Goal: Task Accomplishment & Management: Complete application form

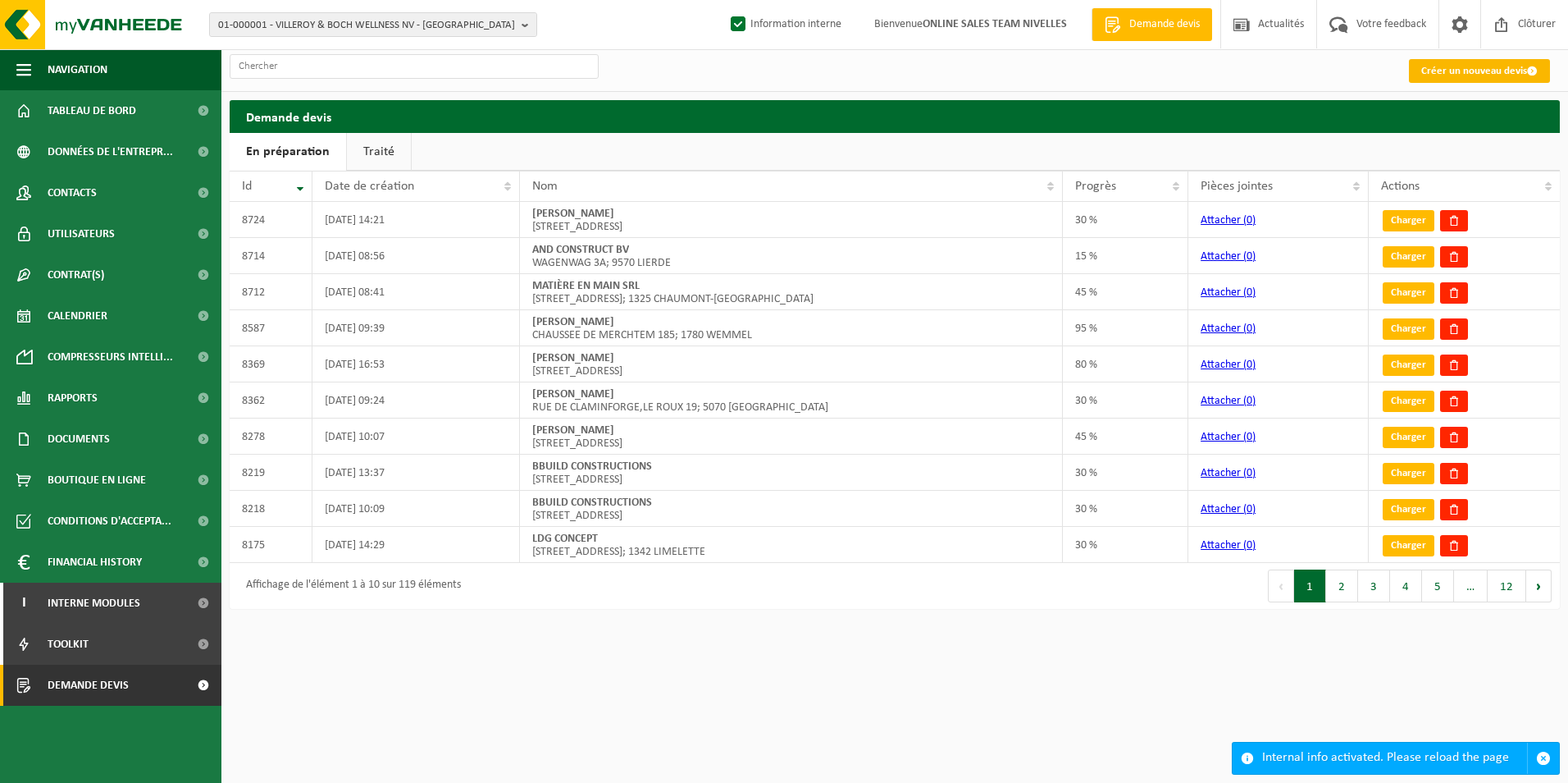
click at [1473, 72] on link "Créer un nouveau devis" at bounding box center [1479, 71] width 141 height 24
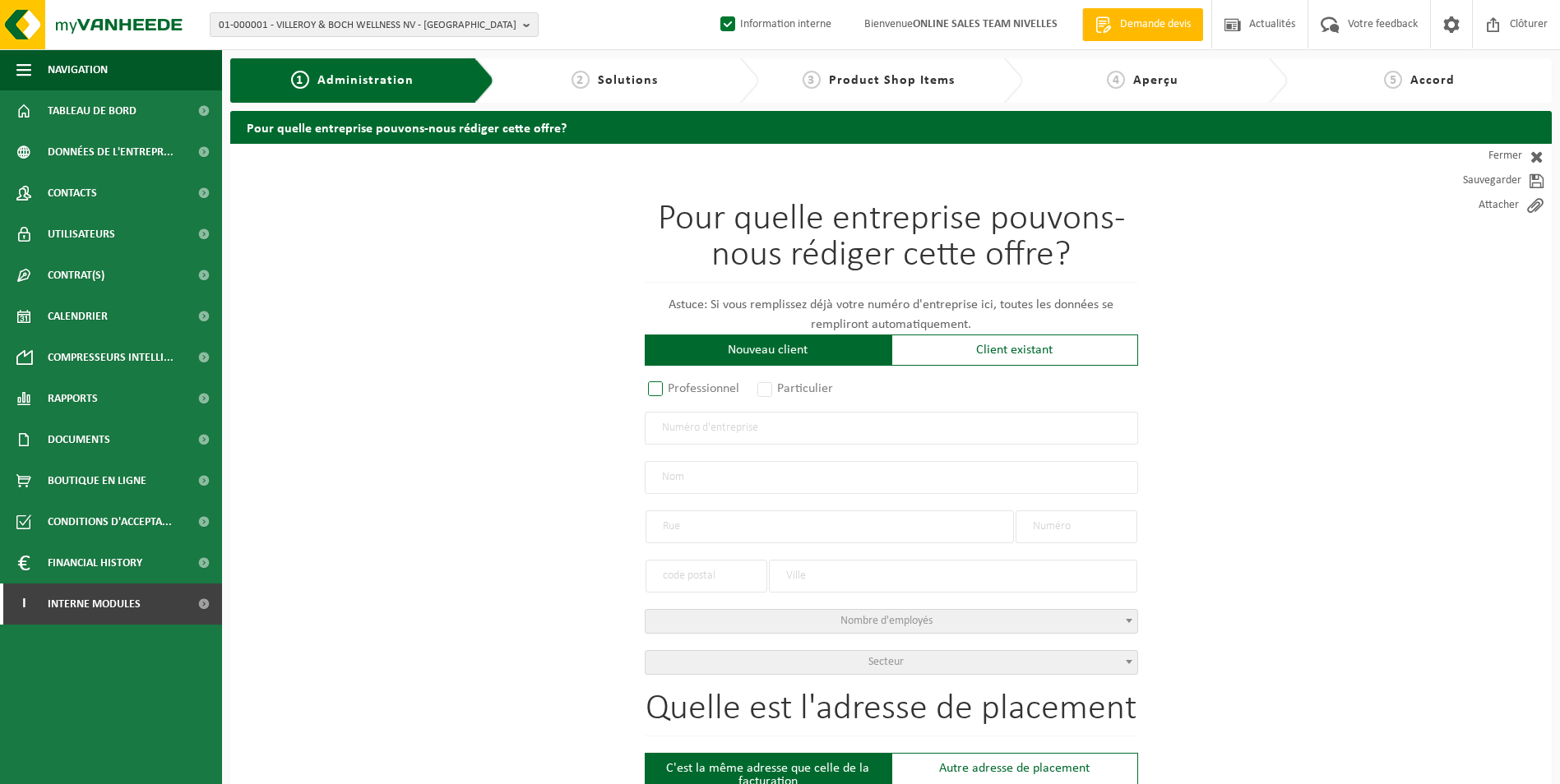
click at [703, 391] on label "Professionnel" at bounding box center [694, 388] width 100 height 23
click at [683, 391] on input "Professionnel" at bounding box center [677, 390] width 11 height 11
radio input "true"
click at [708, 430] on input "text" at bounding box center [891, 427] width 494 height 33
paste input "BE0800846450"
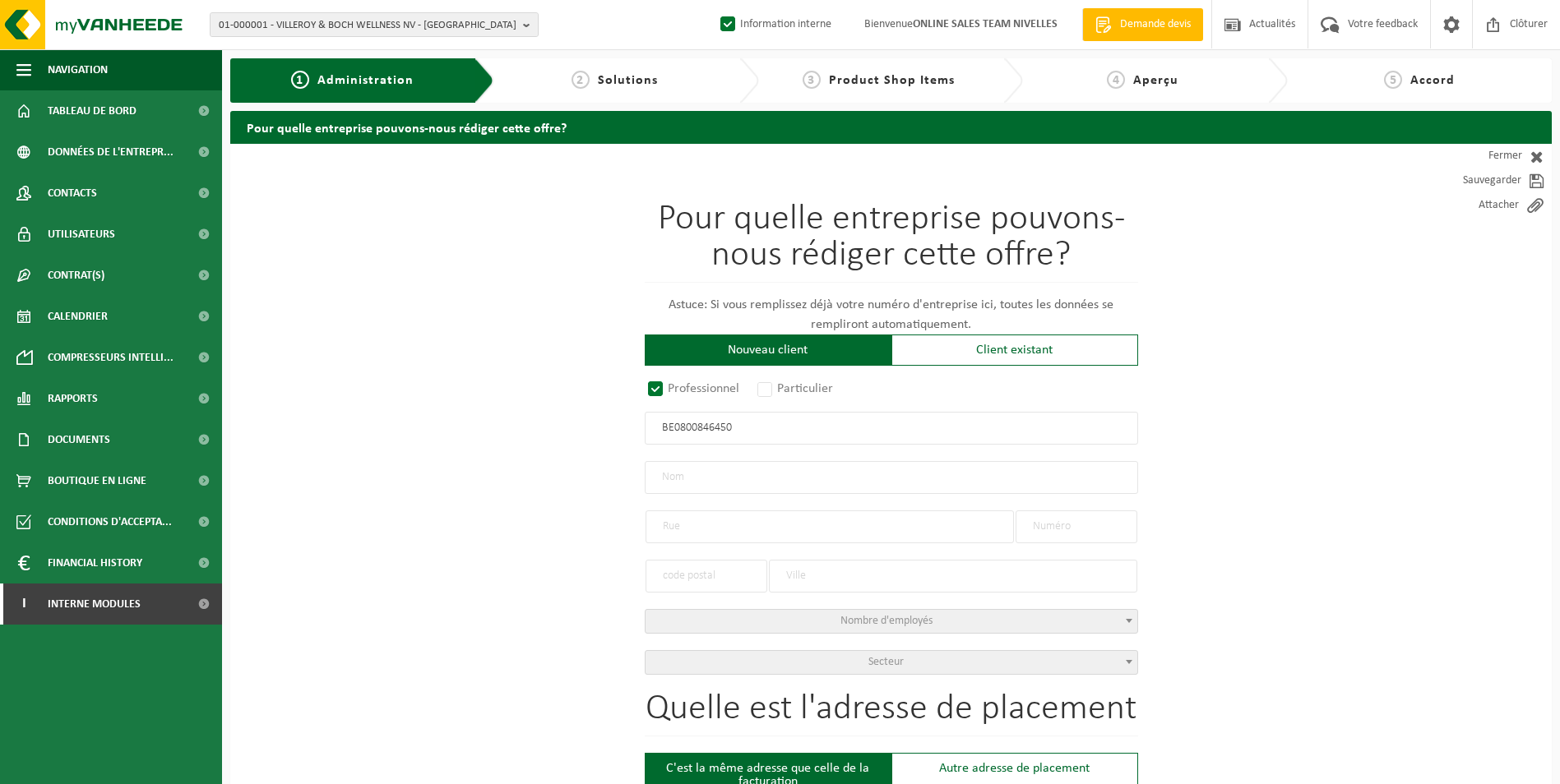
type input "BE0800846450"
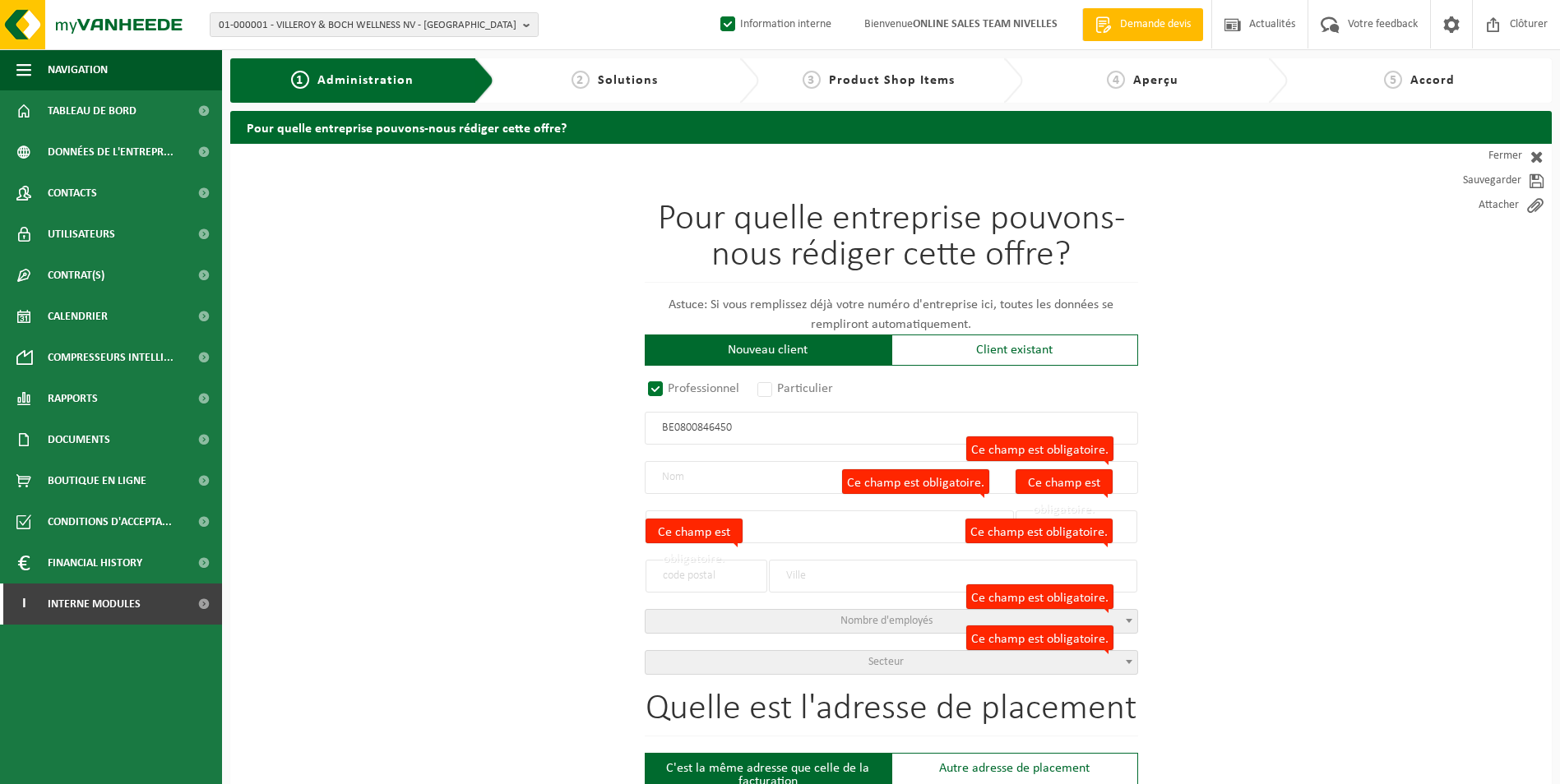
radio input "true"
type input "ANGO TECHNIKI IKE ENT E"
type input "0800846450"
type input "ODYSSEA ANDROUTSOU"
type input "."
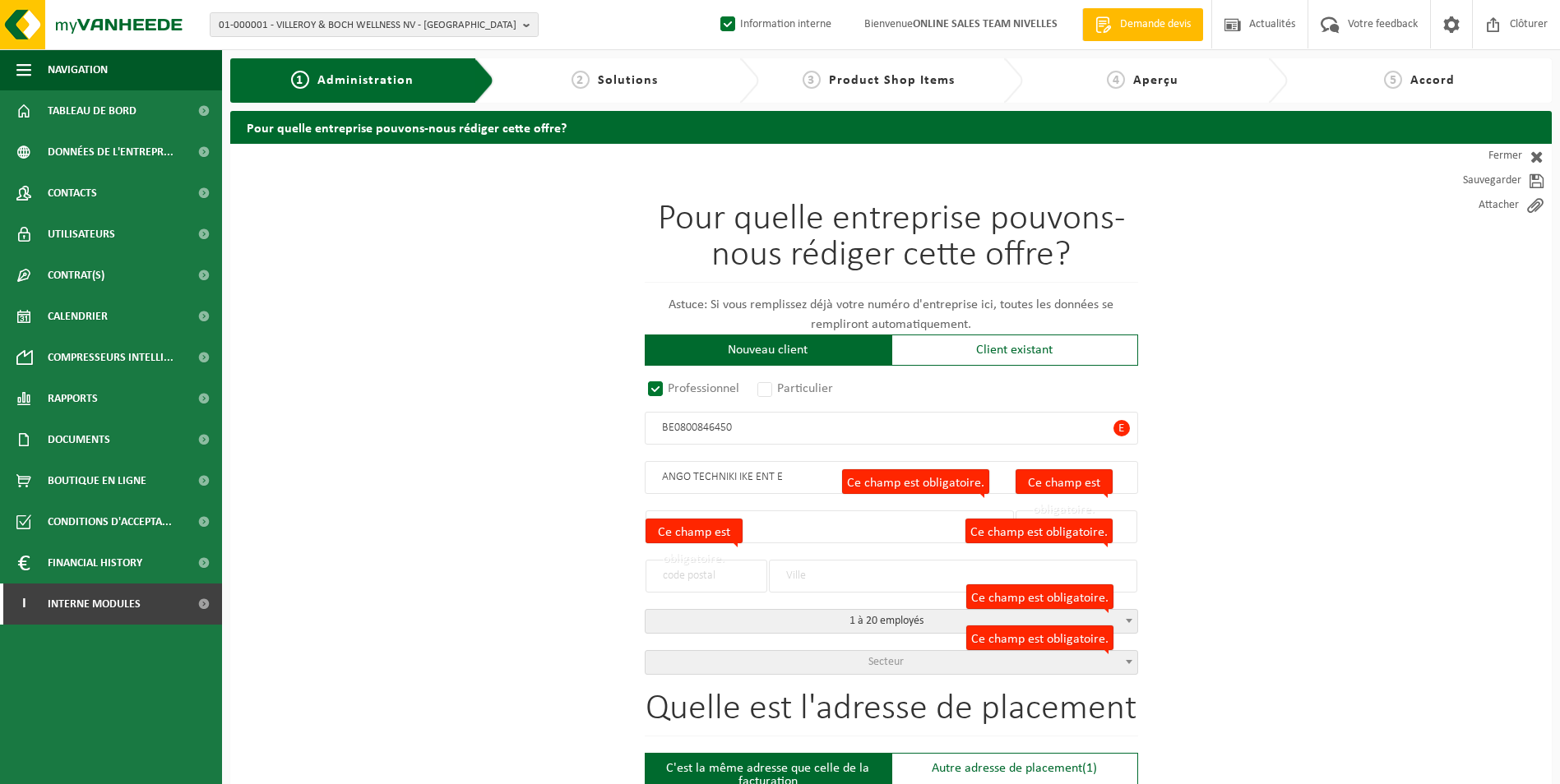
type input "26504"
type input "PATRA"
select select "D"
type input "ANGO TECHNIKI IKE ENT E"
type input "ODYSSEA ANDROUTSOU"
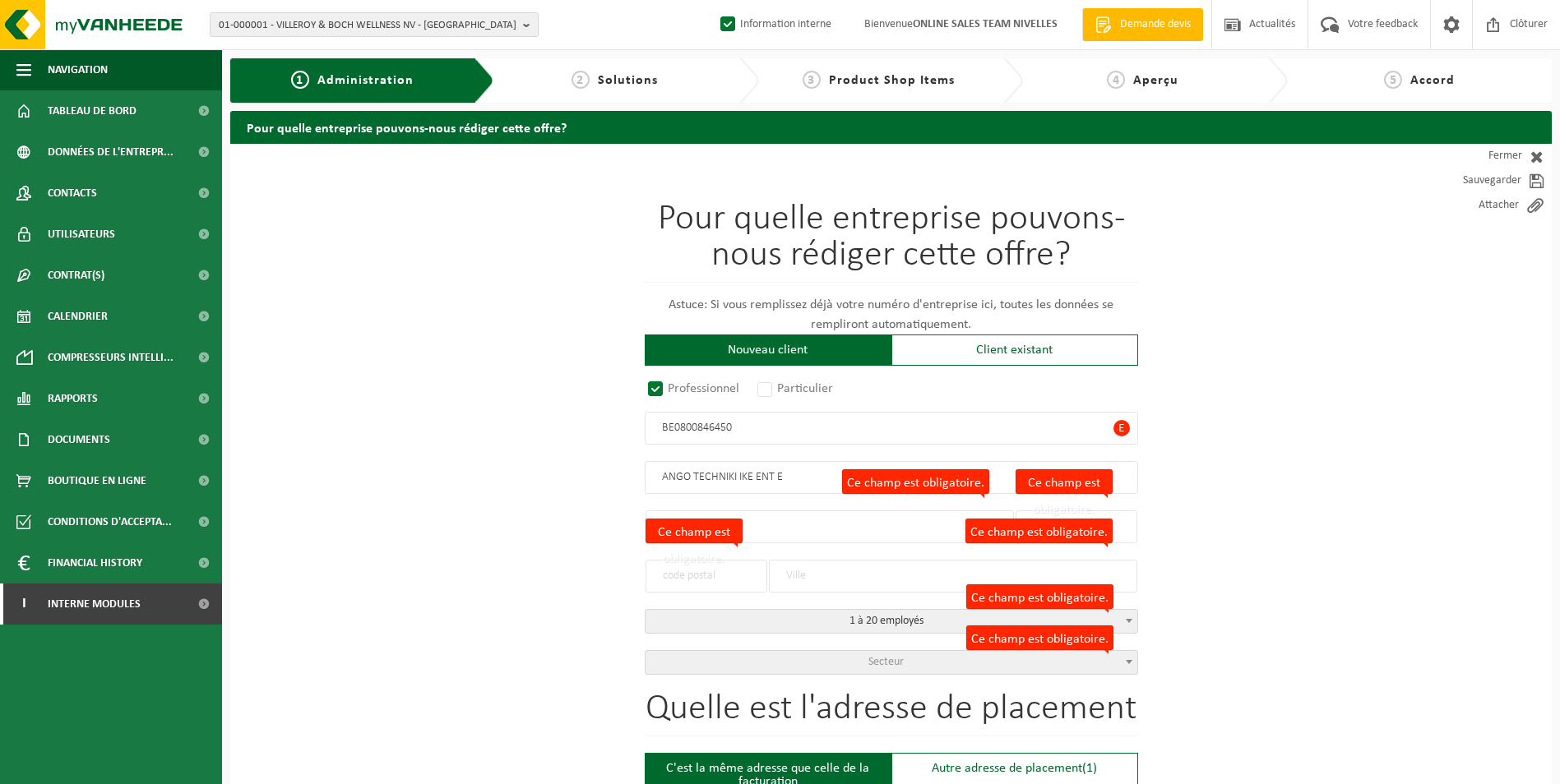
type input "."
type input "26504"
type input "PATRA"
type input "800846450"
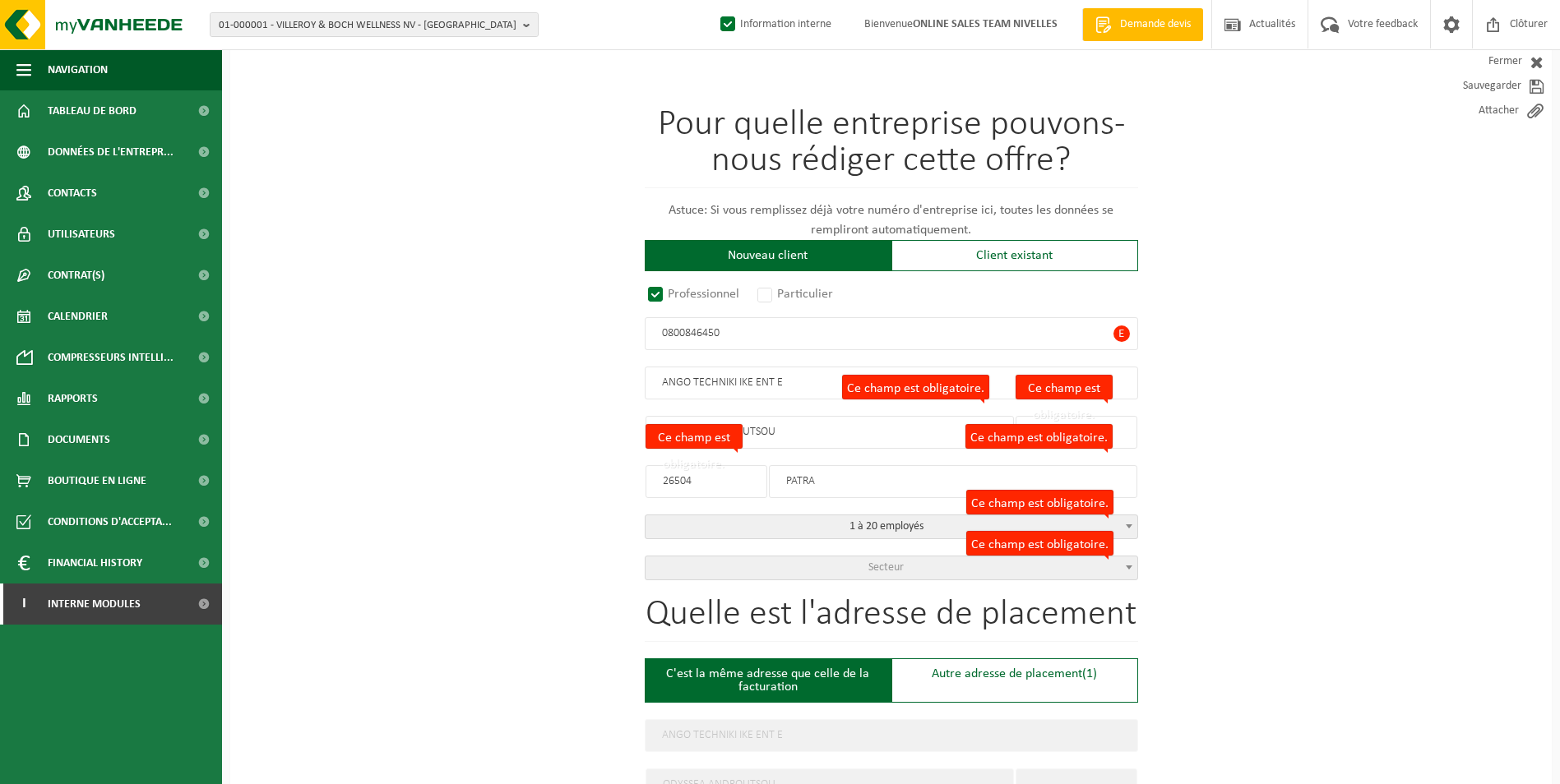
scroll to position [82, 0]
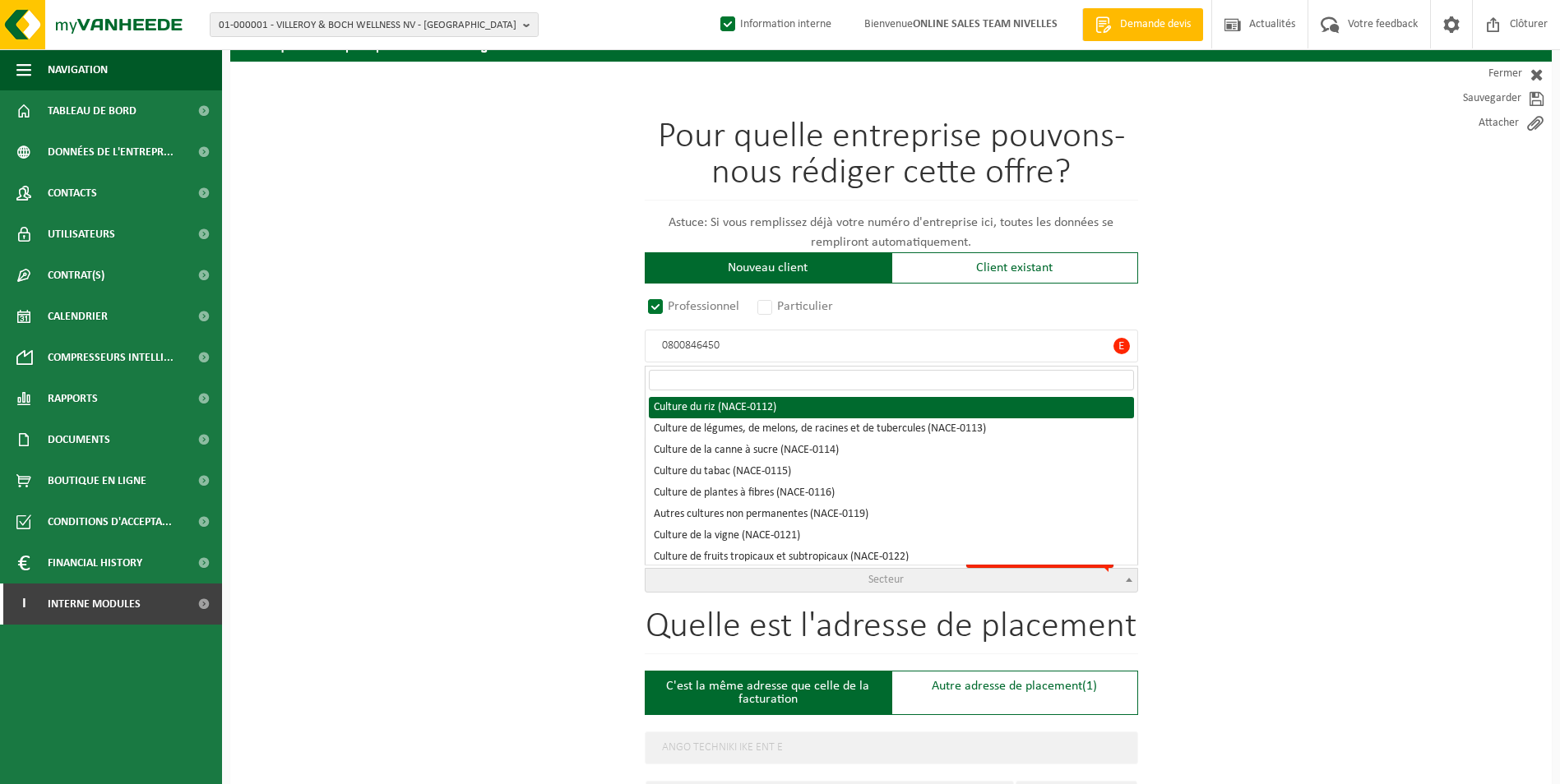
click at [881, 577] on span "Secteur" at bounding box center [886, 579] width 36 height 12
click at [815, 373] on input "search" at bounding box center [891, 380] width 485 height 21
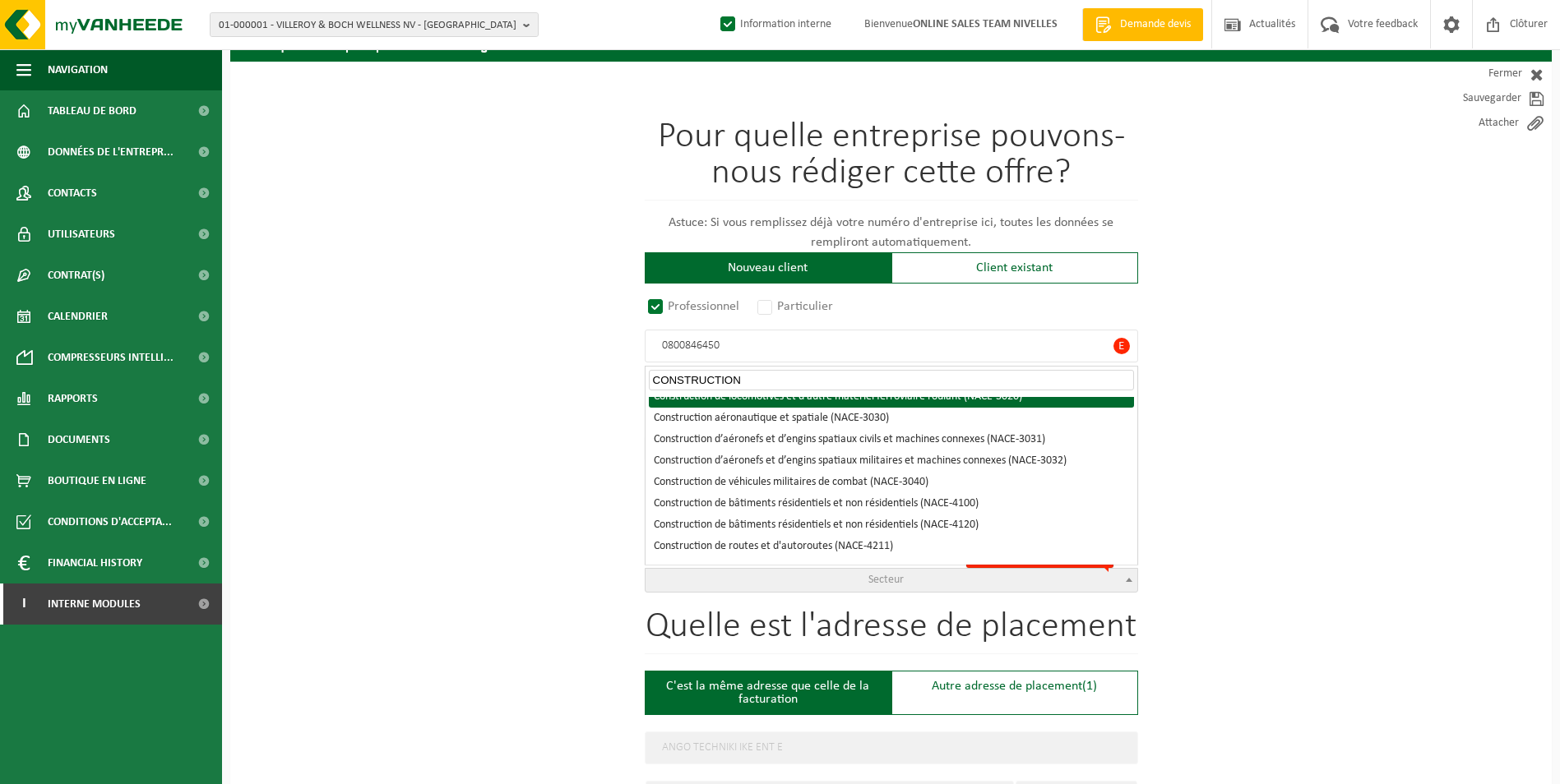
scroll to position [246, 0]
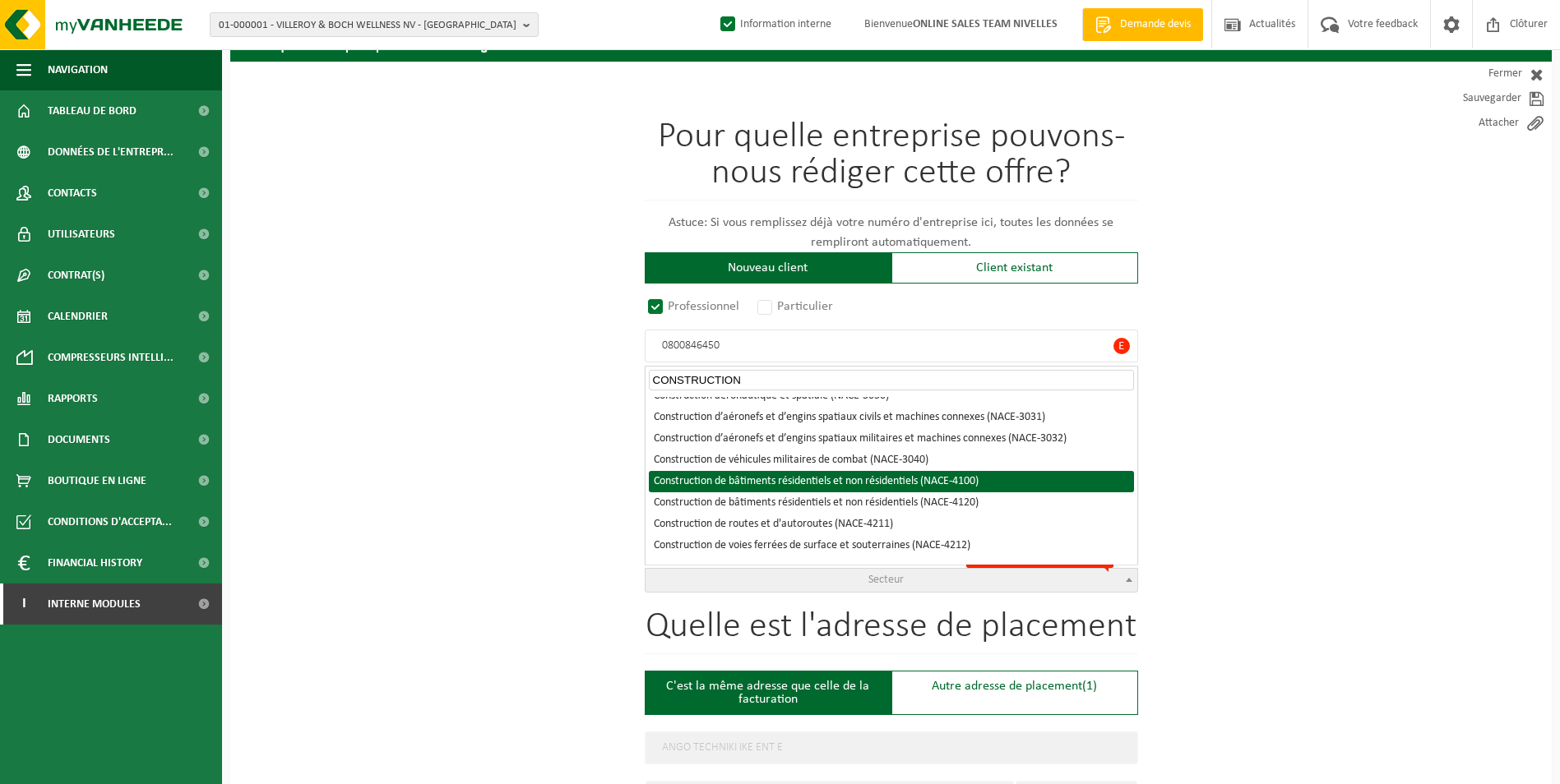
type input "CONSTRUCTION"
select select "NACE_4100"
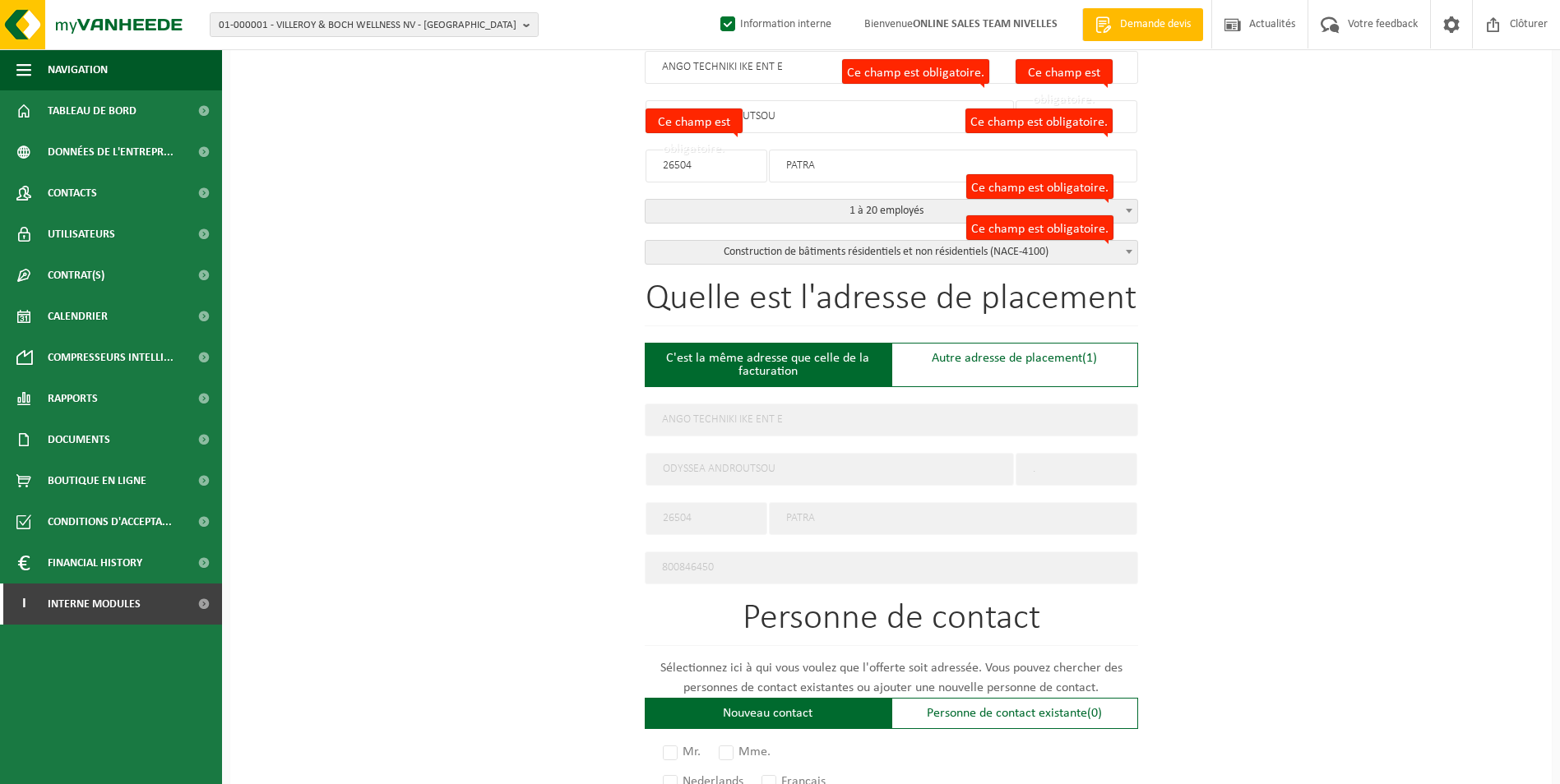
scroll to position [411, 0]
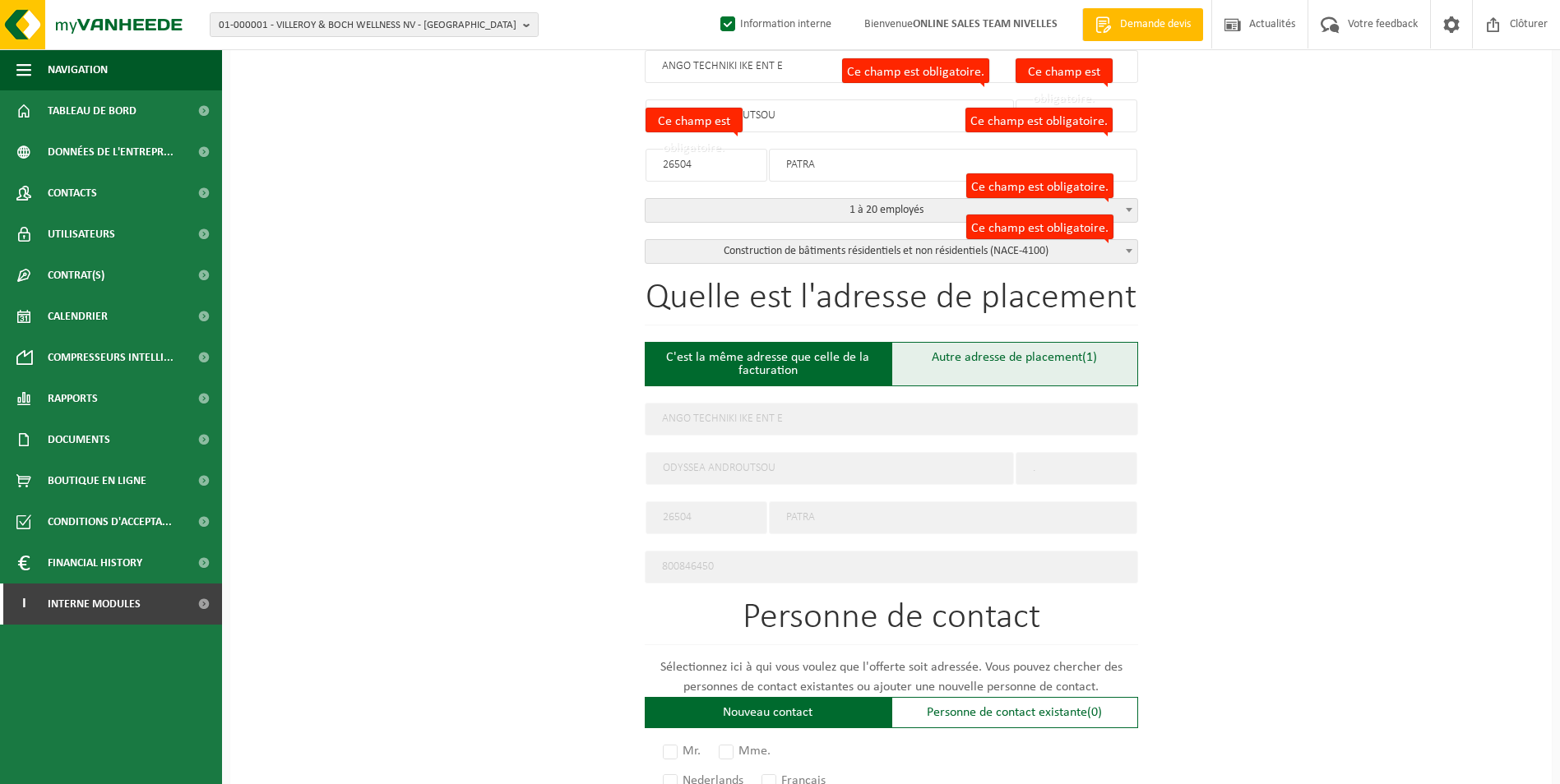
click at [974, 356] on div "Autre adresse de placement (1)" at bounding box center [1014, 364] width 246 height 44
type input "Chantier -"
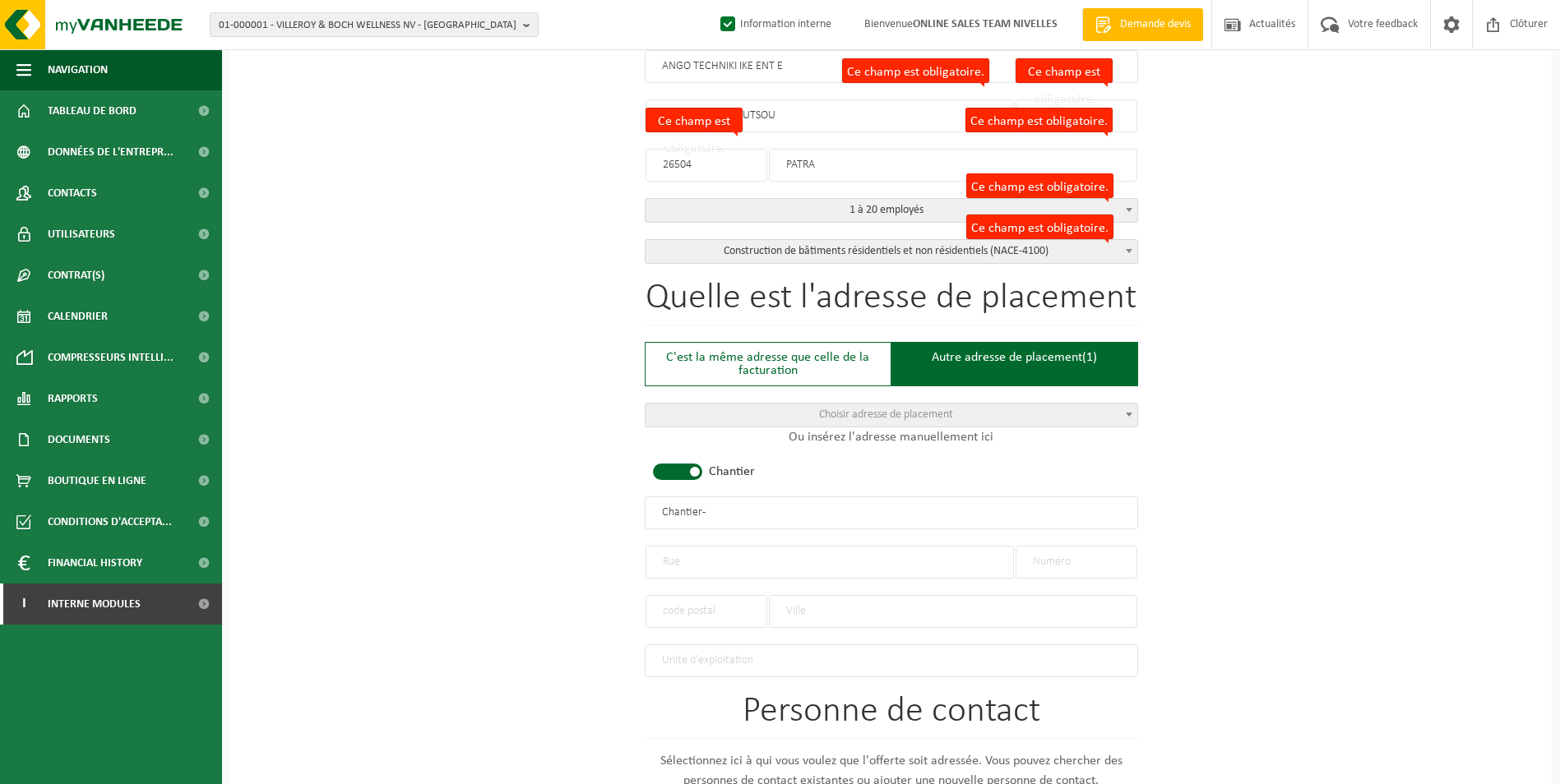
click at [678, 457] on div "Quelle est l'adresse de placement C'est la même adresse que celle de la factura…" at bounding box center [891, 478] width 494 height 396
click at [674, 464] on span at bounding box center [678, 472] width 49 height 17
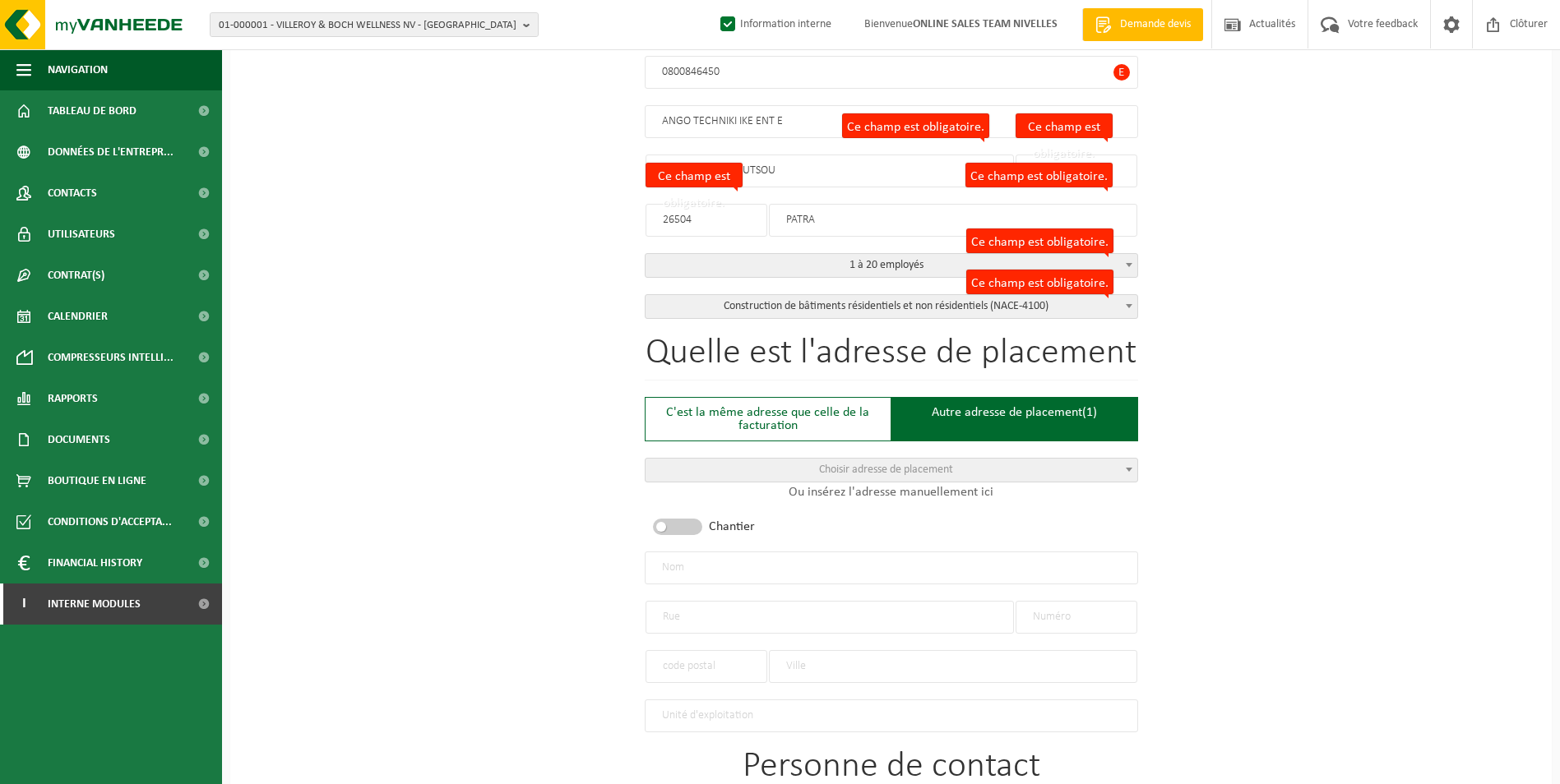
scroll to position [328, 0]
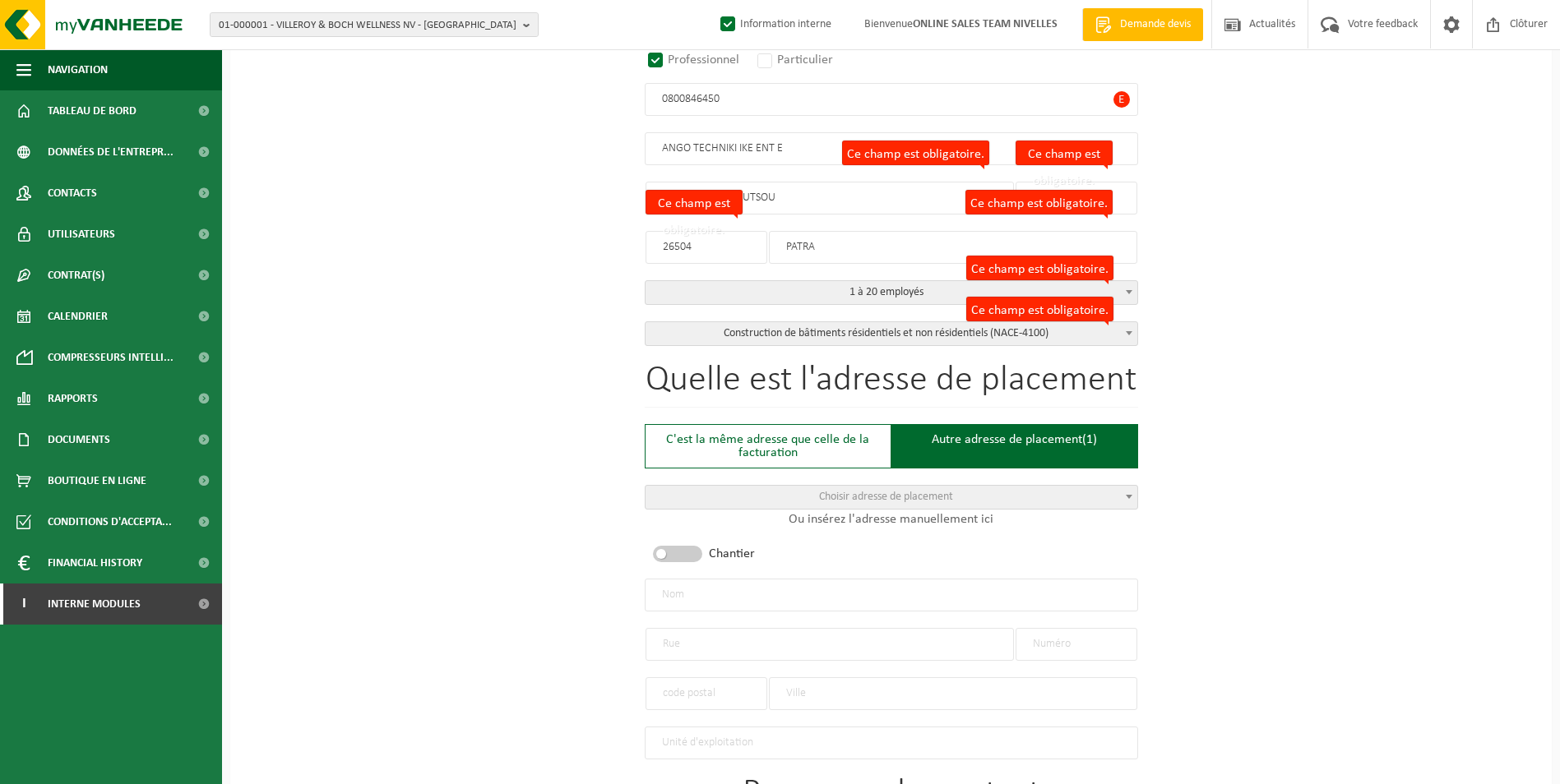
click at [848, 586] on input "text" at bounding box center [891, 594] width 494 height 33
type input "ANGO TECHNIKI-EVERE"
click at [849, 637] on input "text" at bounding box center [829, 644] width 368 height 33
type input "b"
type input "Bourg rue colonel"
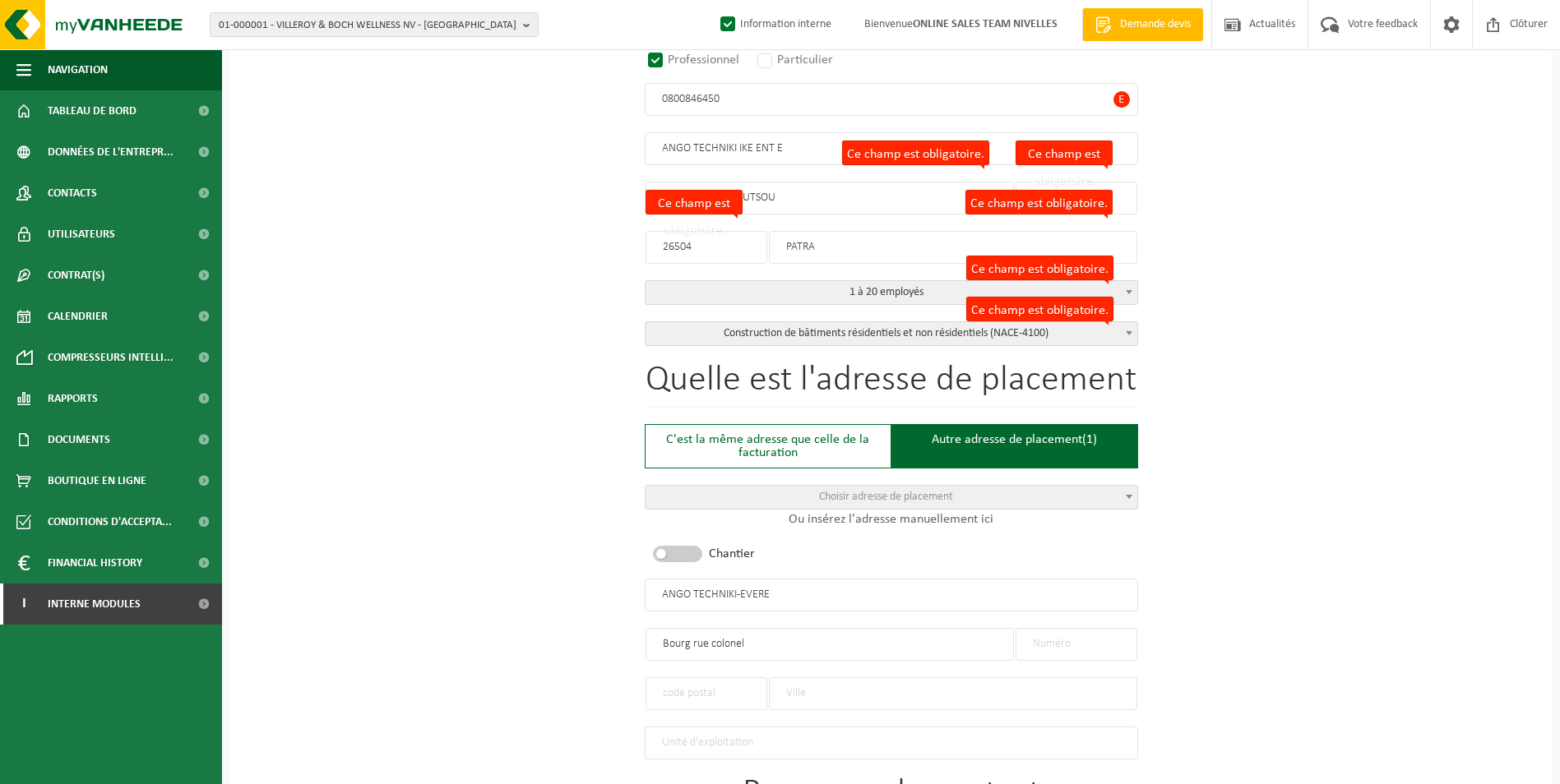
click at [1073, 630] on input "text" at bounding box center [1075, 644] width 122 height 33
type input "152"
click at [850, 684] on input "text" at bounding box center [953, 693] width 368 height 33
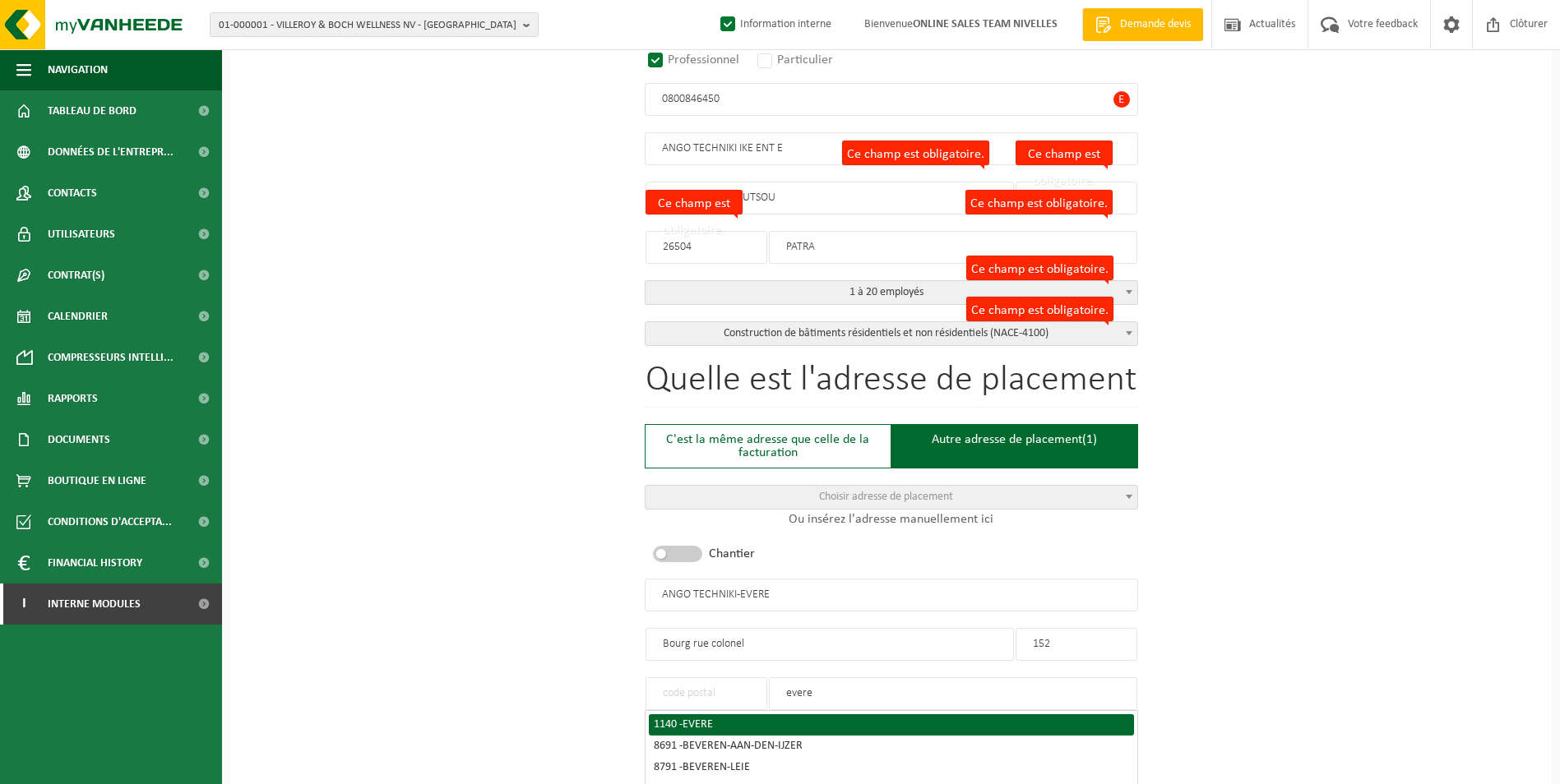
type input "evere"
click at [757, 719] on div "1140 - EVERE" at bounding box center [891, 725] width 475 height 12
type input "1140"
type input "EVERE"
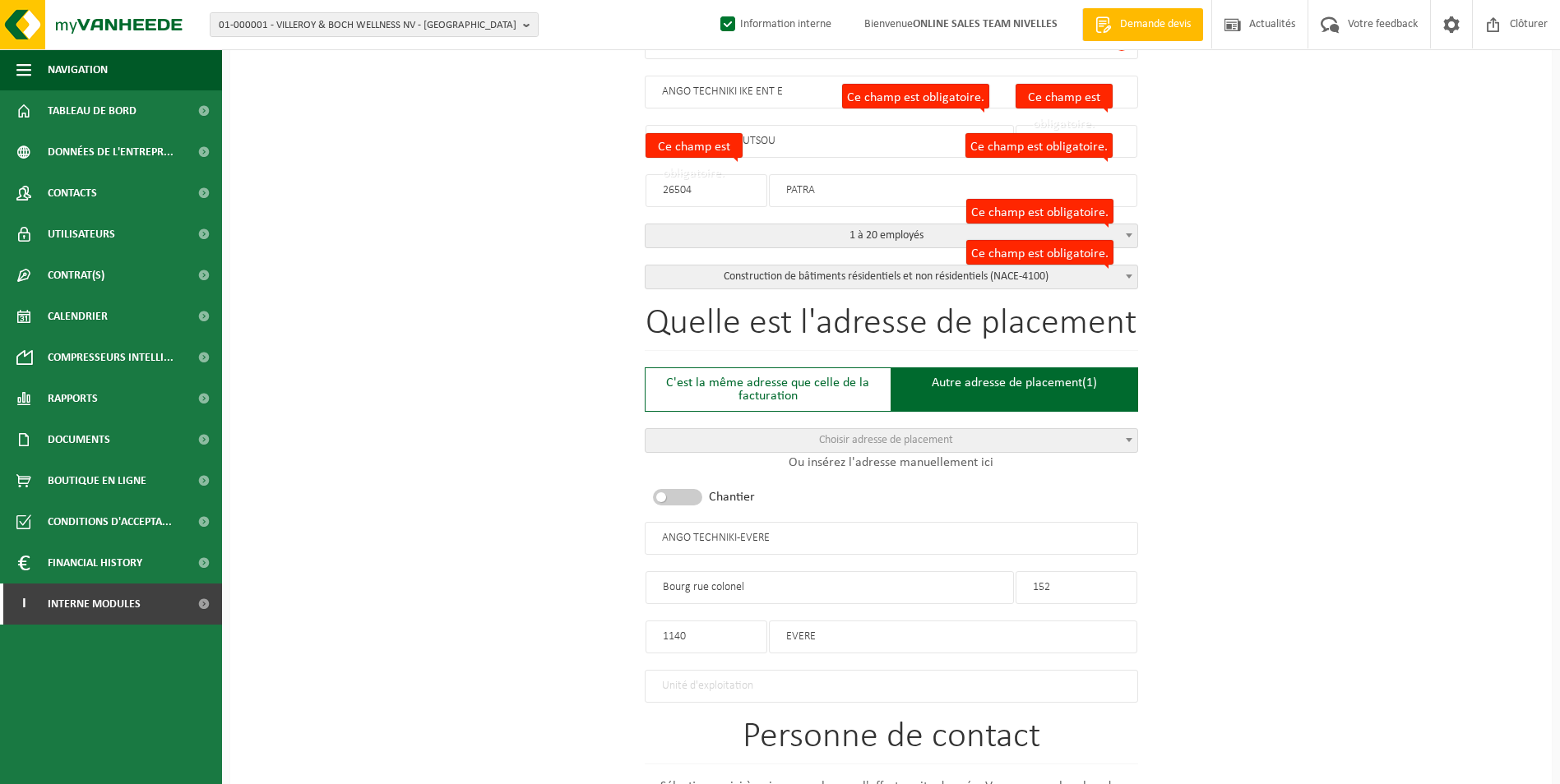
scroll to position [657, 0]
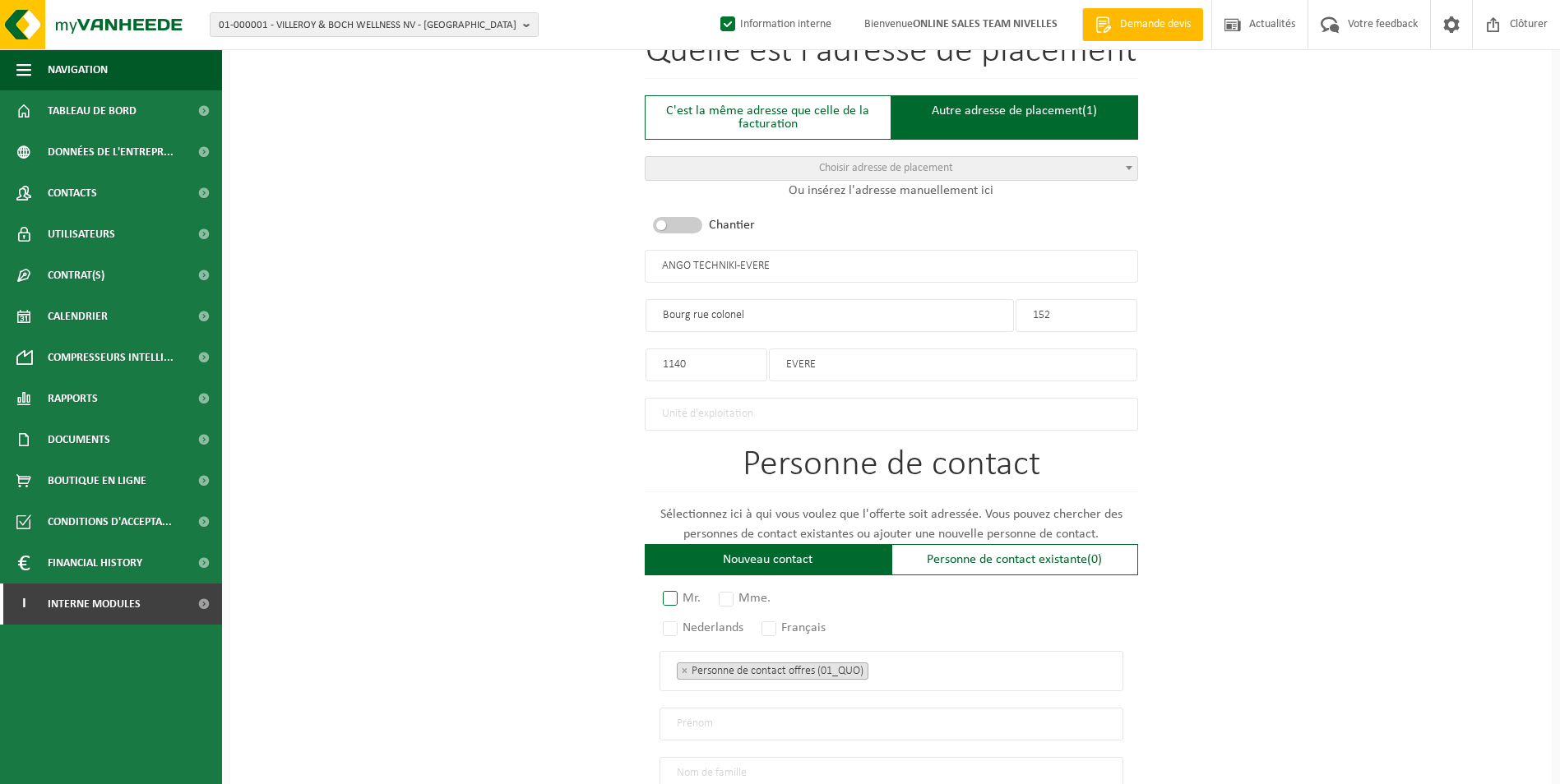
click at [679, 587] on label "Mr." at bounding box center [683, 597] width 46 height 23
radio input "true"
click at [777, 617] on label "Français" at bounding box center [793, 627] width 72 height 23
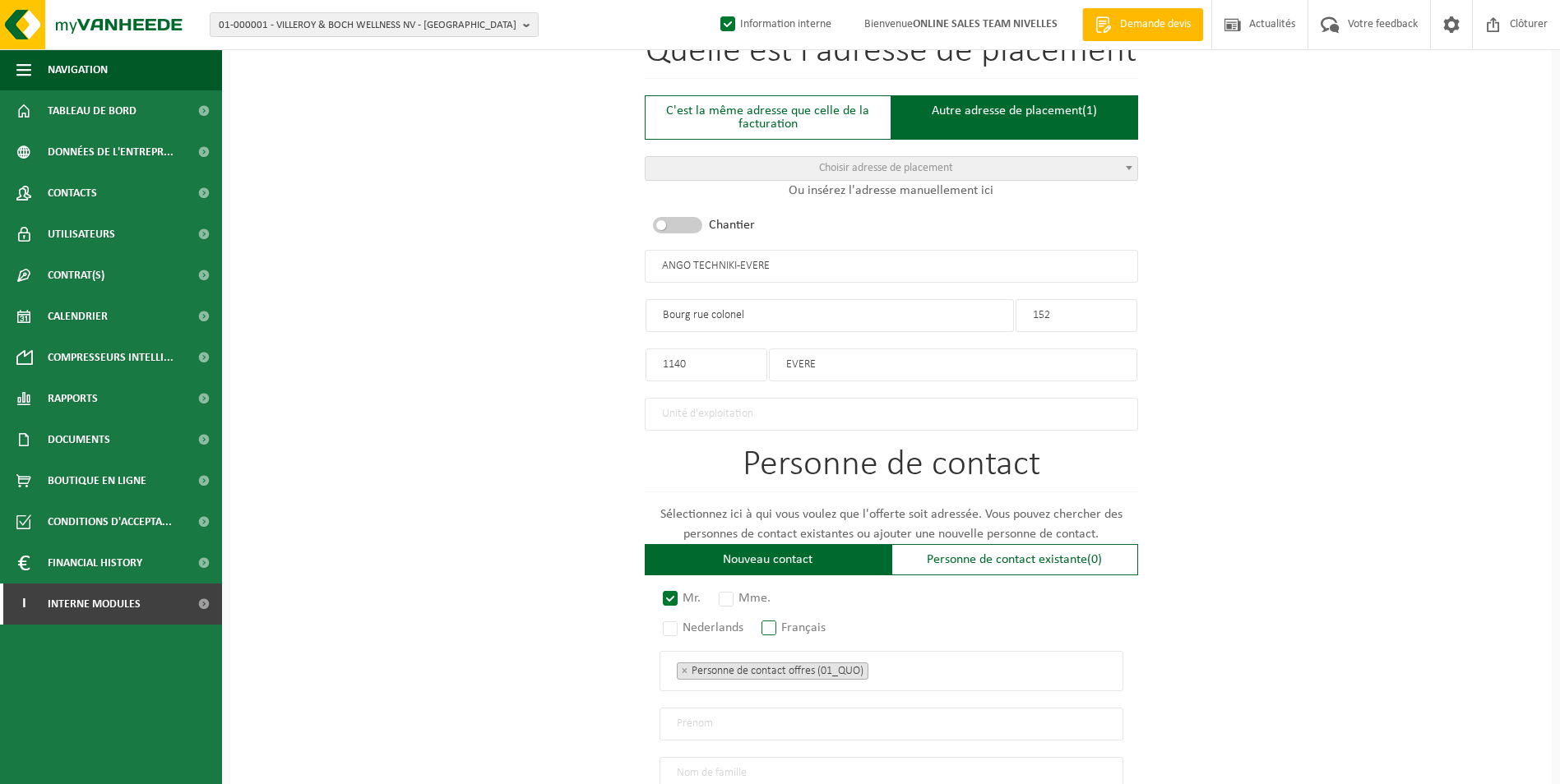
radio input "true"
click at [914, 664] on ul "× Personne de contact offres (01_QUO)" at bounding box center [891, 670] width 429 height 22
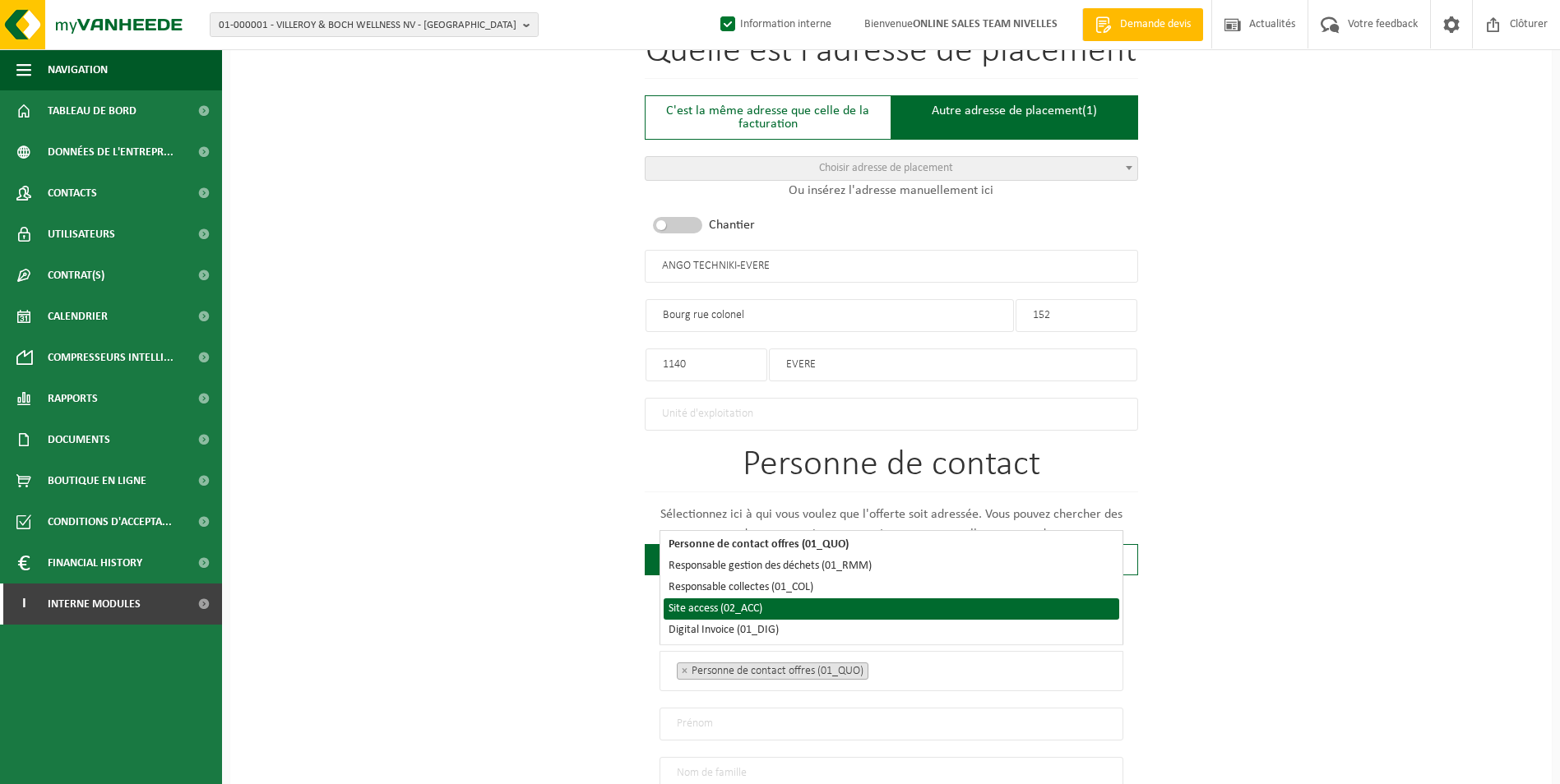
click at [795, 609] on li "Site access (02_ACC)" at bounding box center [891, 609] width 455 height 22
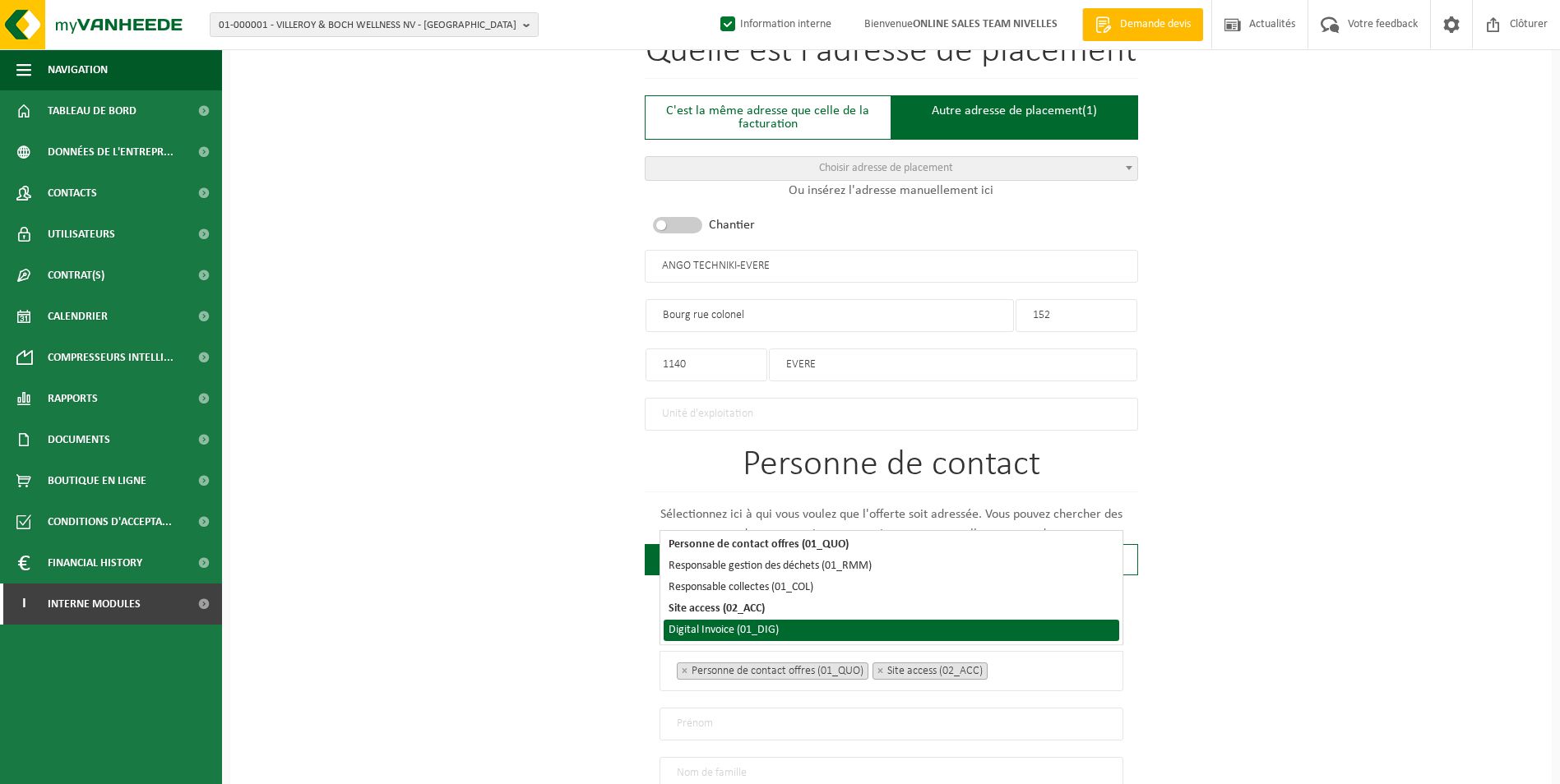
click at [789, 631] on li "Digital Invoice (01_DIG)" at bounding box center [891, 631] width 455 height 22
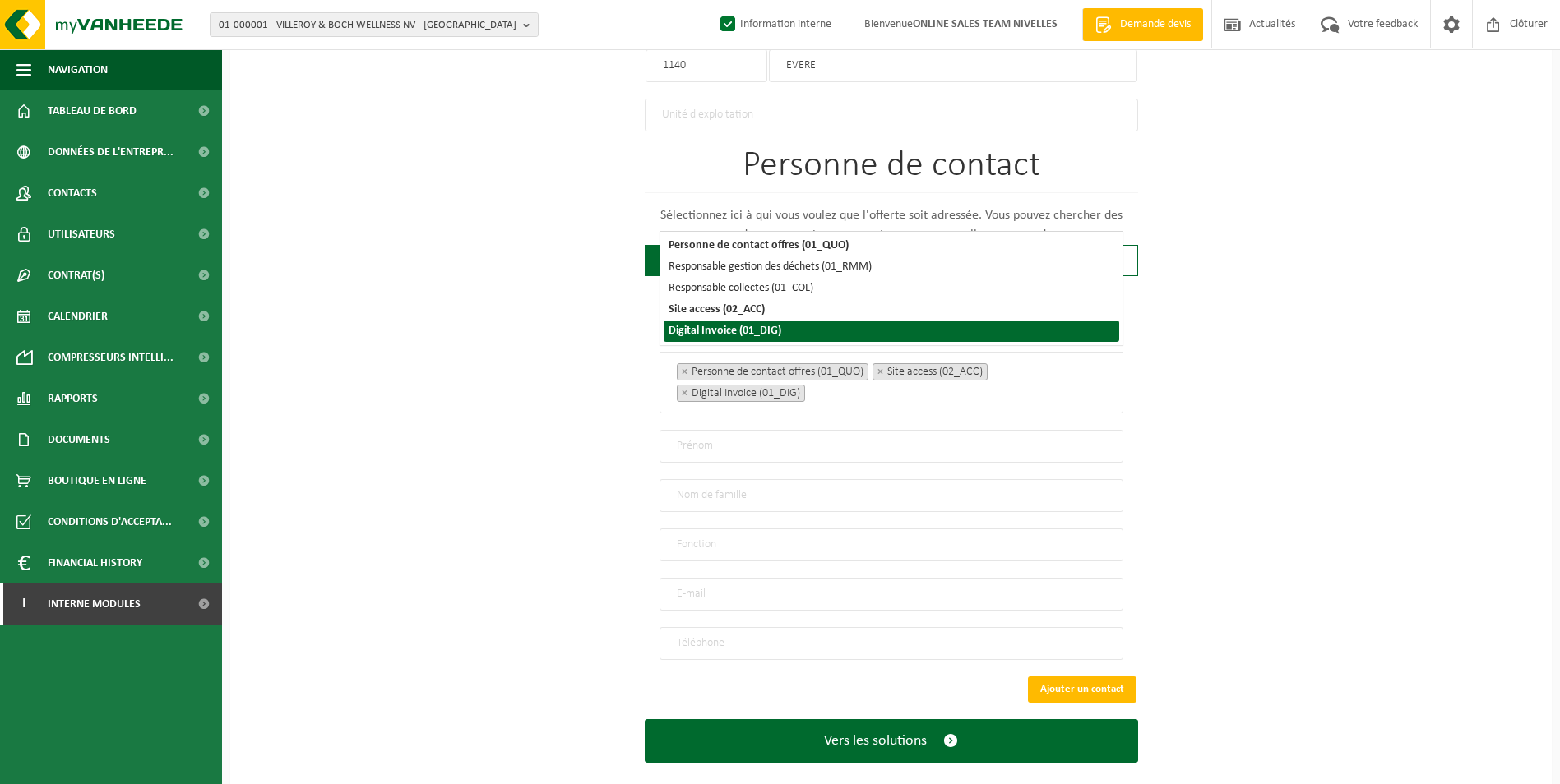
scroll to position [972, 0]
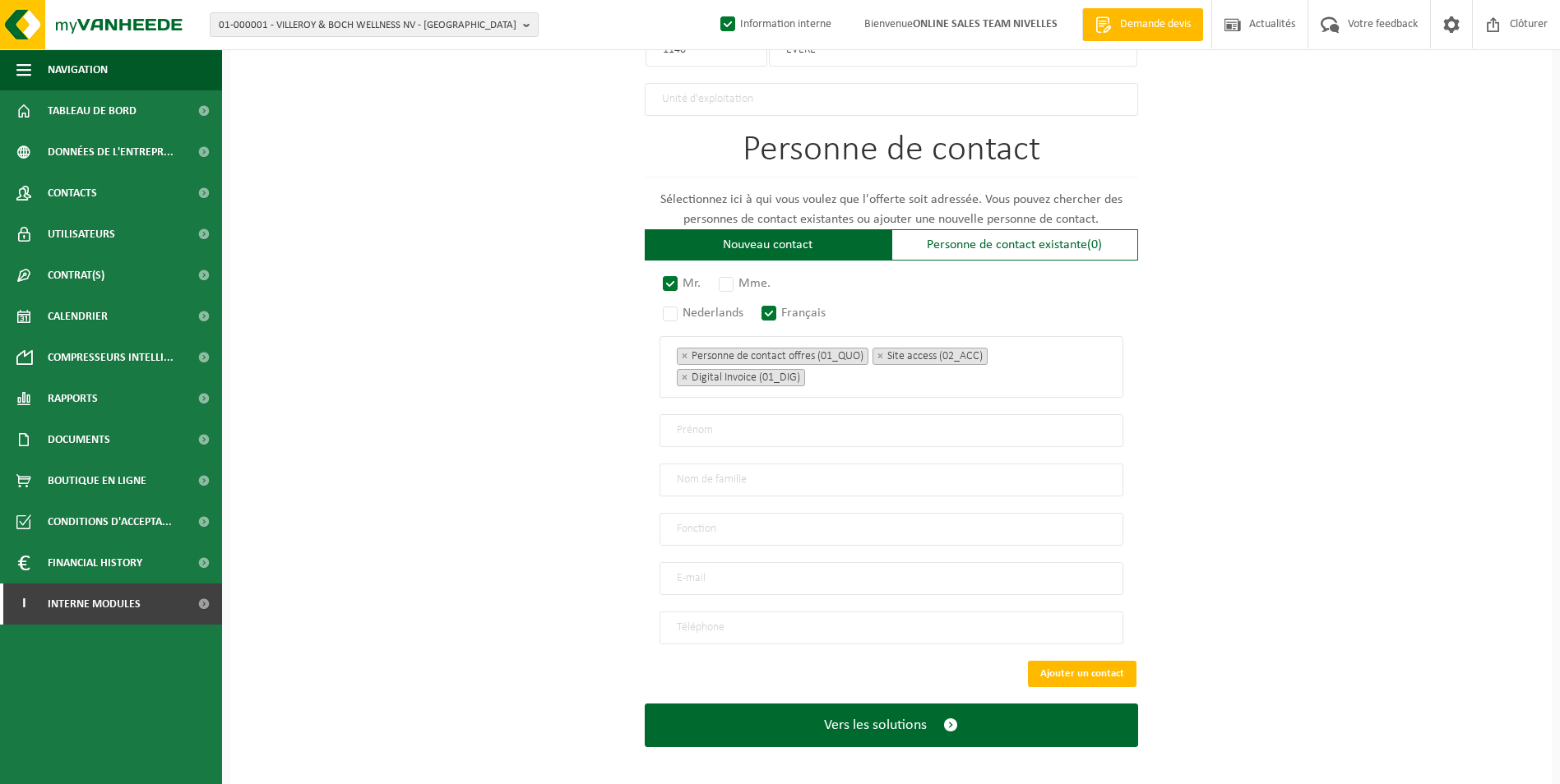
click at [755, 429] on input "text" at bounding box center [891, 430] width 464 height 33
type input "a"
type input "ANGELIKI"
click at [747, 479] on input "text" at bounding box center [891, 479] width 464 height 33
type input "KALLIANOU"
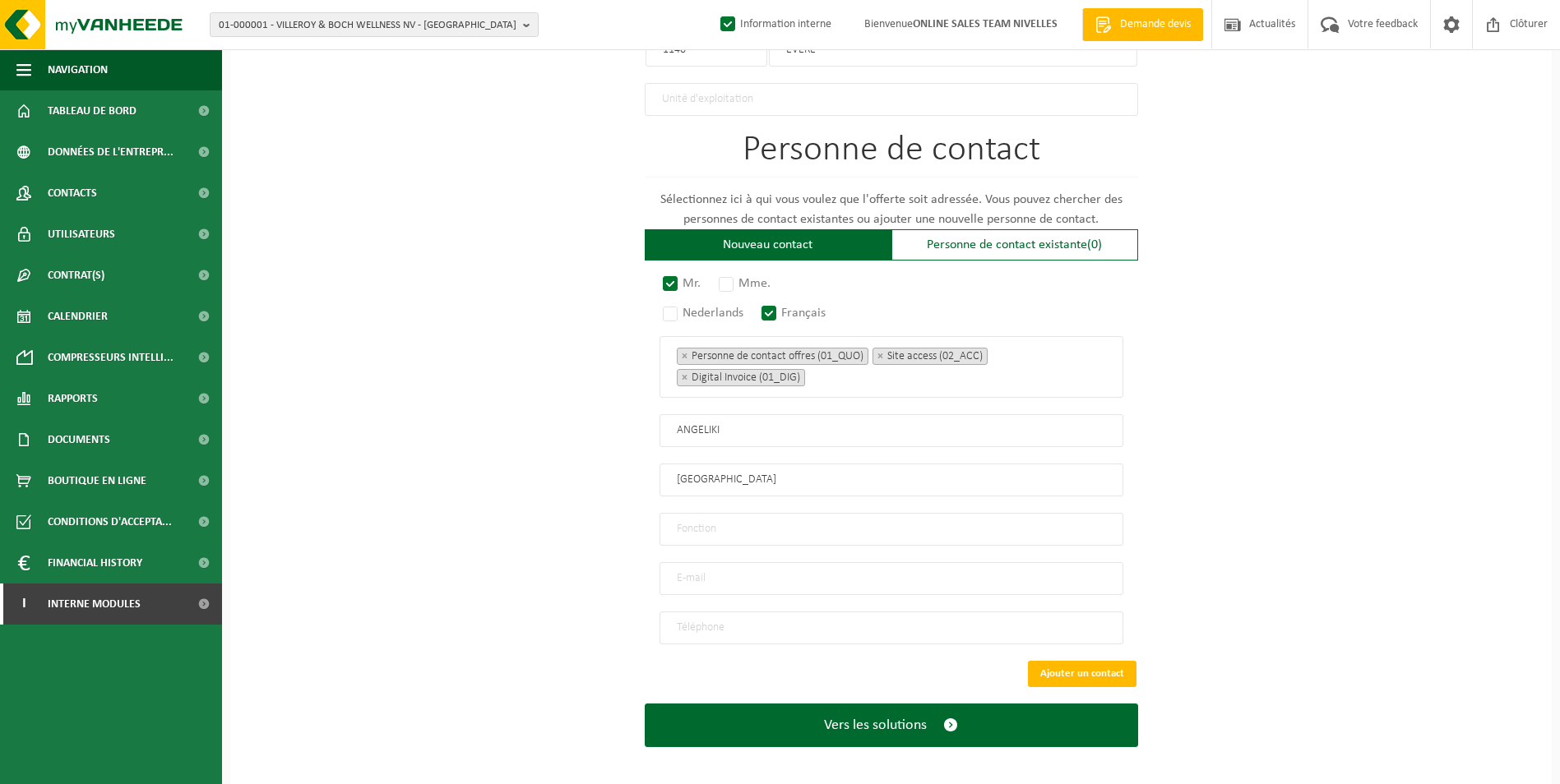
click at [753, 523] on input "text" at bounding box center [891, 529] width 464 height 33
type input "CONTACT"
click at [760, 566] on input "email" at bounding box center [891, 577] width 464 height 33
paste input "constructionango@gmail.com"
type input "constructionango@gmail.com"
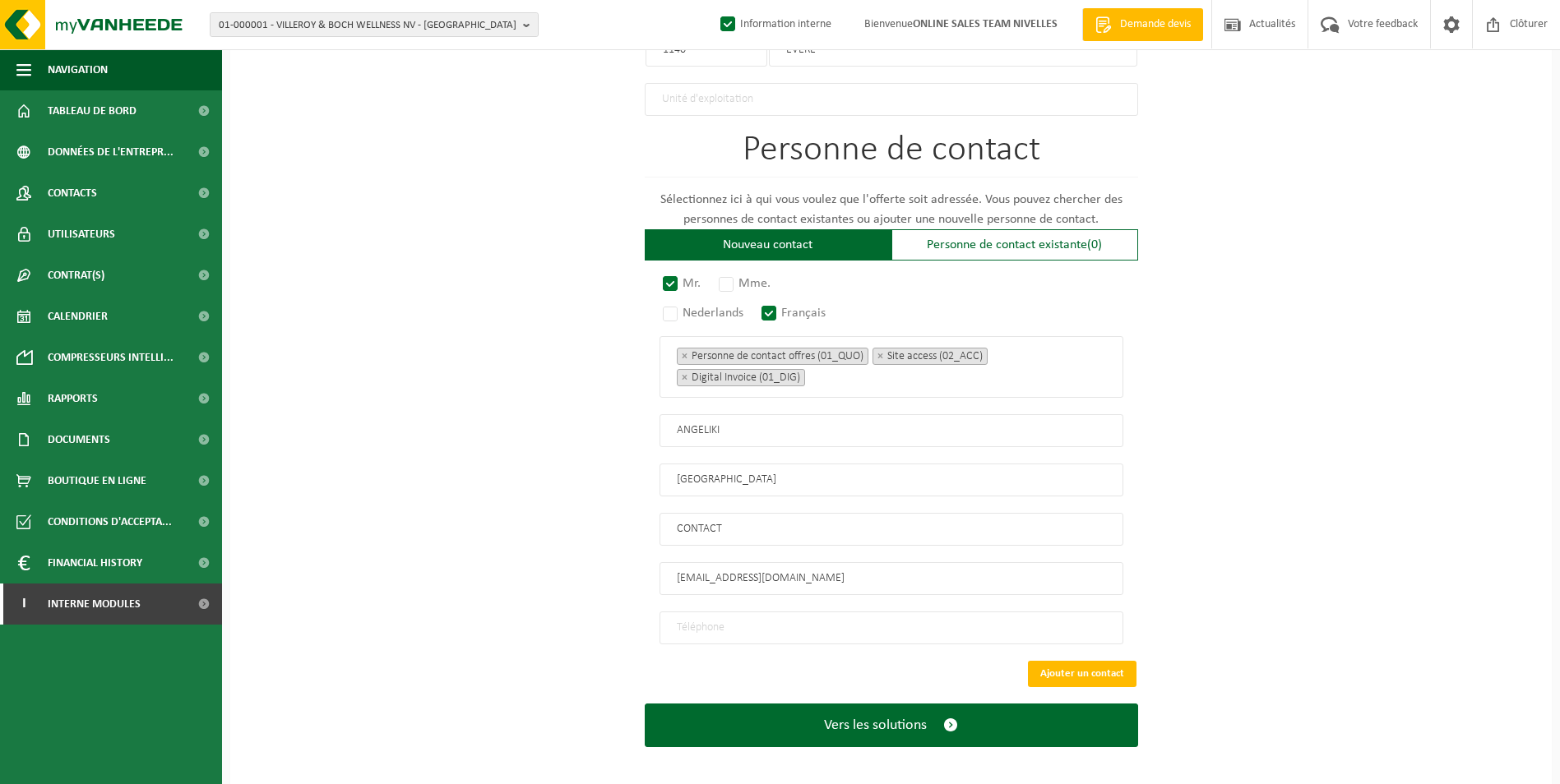
click at [767, 612] on input "tel" at bounding box center [891, 627] width 464 height 33
type input "+32 494 11 02 01"
click at [1072, 664] on button "Ajouter un contact" at bounding box center [1082, 673] width 109 height 27
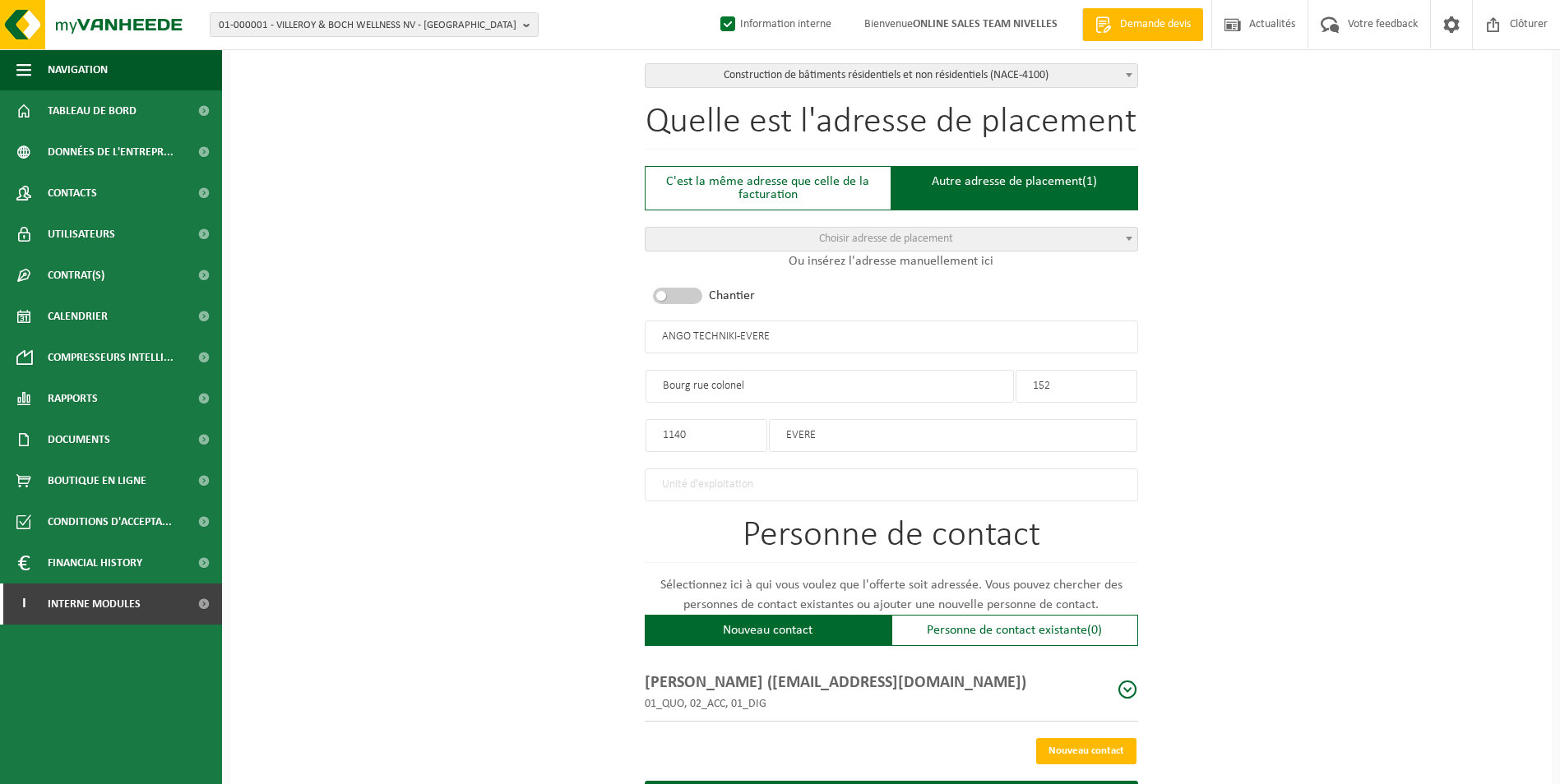
scroll to position [668, 0]
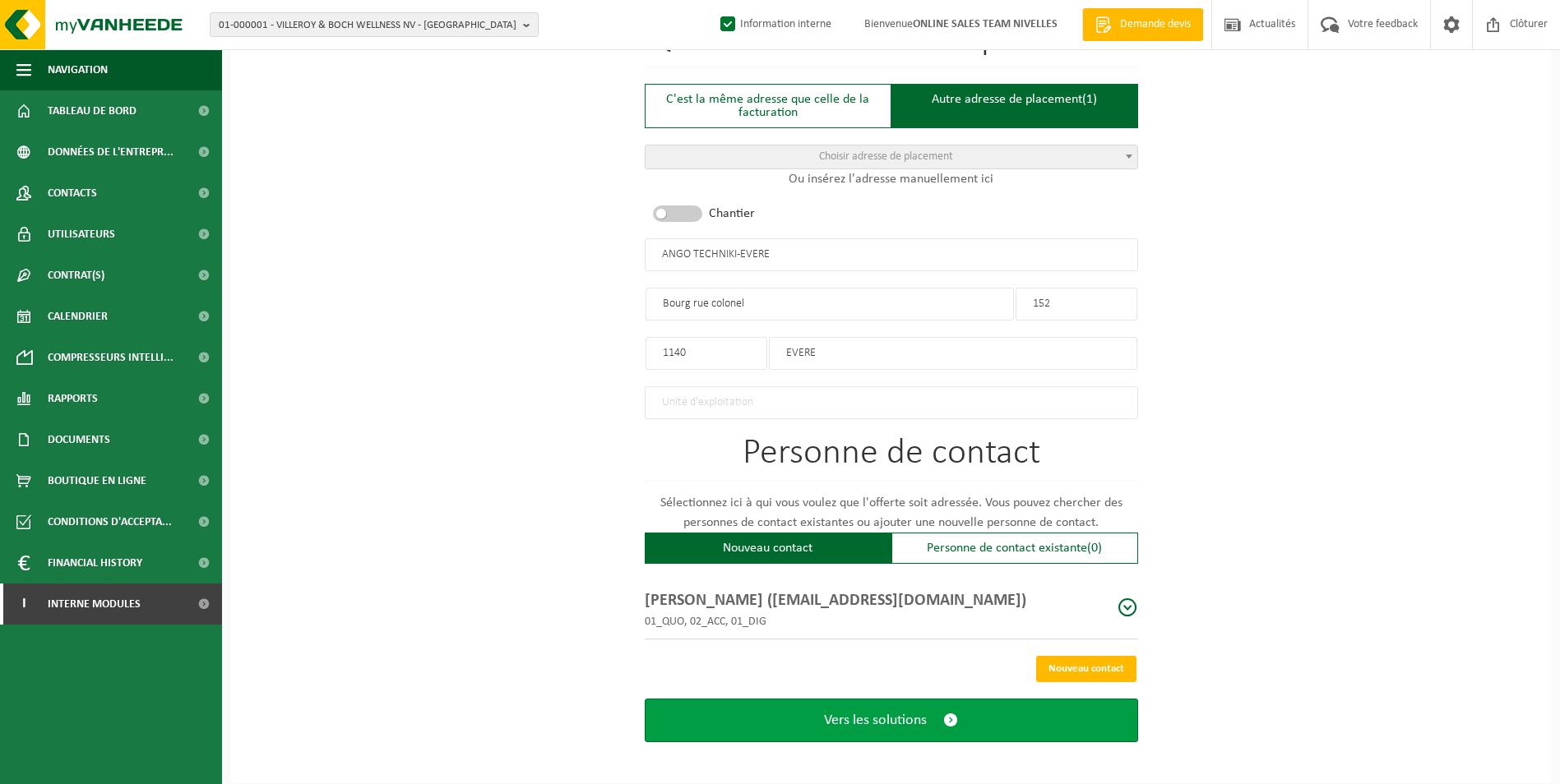
click at [898, 722] on button "Vers les solutions" at bounding box center [891, 720] width 494 height 44
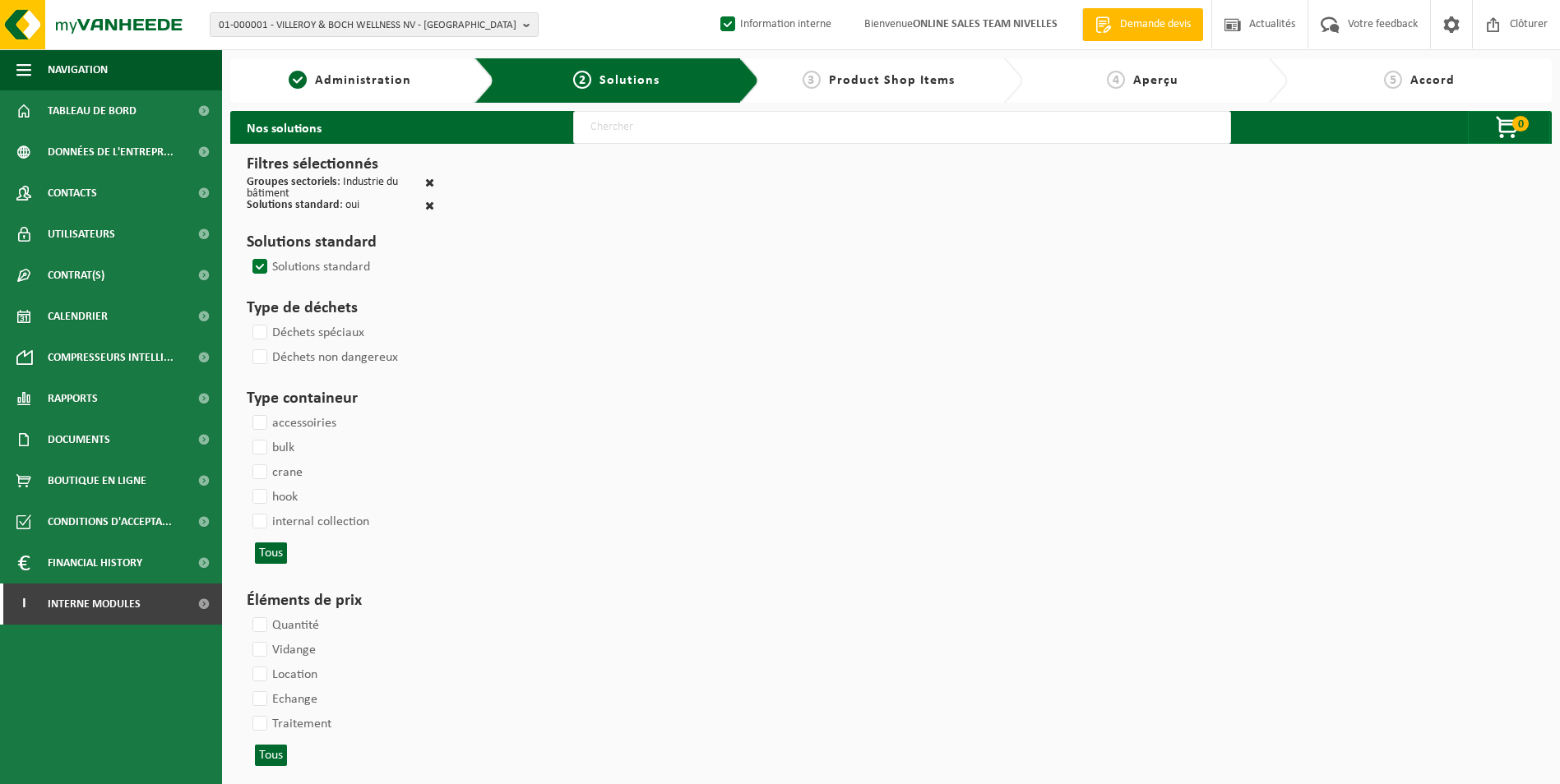
select select
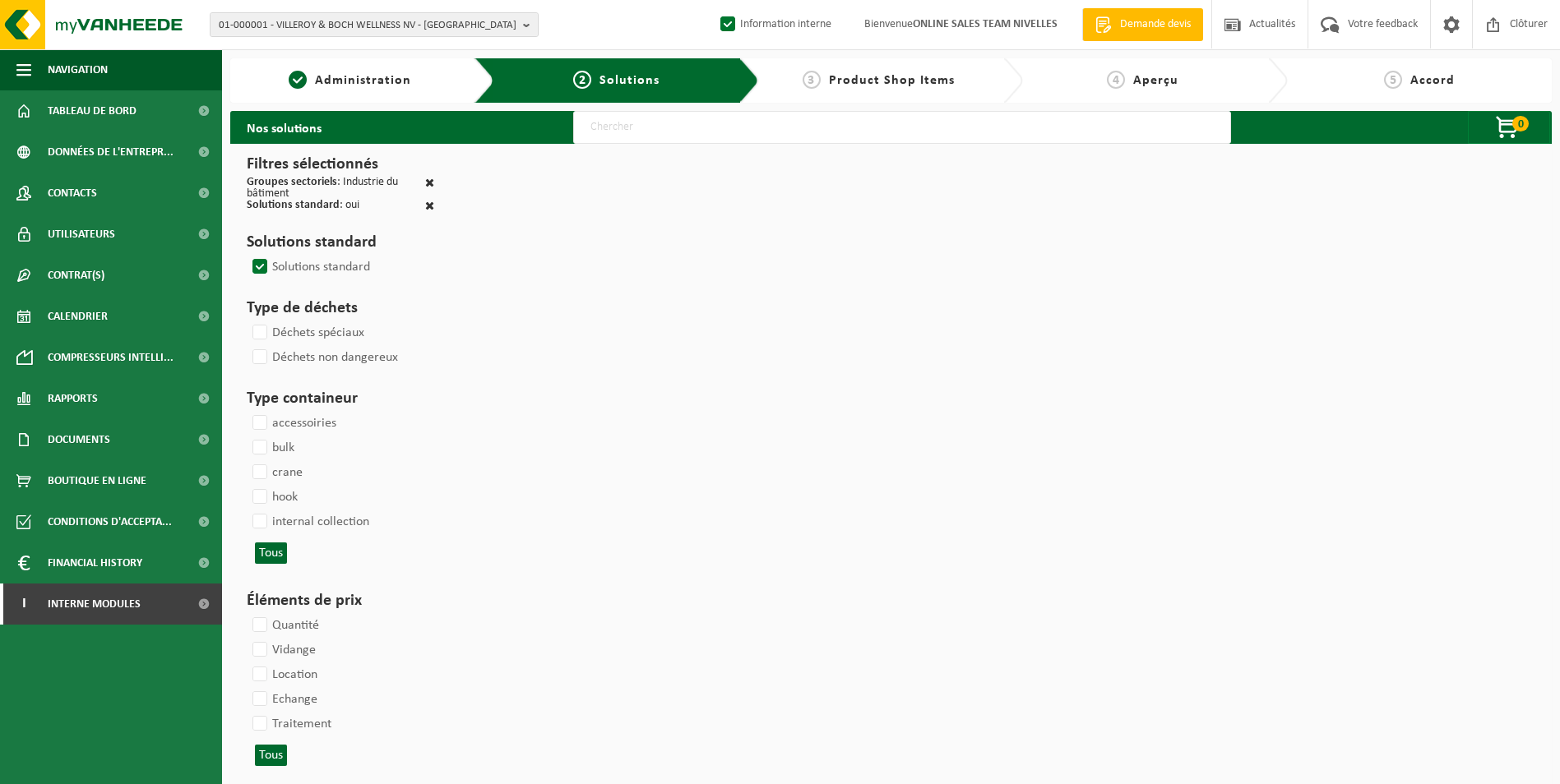
select select
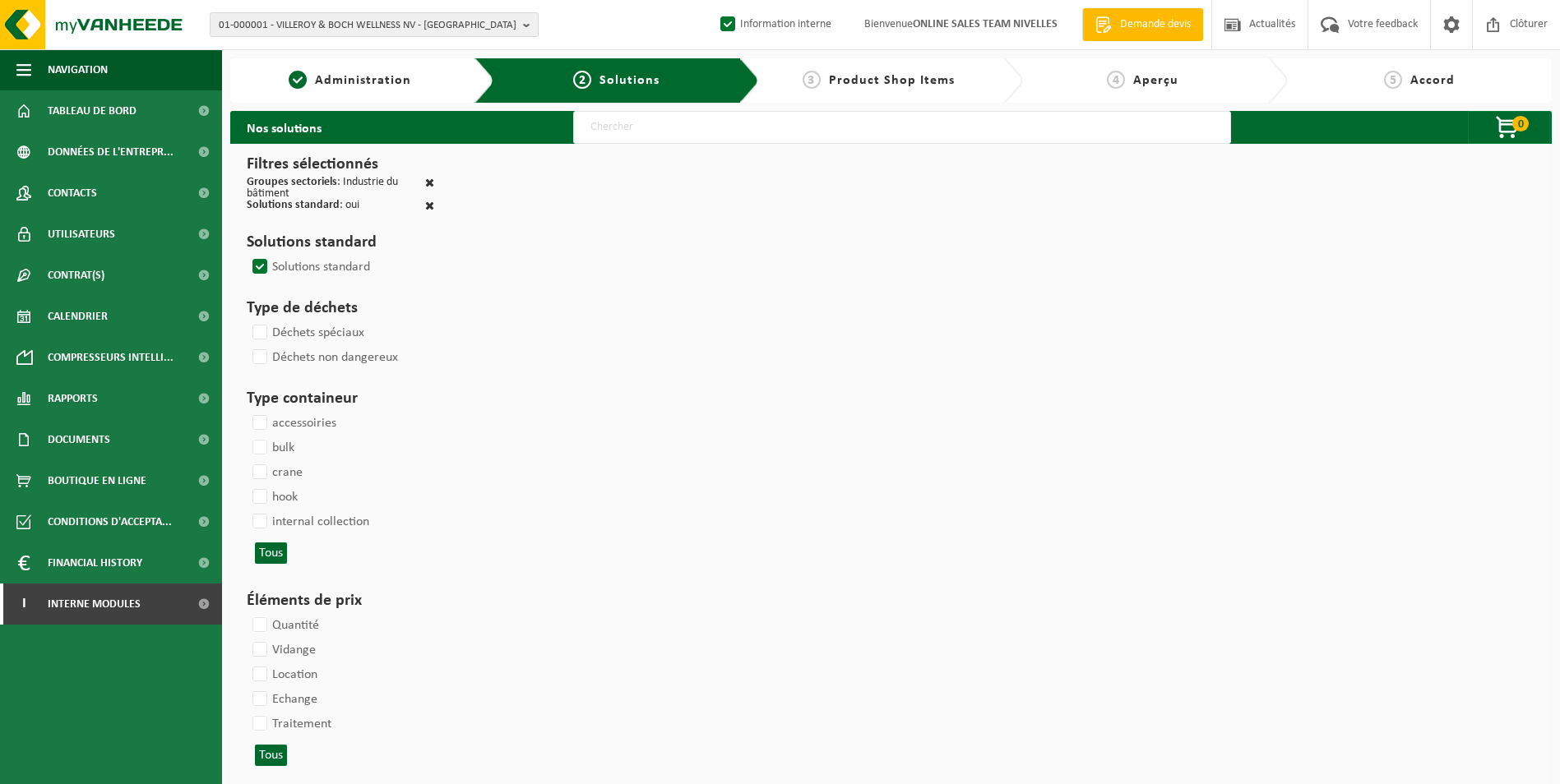
select select
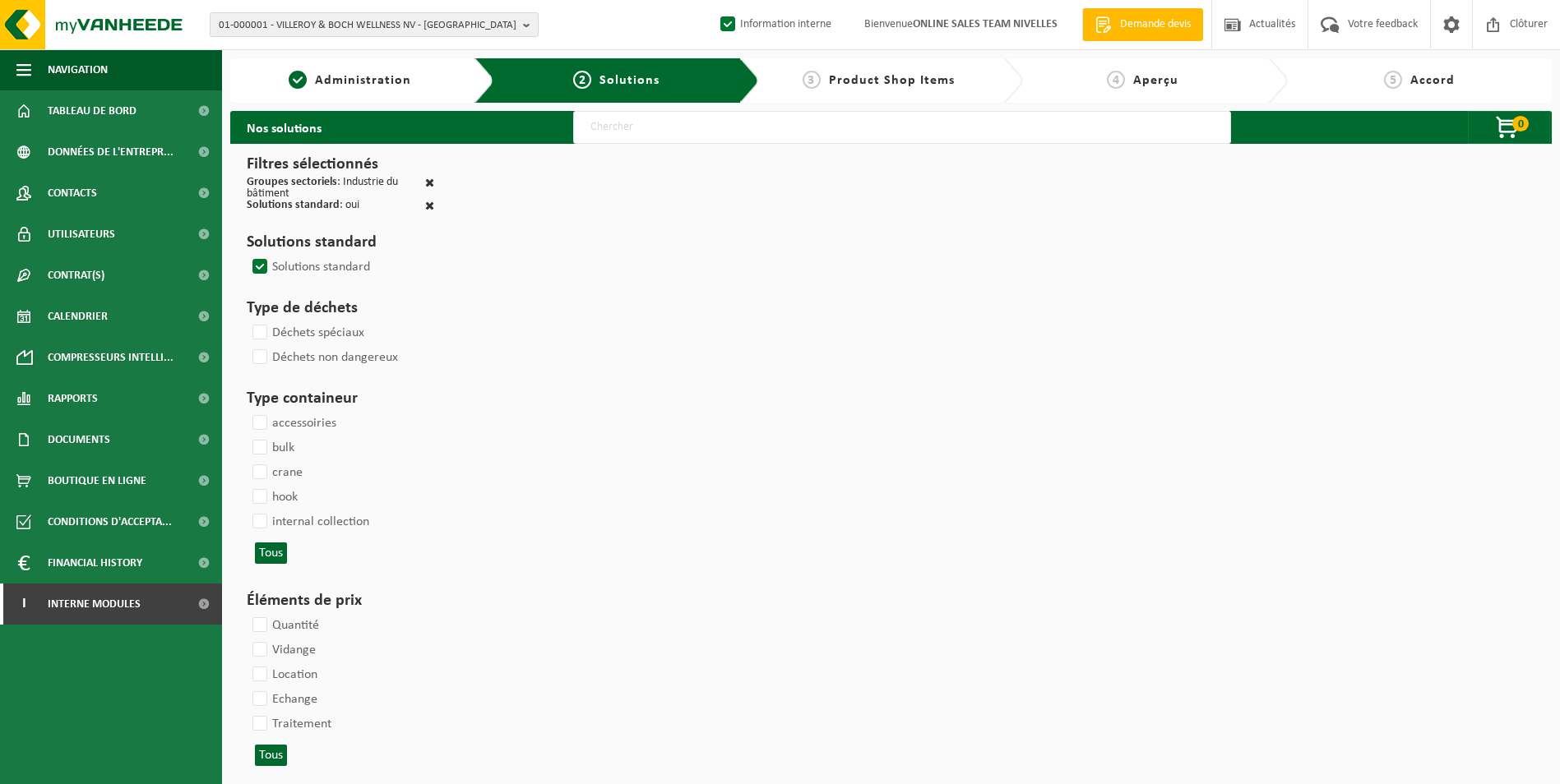
select select
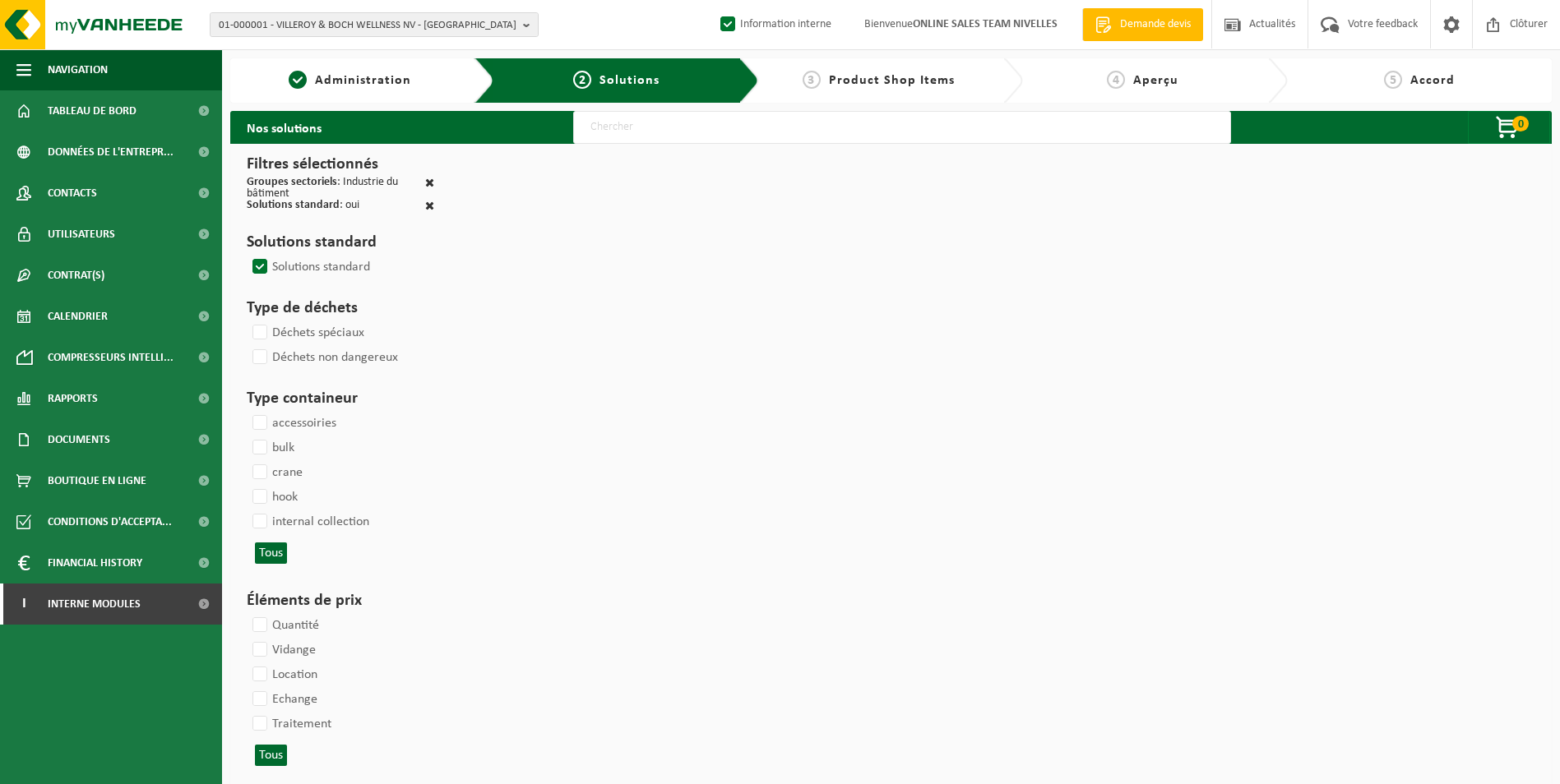
select select
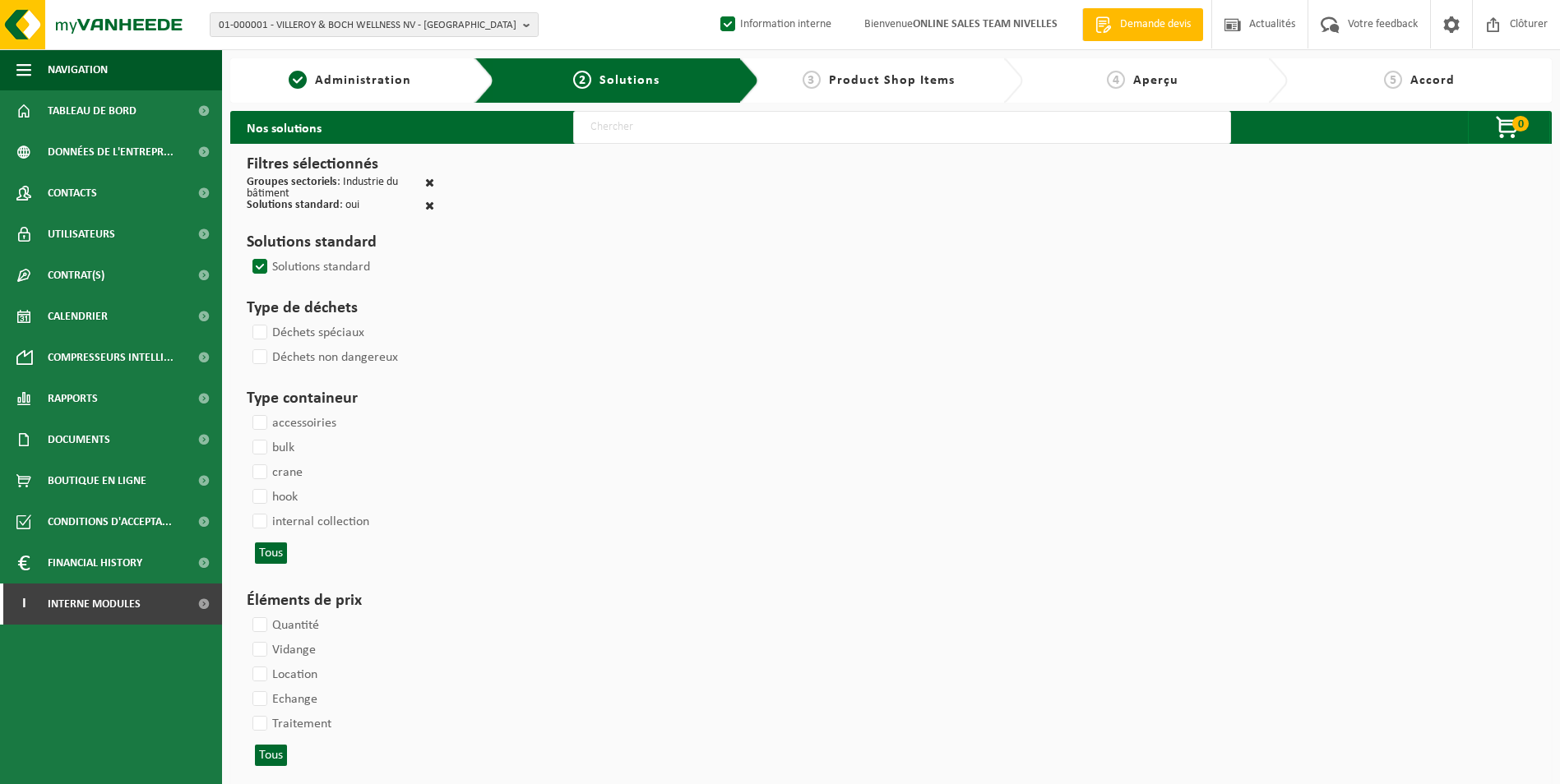
select select
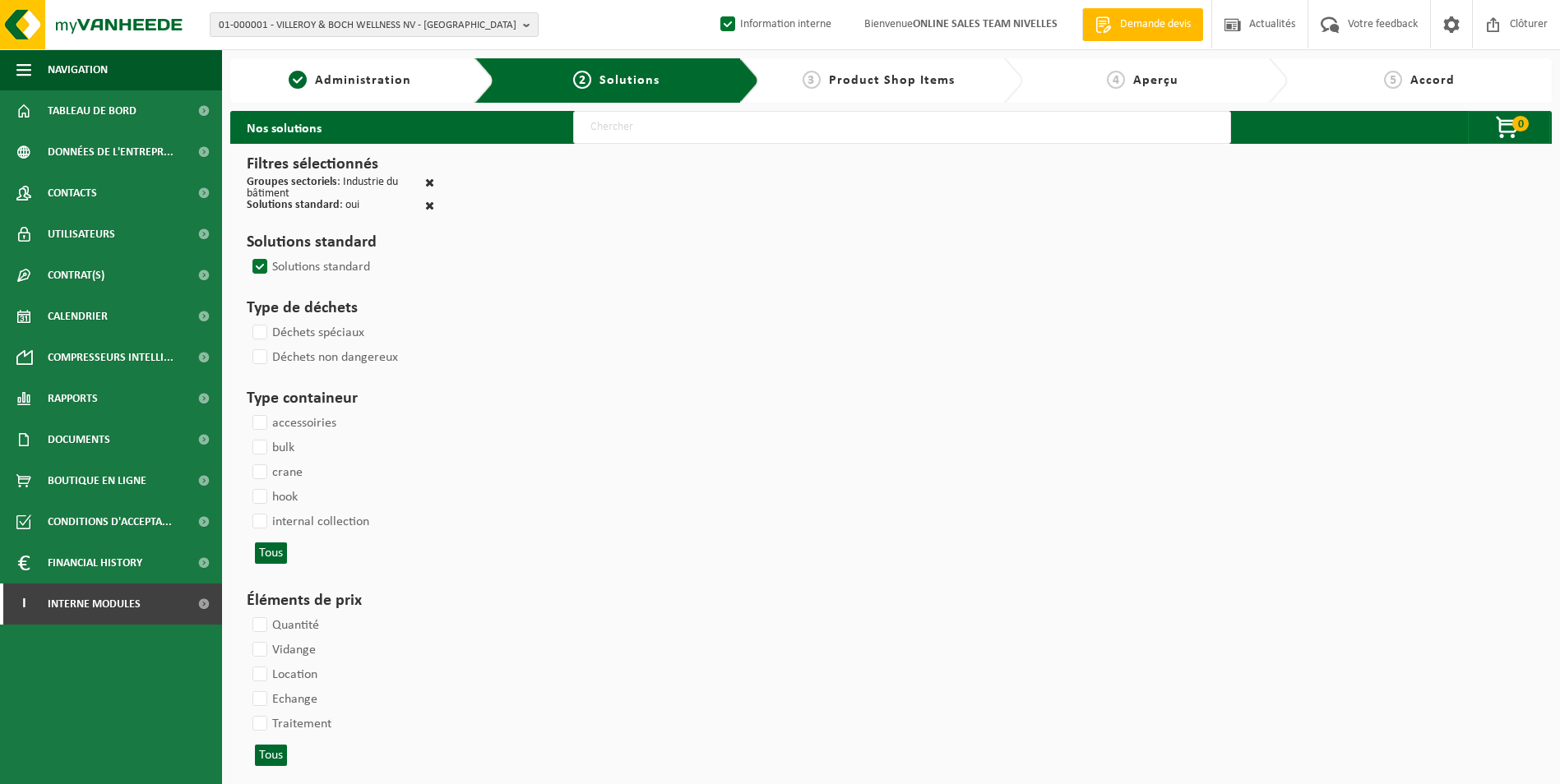
select select
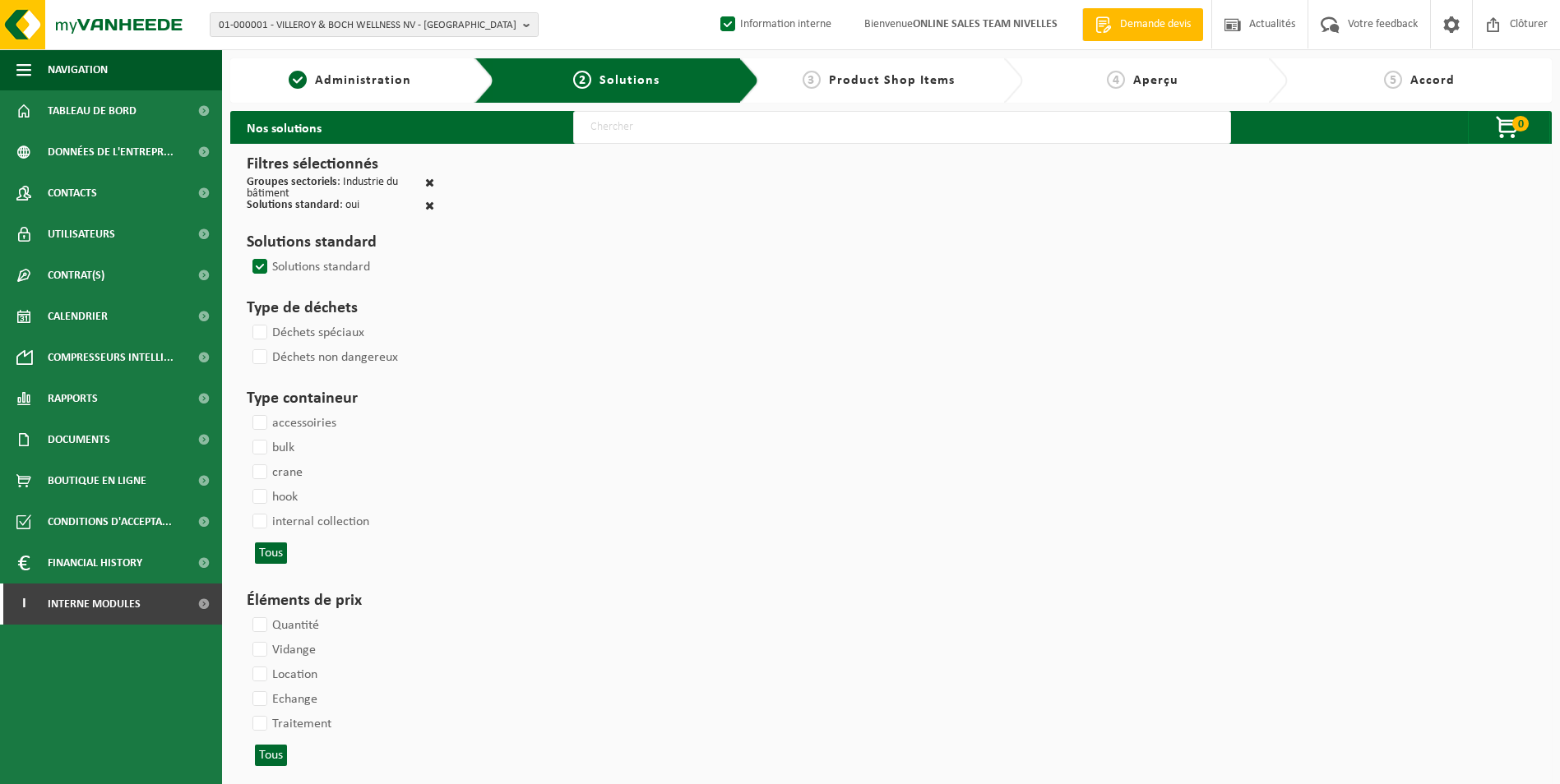
select select
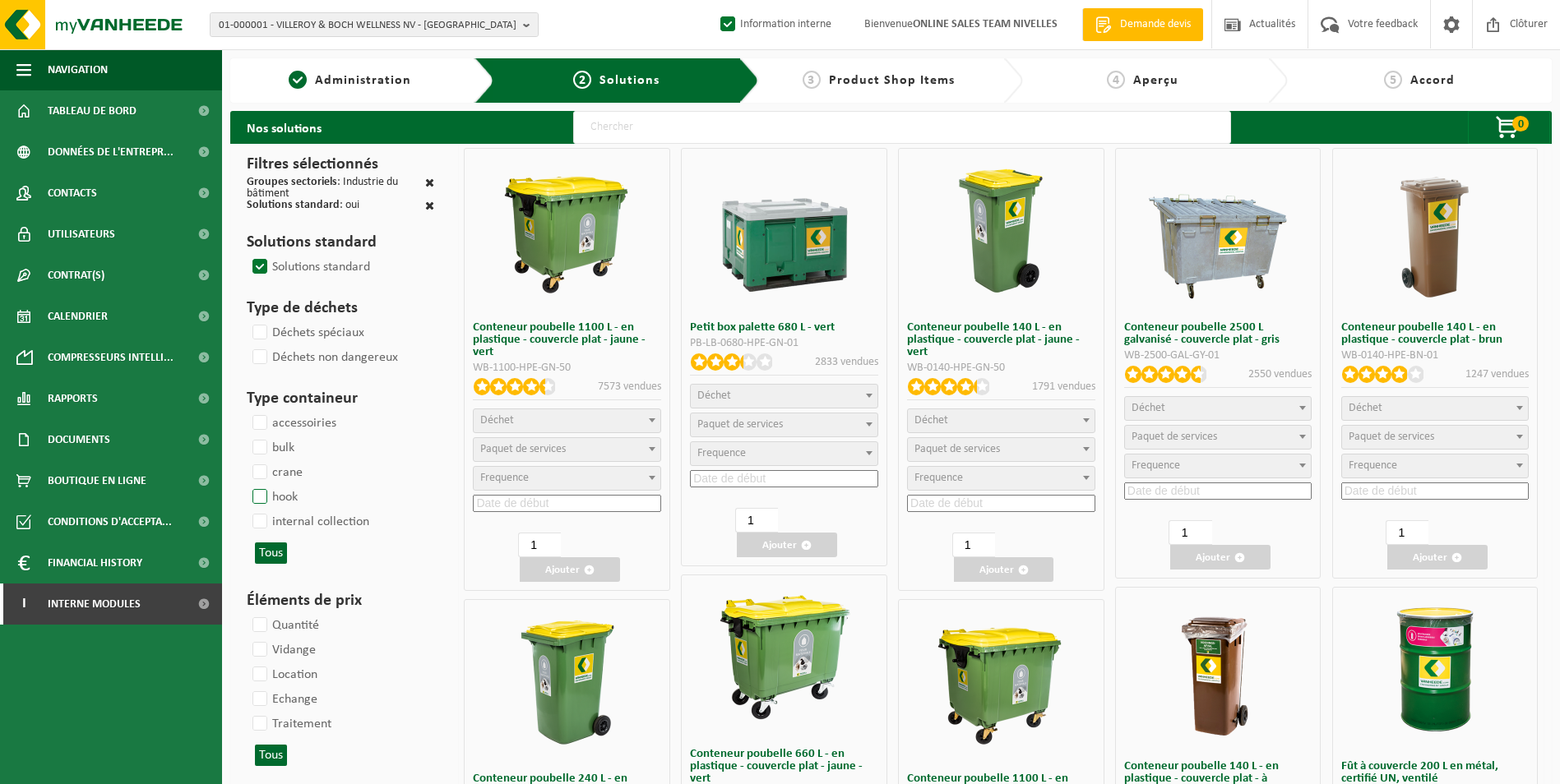
click at [261, 494] on label "hook" at bounding box center [273, 496] width 48 height 25
click at [246, 484] on input "hook" at bounding box center [245, 483] width 1 height 1
checkbox input "true"
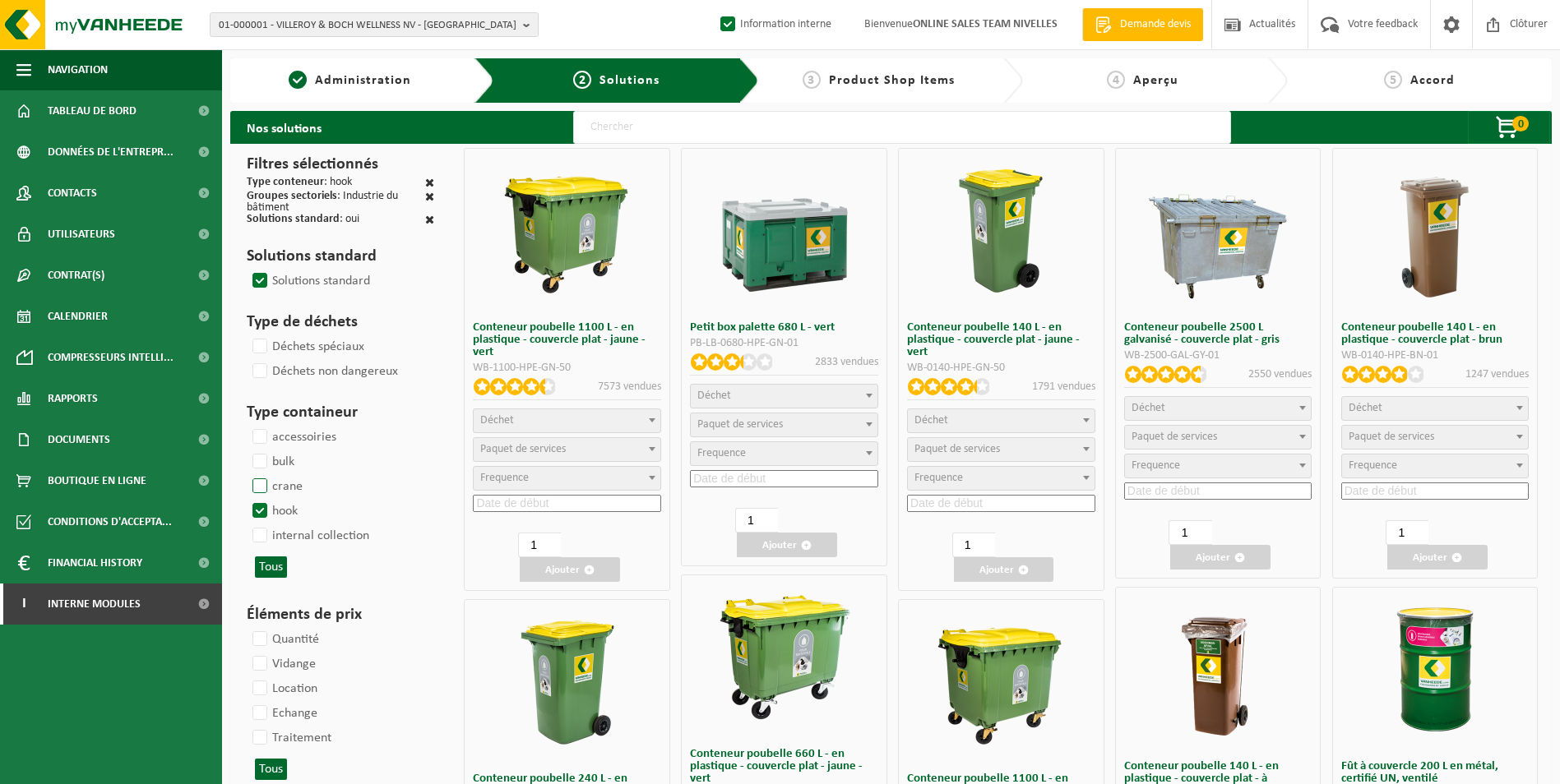
select select
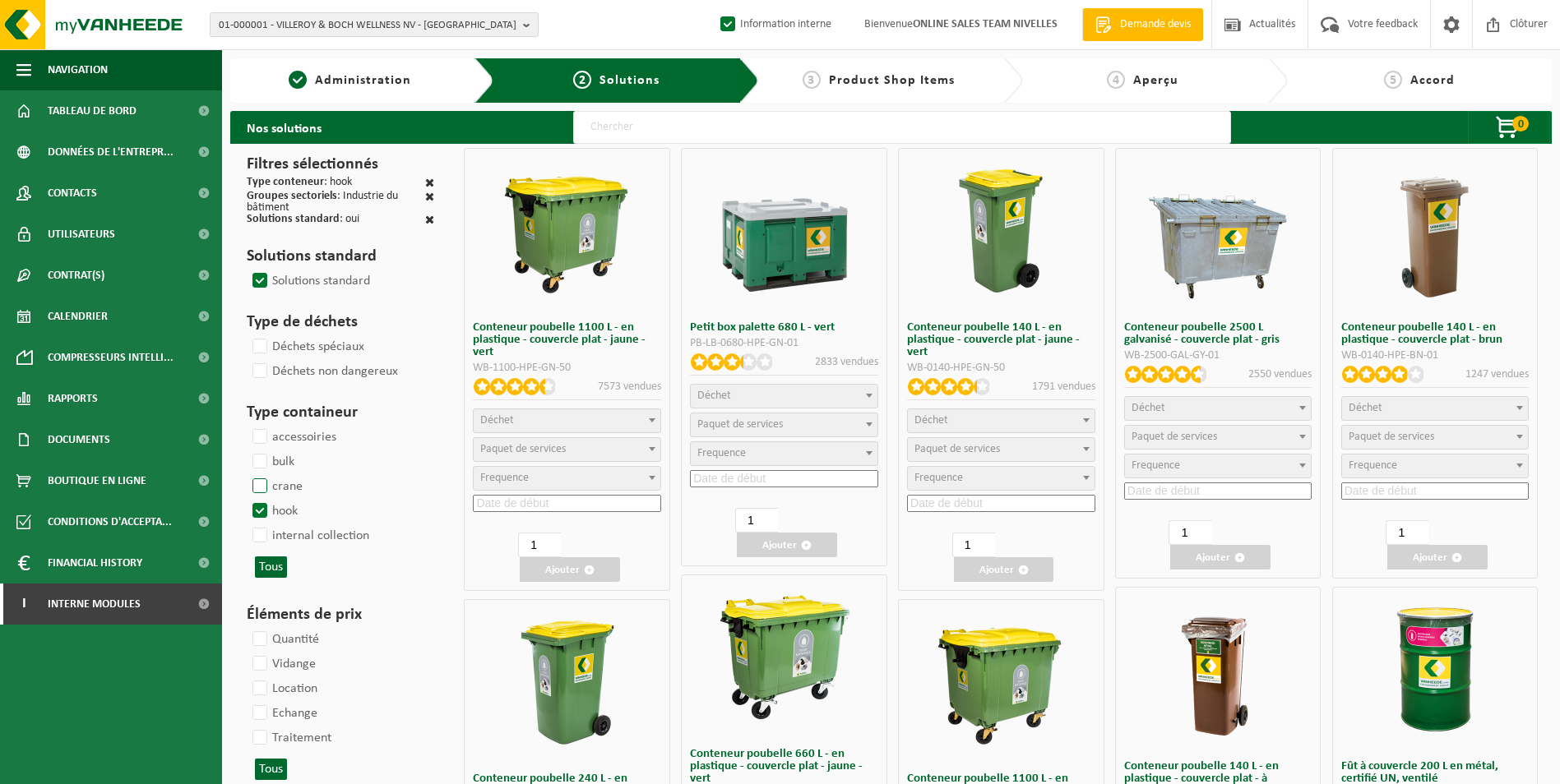
select select
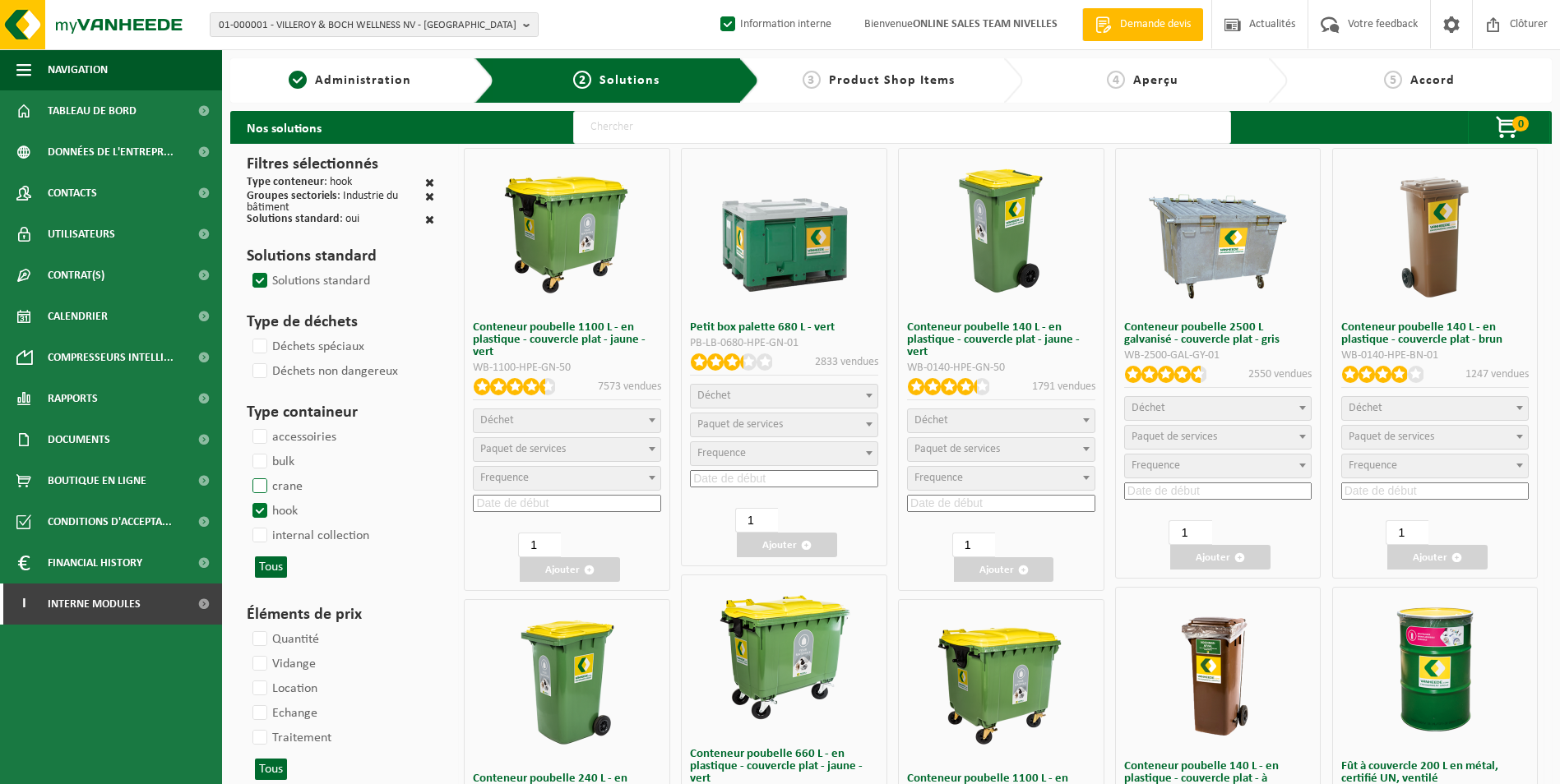
select select
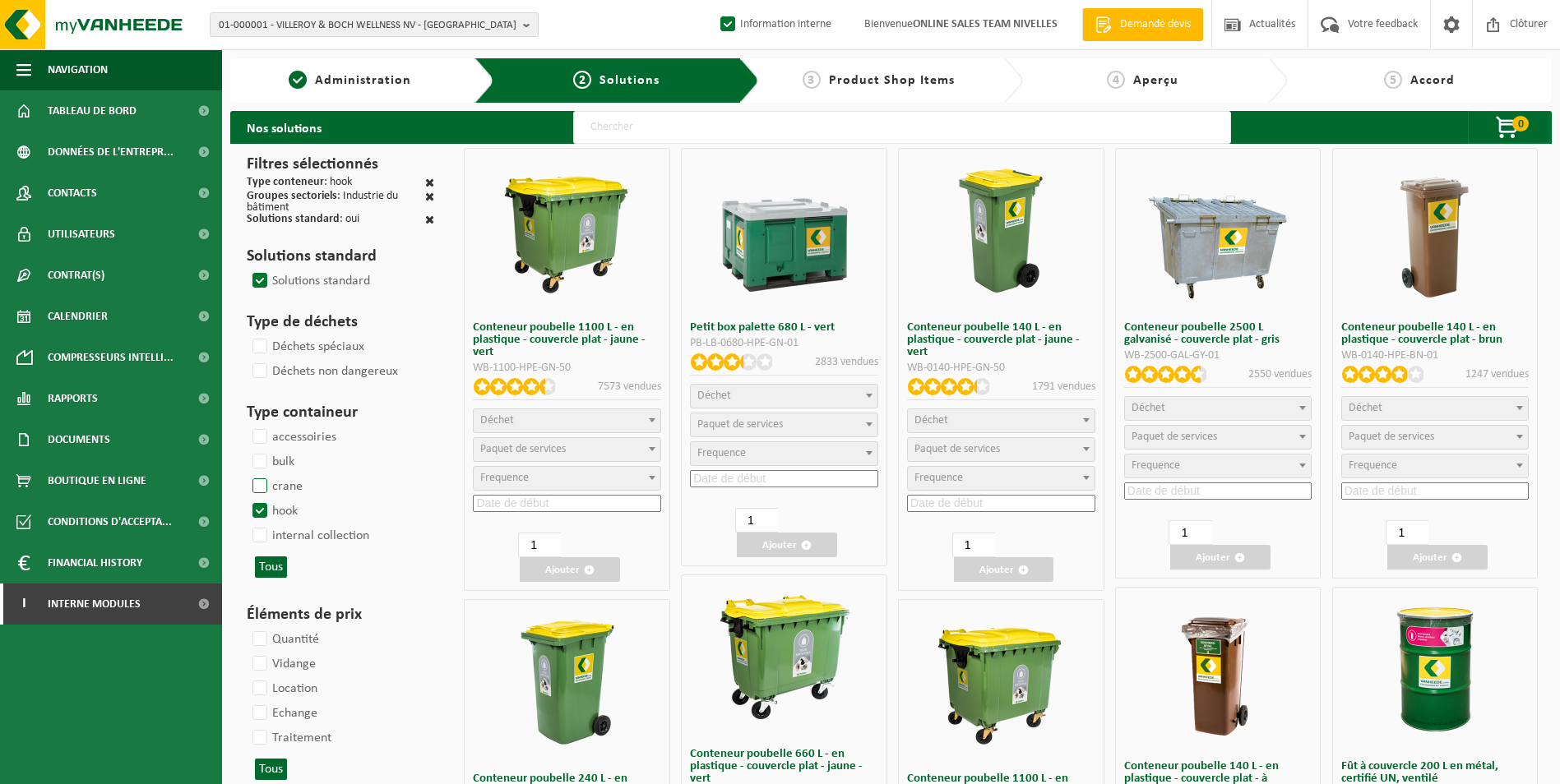
select select
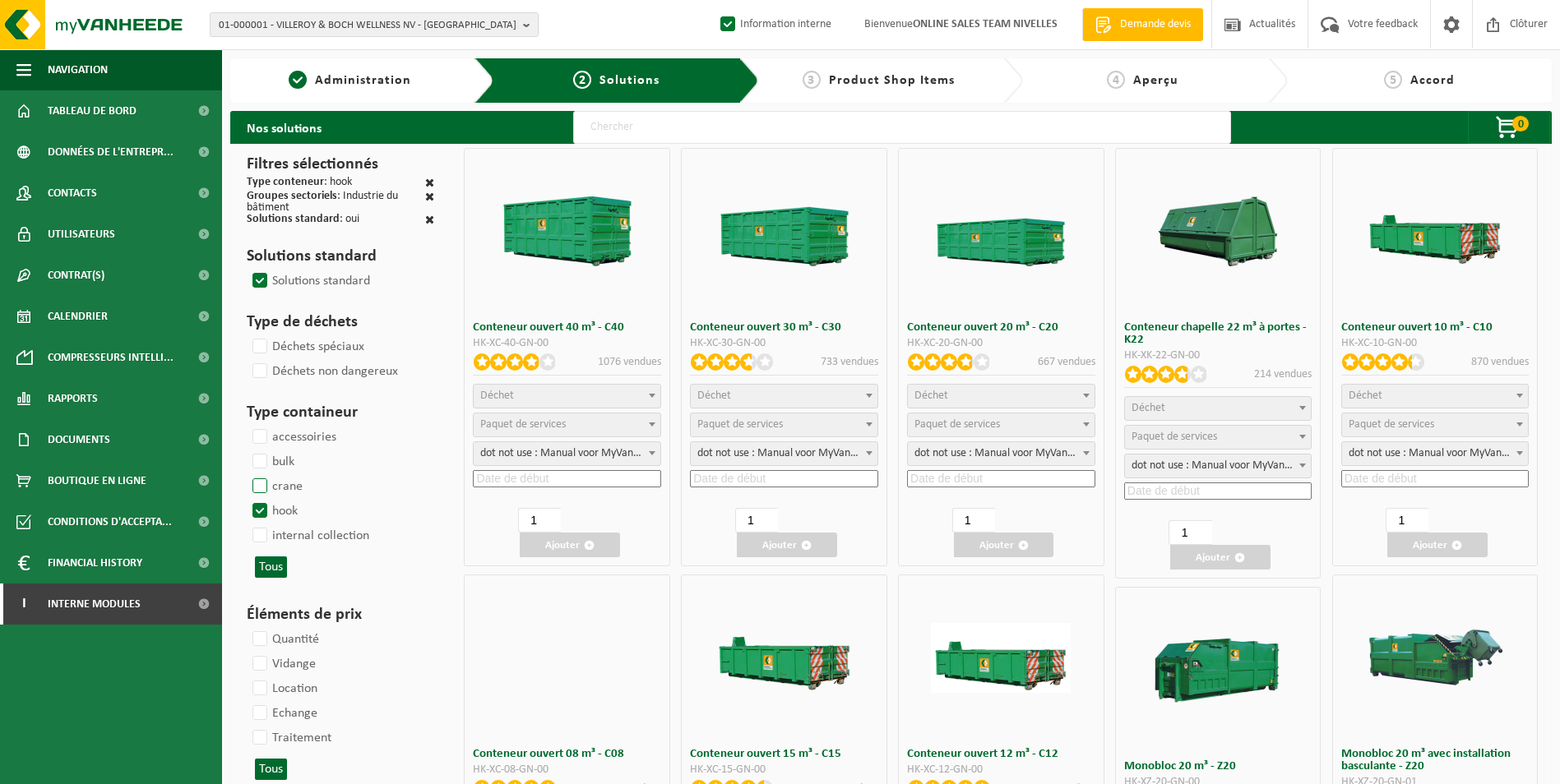
select select
select select "25"
select select "8"
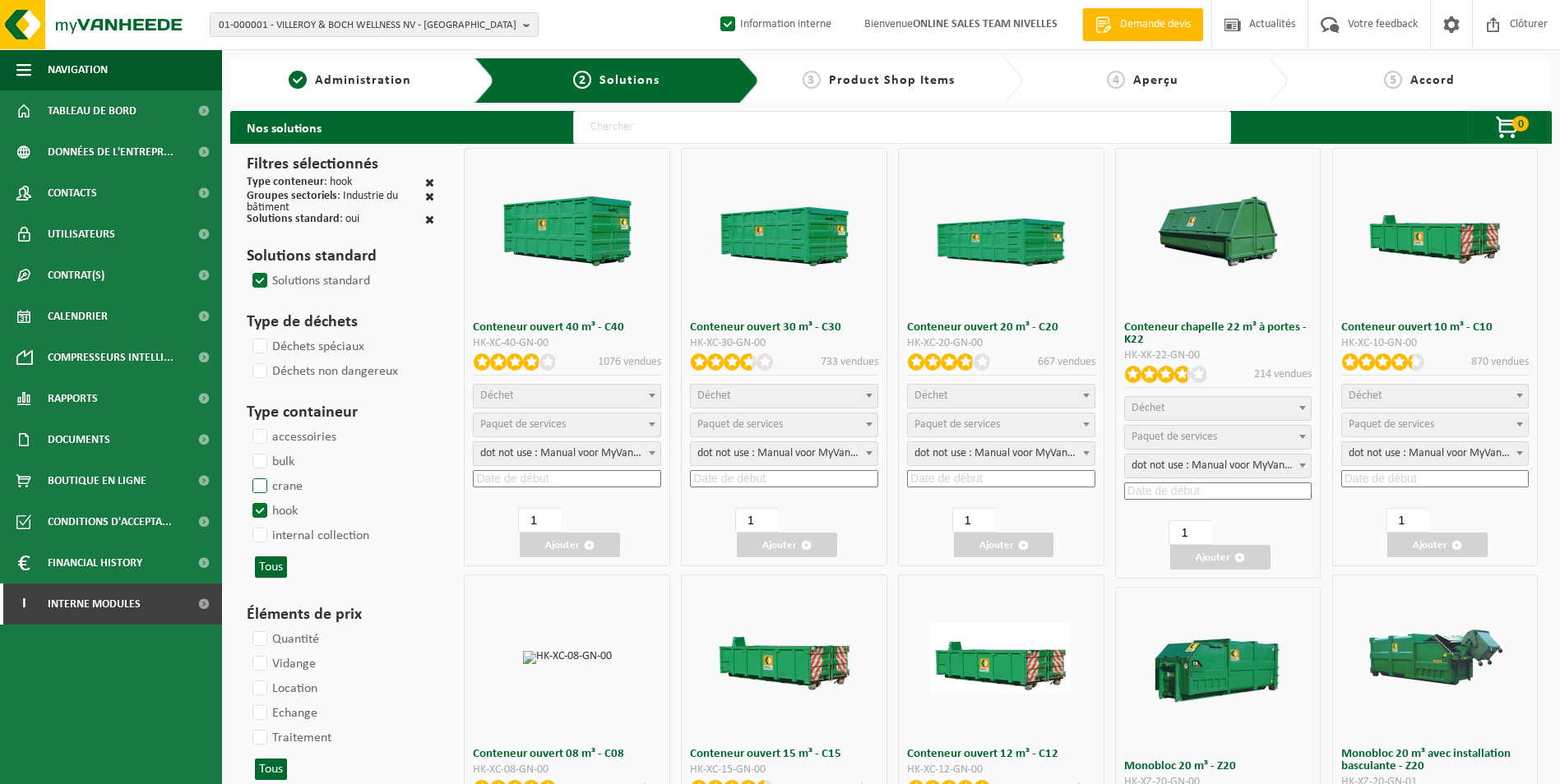
select select "25"
select select "7"
select select "25"
select select "7"
select select "25"
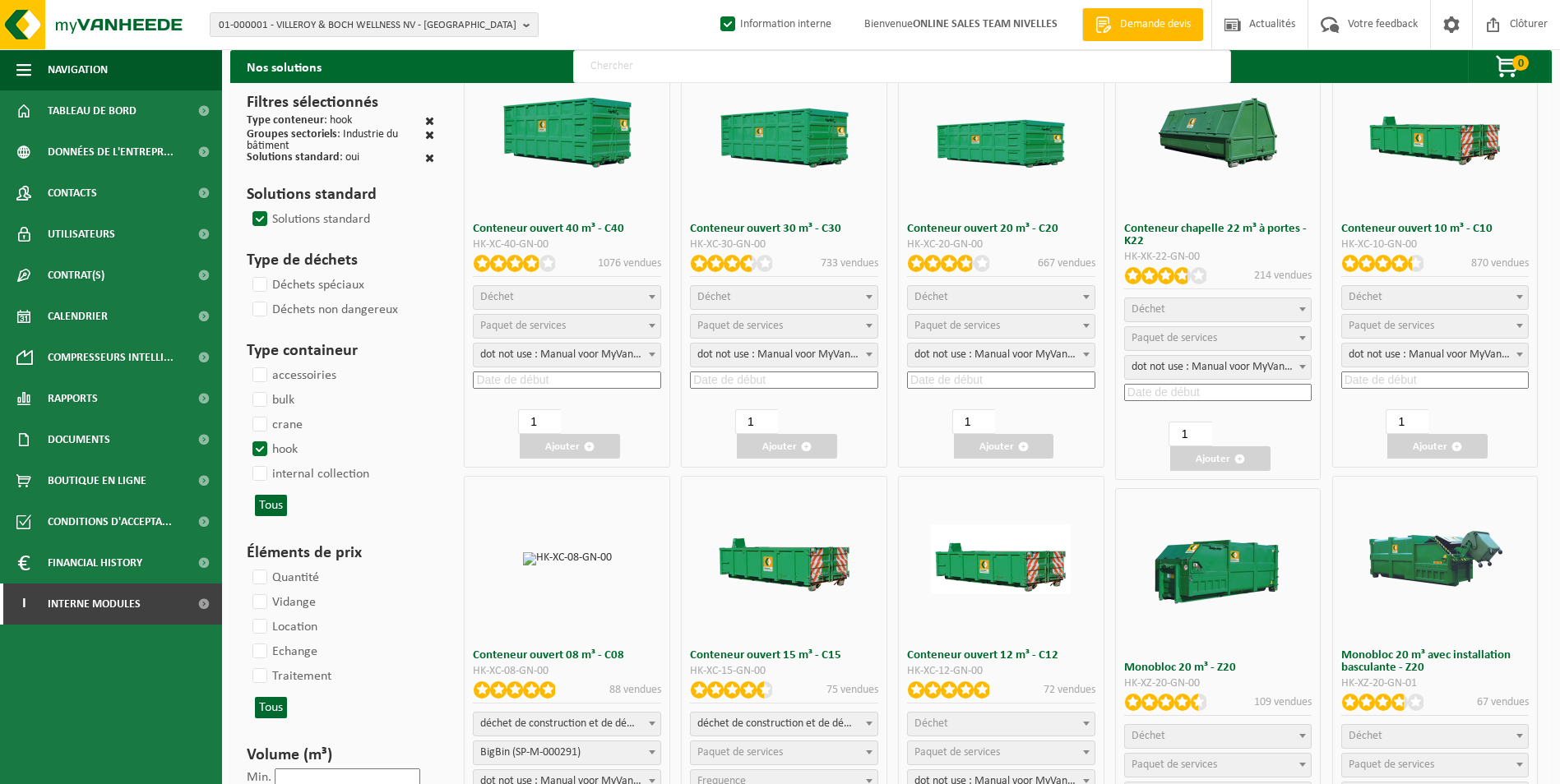
scroll to position [246, 0]
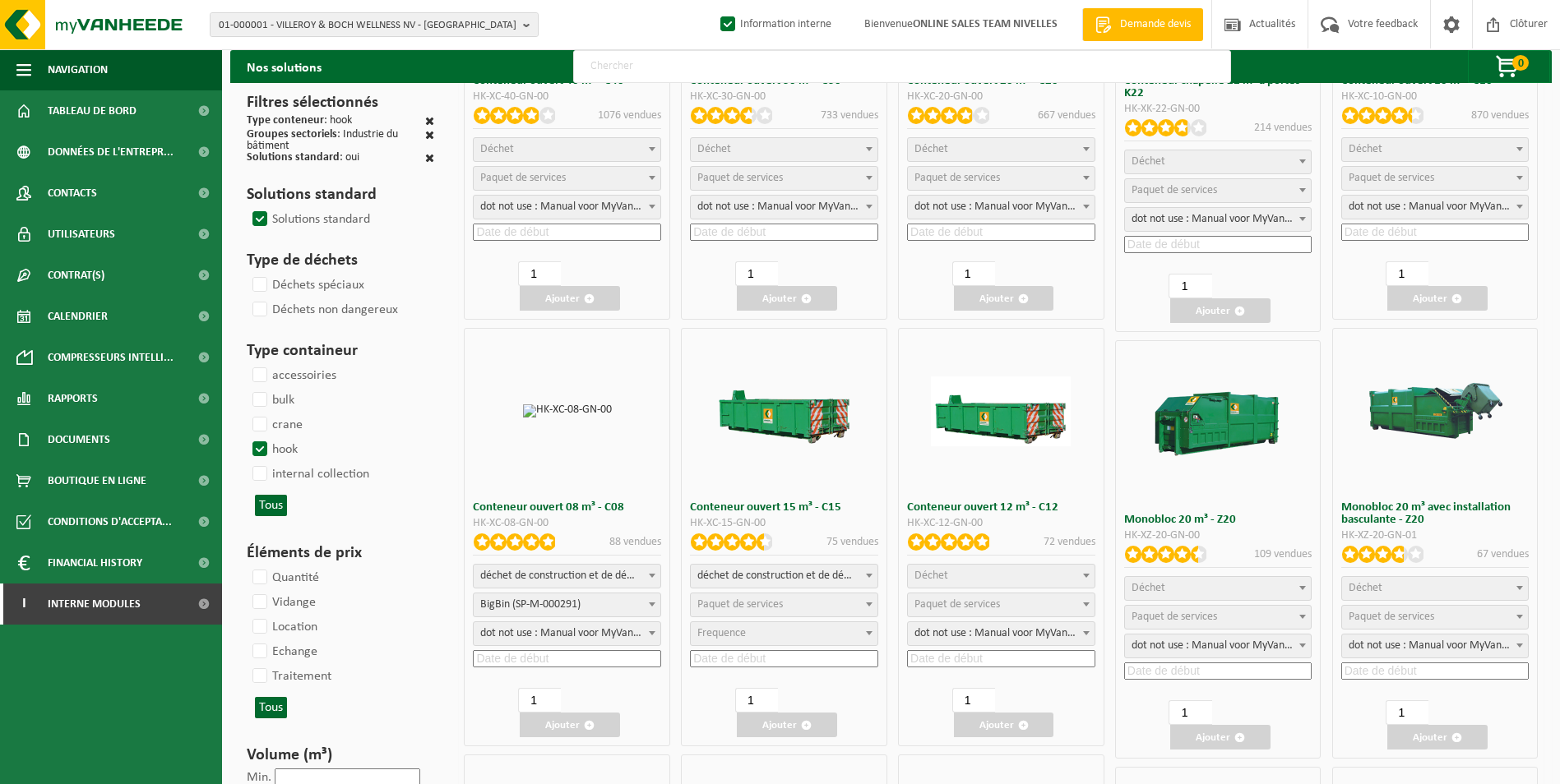
click at [610, 577] on span "déchet de construction et de démolition mélangé (inerte et non inerte)" at bounding box center [567, 575] width 187 height 23
select select
select select "197"
select select "25"
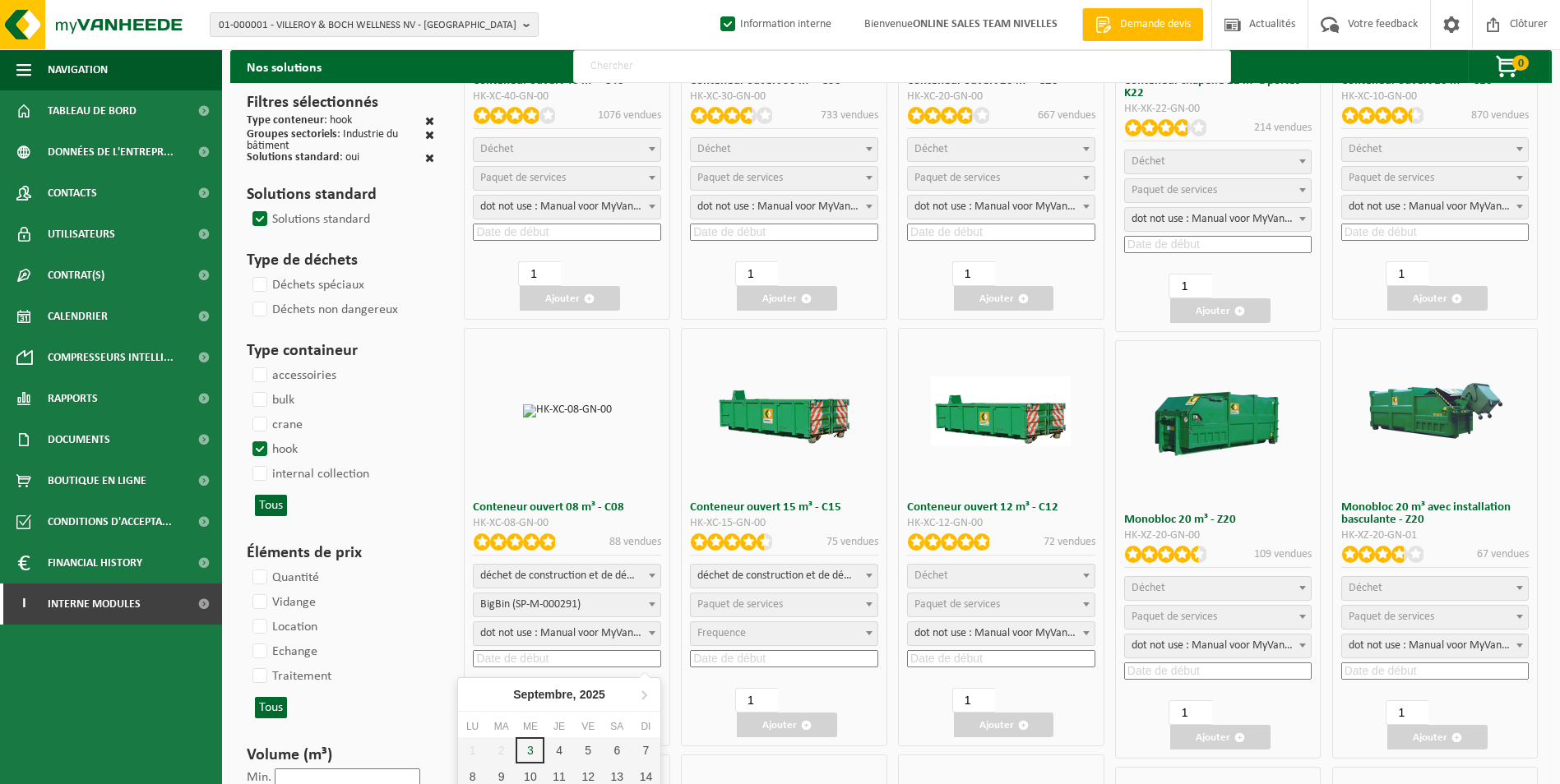
click at [549, 656] on input at bounding box center [567, 657] width 188 height 17
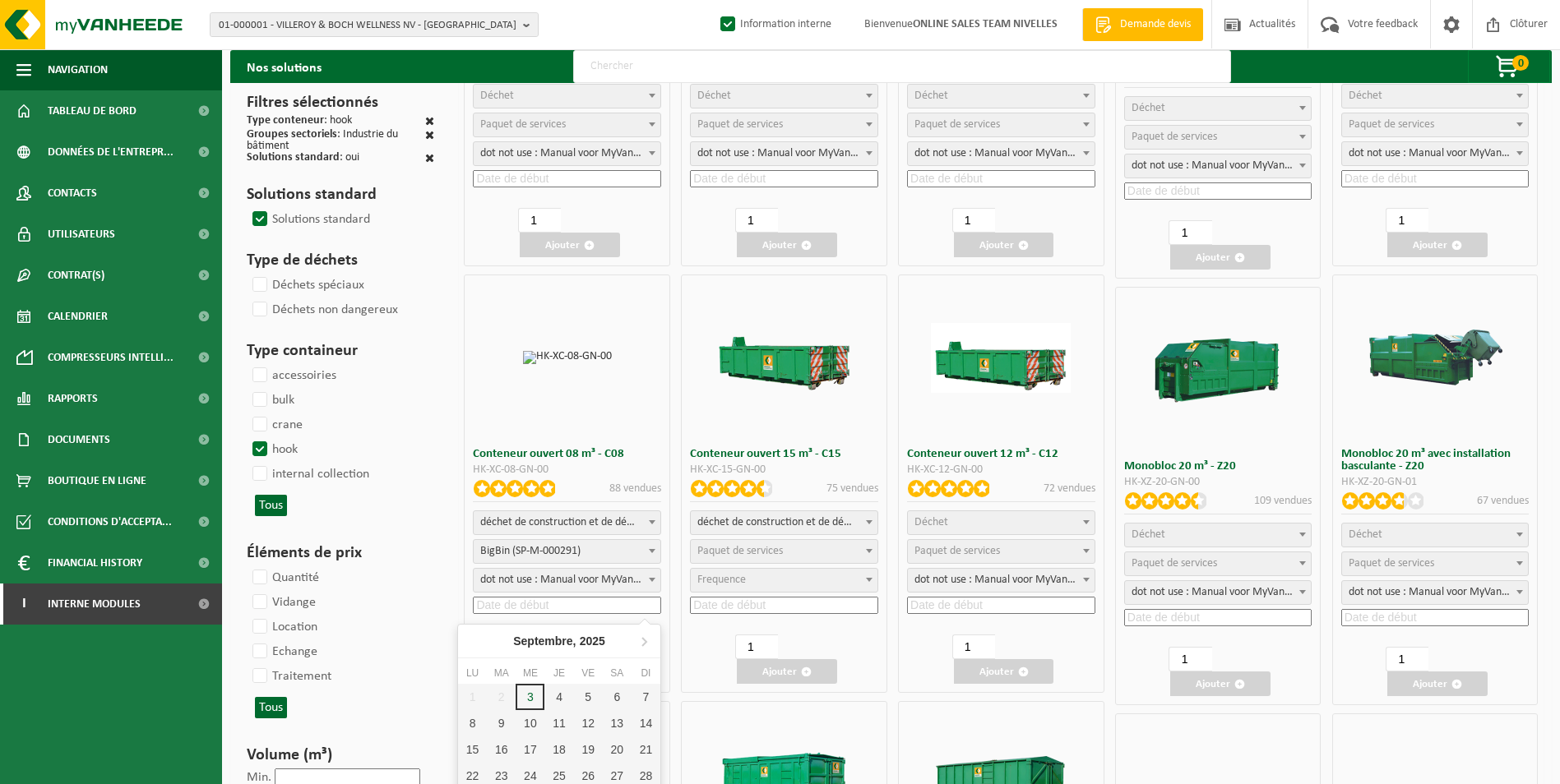
scroll to position [328, 0]
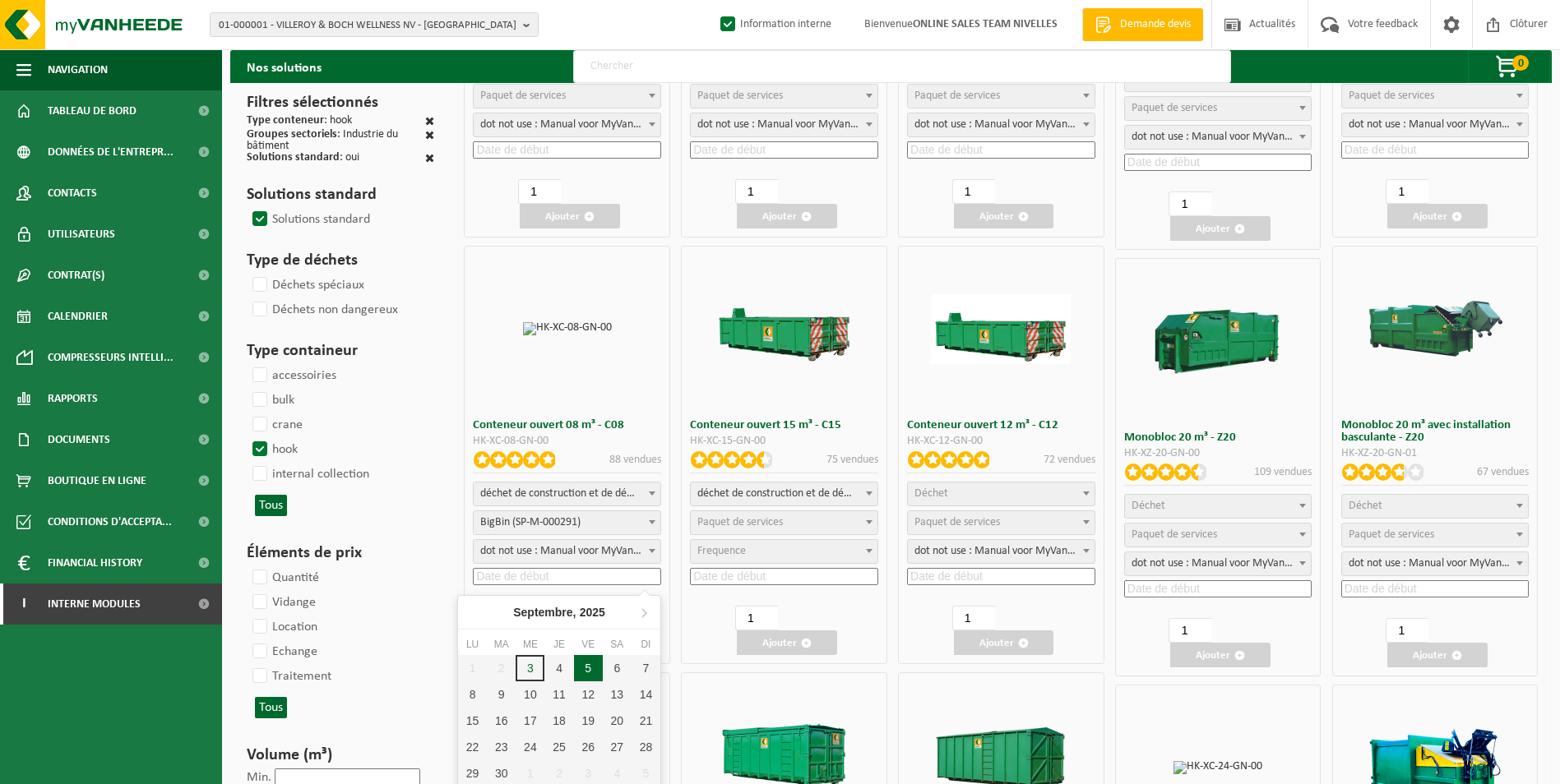
click at [594, 671] on div "5" at bounding box center [588, 667] width 29 height 27
type input "2025-09-05"
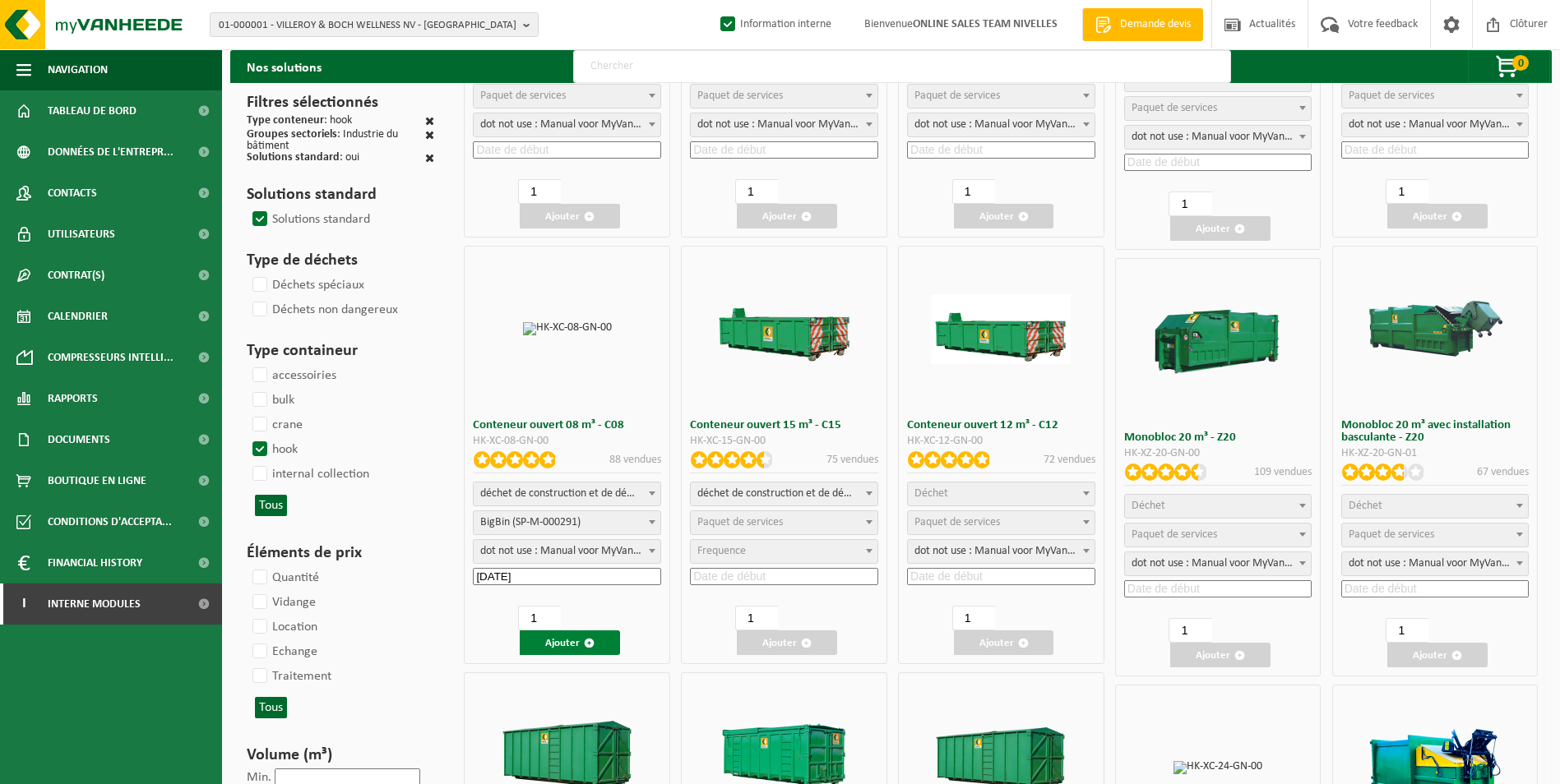
click at [601, 638] on button "Ajouter" at bounding box center [569, 642] width 100 height 25
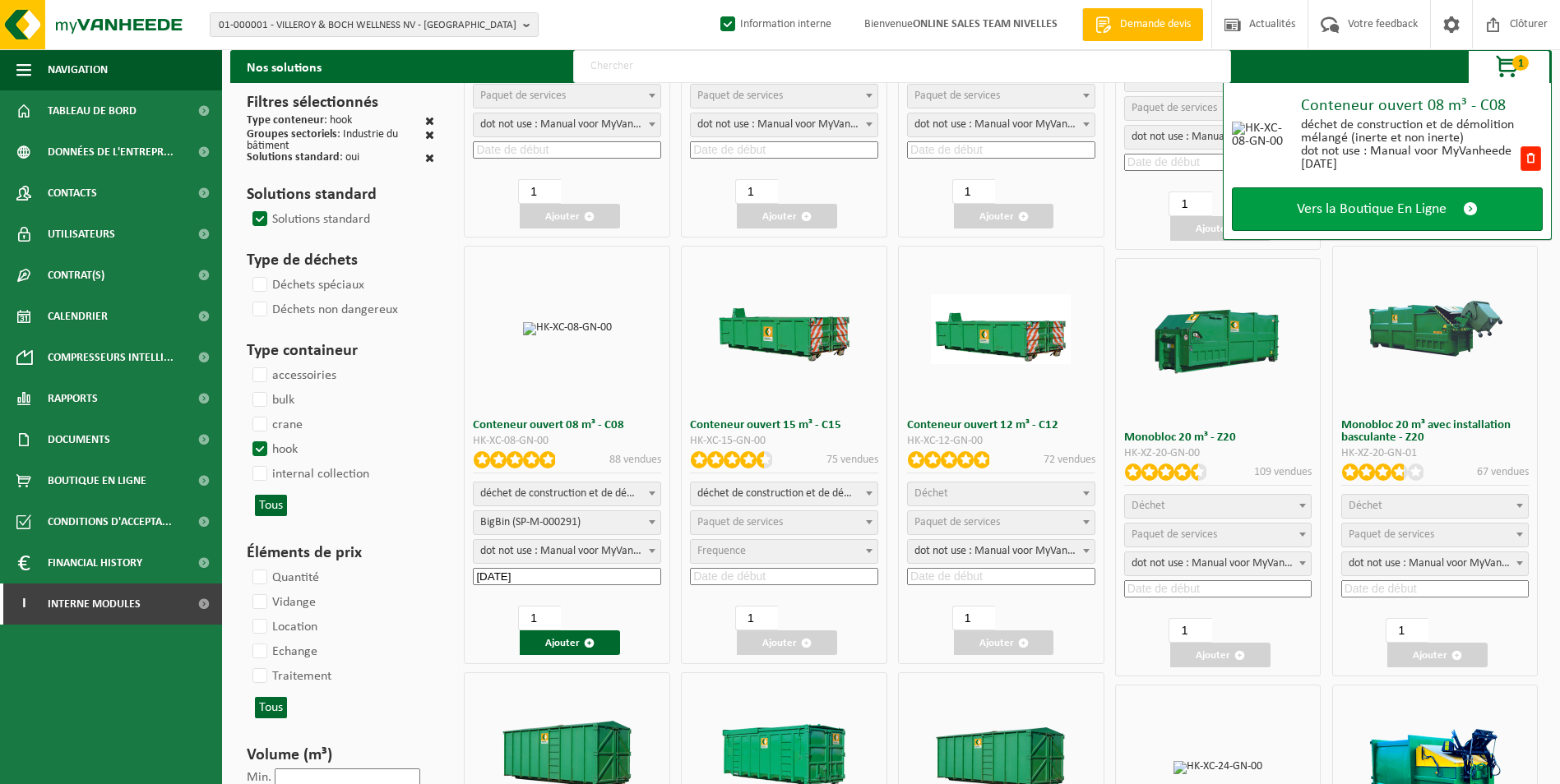
click at [1398, 206] on span "Vers la Boutique En Ligne" at bounding box center [1371, 209] width 149 height 17
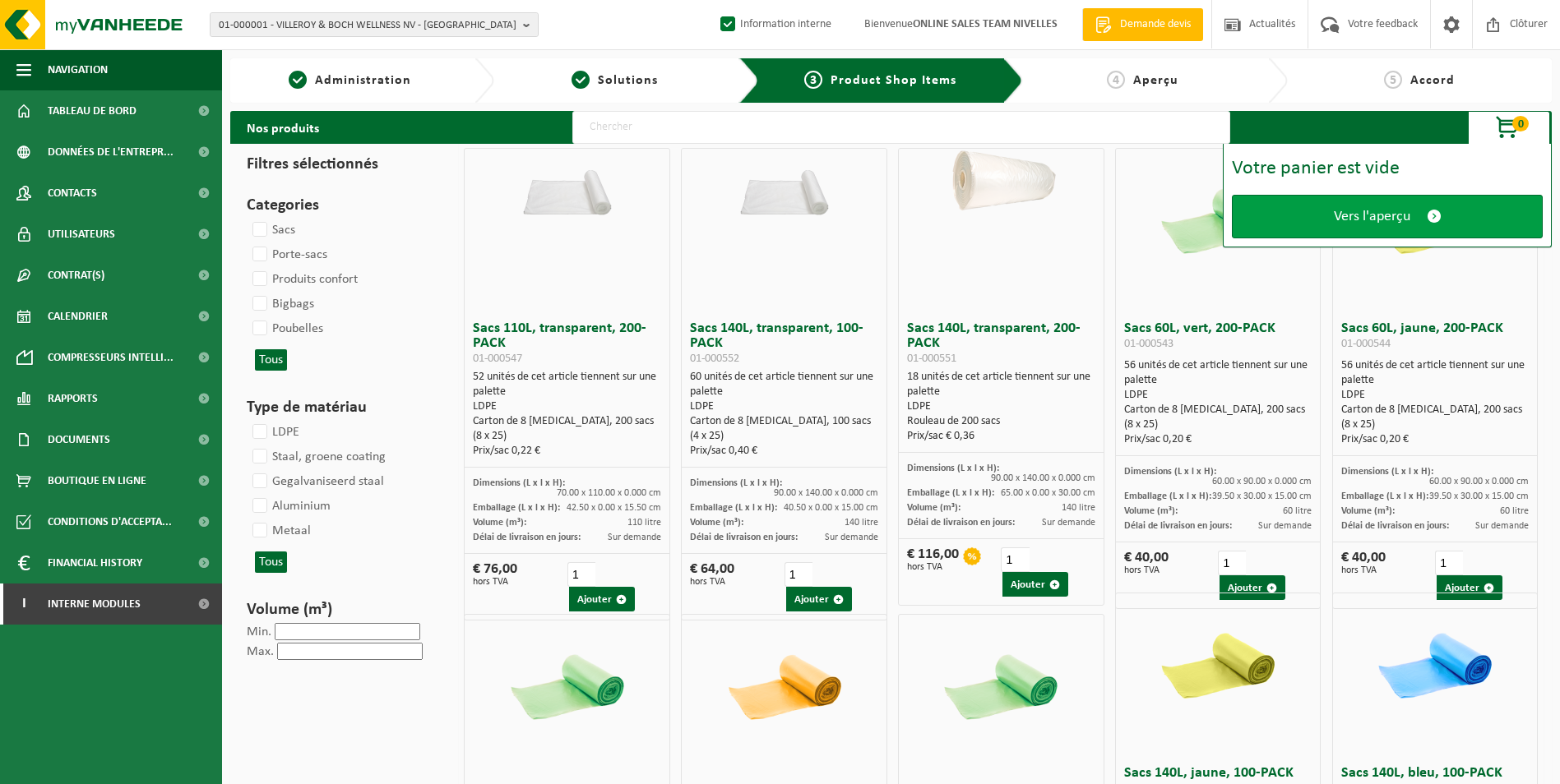
click at [1393, 209] on span "Vers l'aperçu" at bounding box center [1371, 216] width 76 height 17
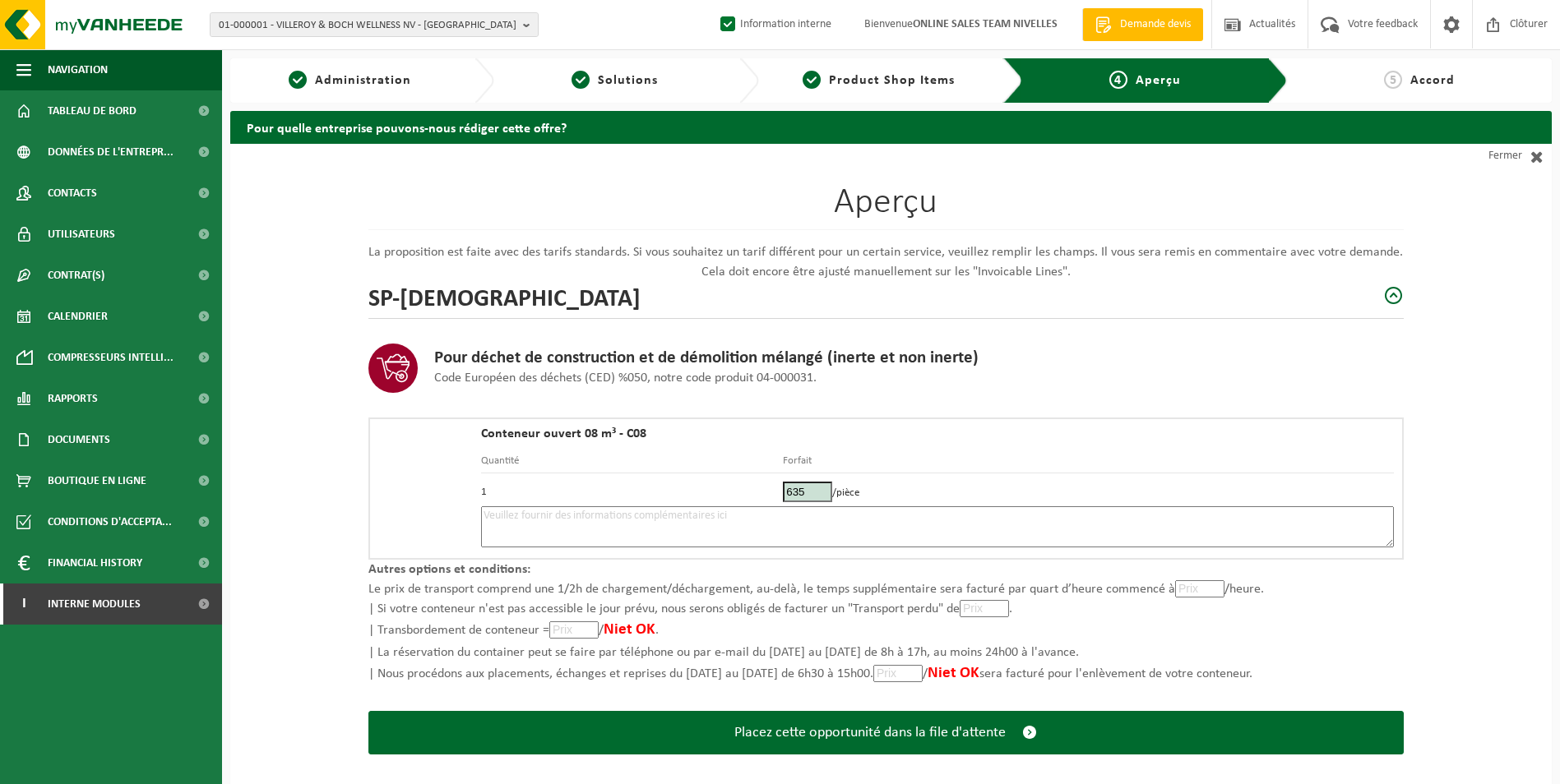
click at [857, 527] on textarea at bounding box center [937, 527] width 912 height 42
click at [688, 531] on textarea at bounding box center [937, 527] width 912 height 42
type textarea "p"
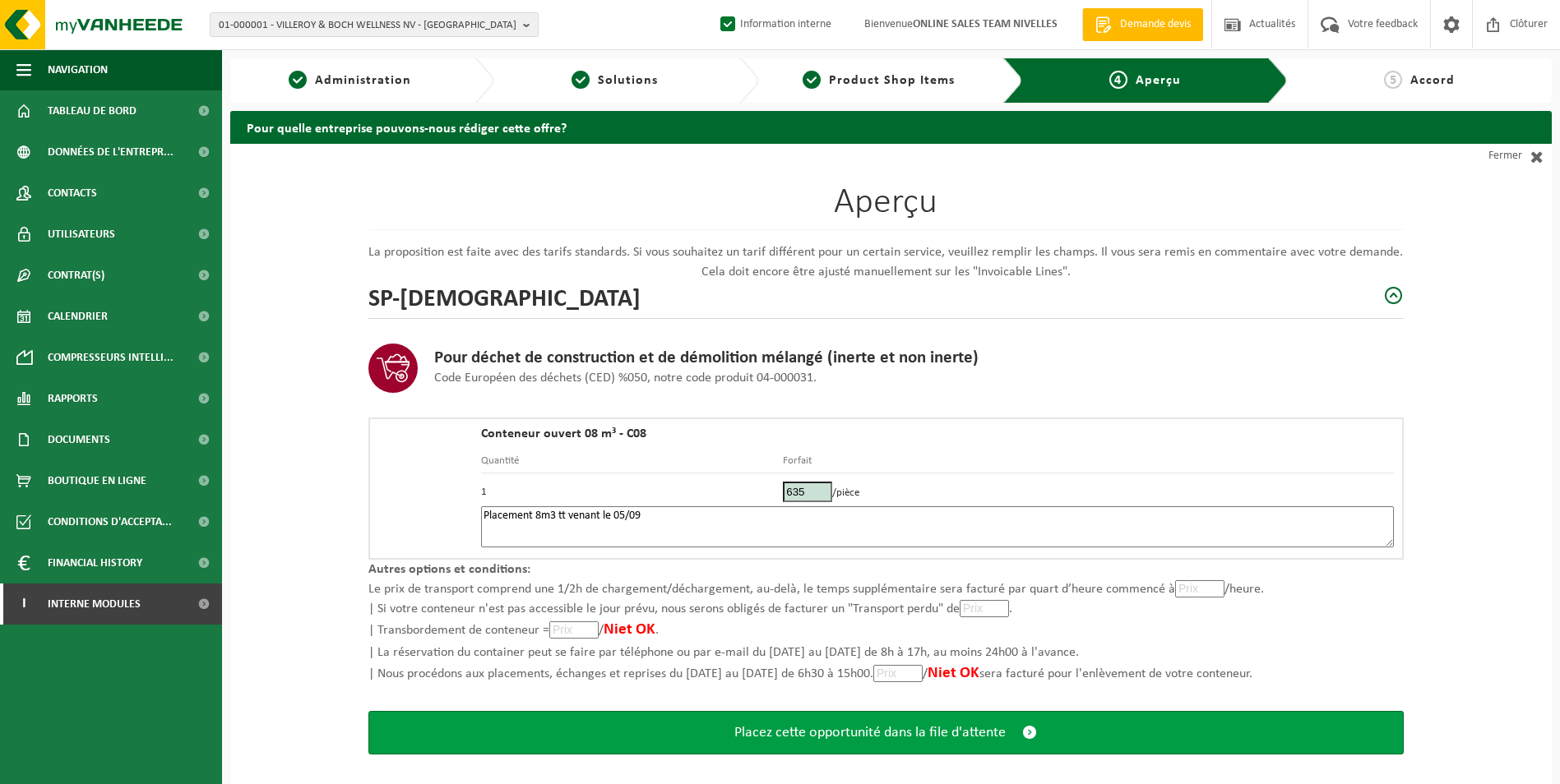
type textarea "Placement 8m3 tt venant le 05/09"
click at [794, 739] on span "Placez cette opportunité dans la file d'attente" at bounding box center [870, 732] width 271 height 17
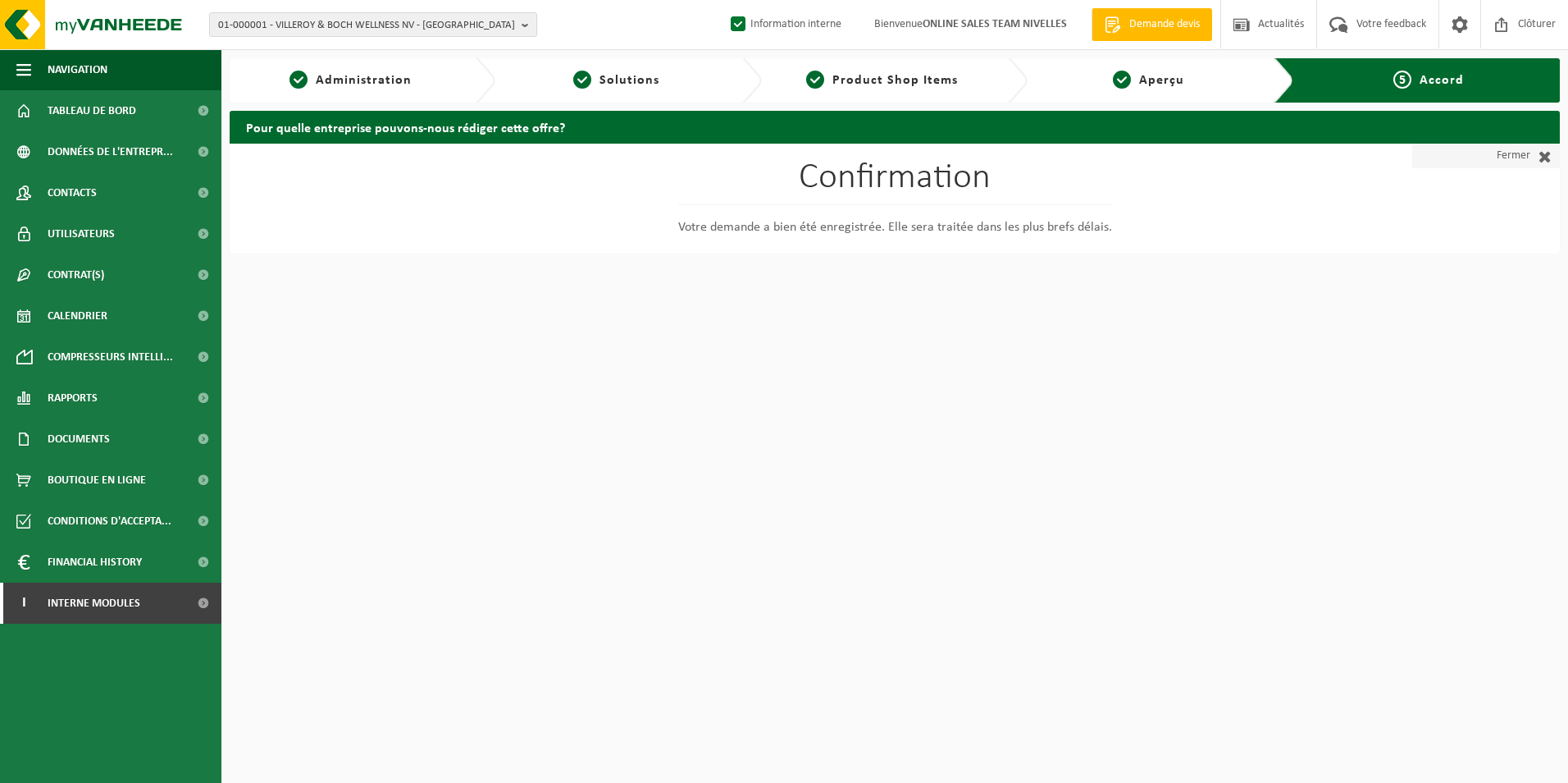
click at [1502, 159] on link "Fermer" at bounding box center [1486, 155] width 148 height 25
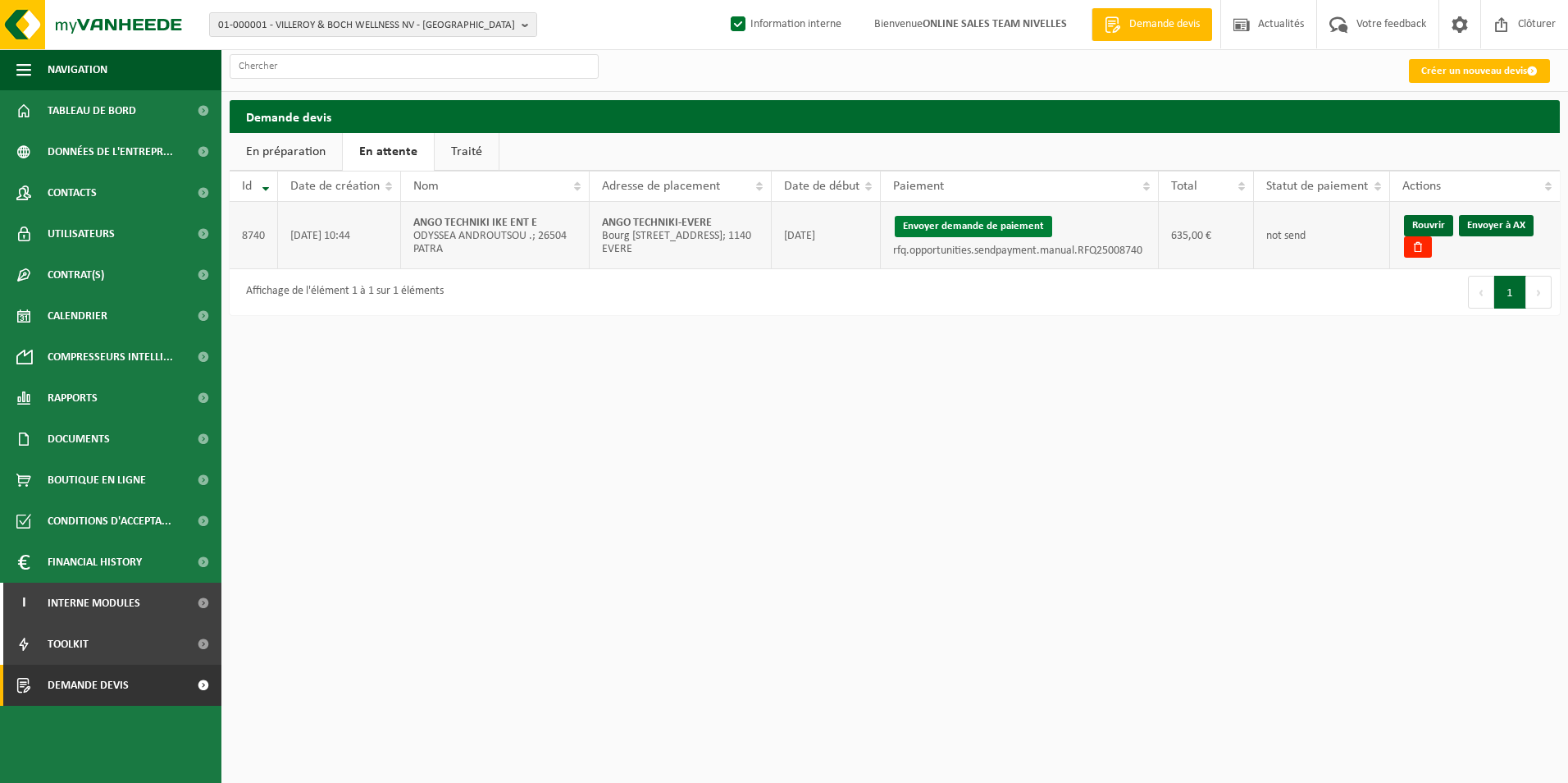
click at [990, 226] on button "Envoyer demande de paiement" at bounding box center [974, 227] width 158 height 22
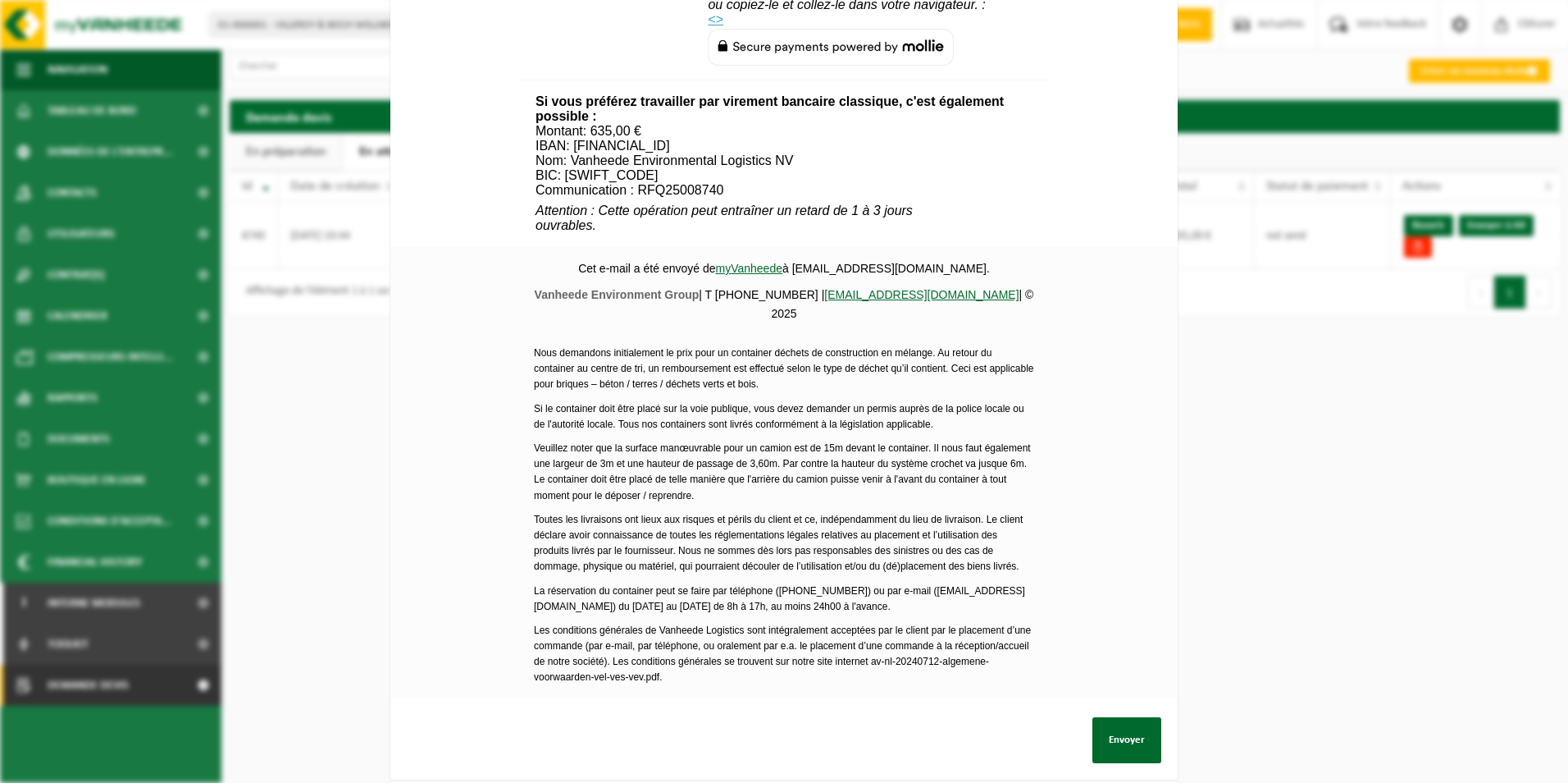
scroll to position [560, 0]
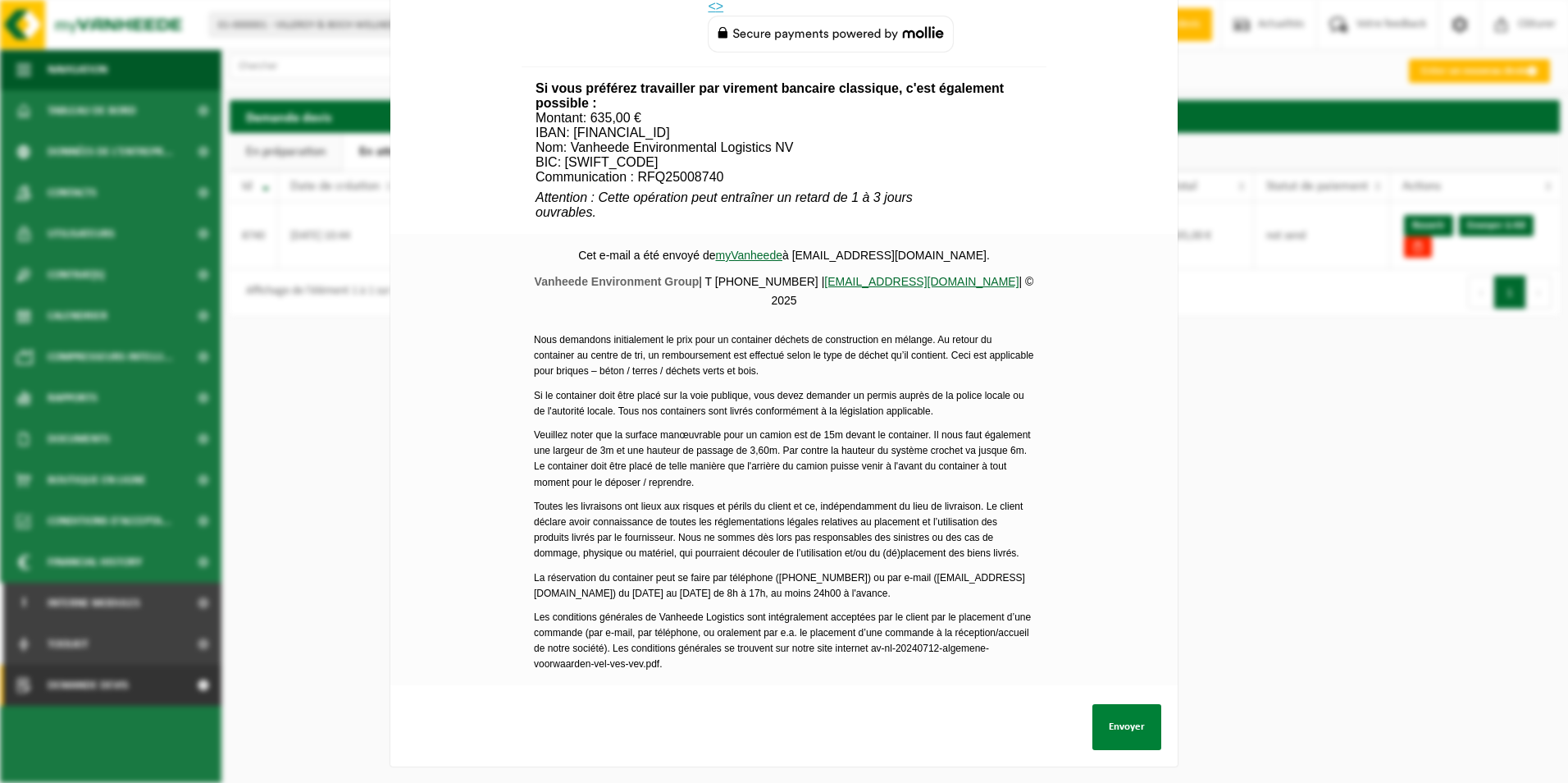
click at [1143, 713] on button "Envoyer" at bounding box center [1127, 727] width 69 height 46
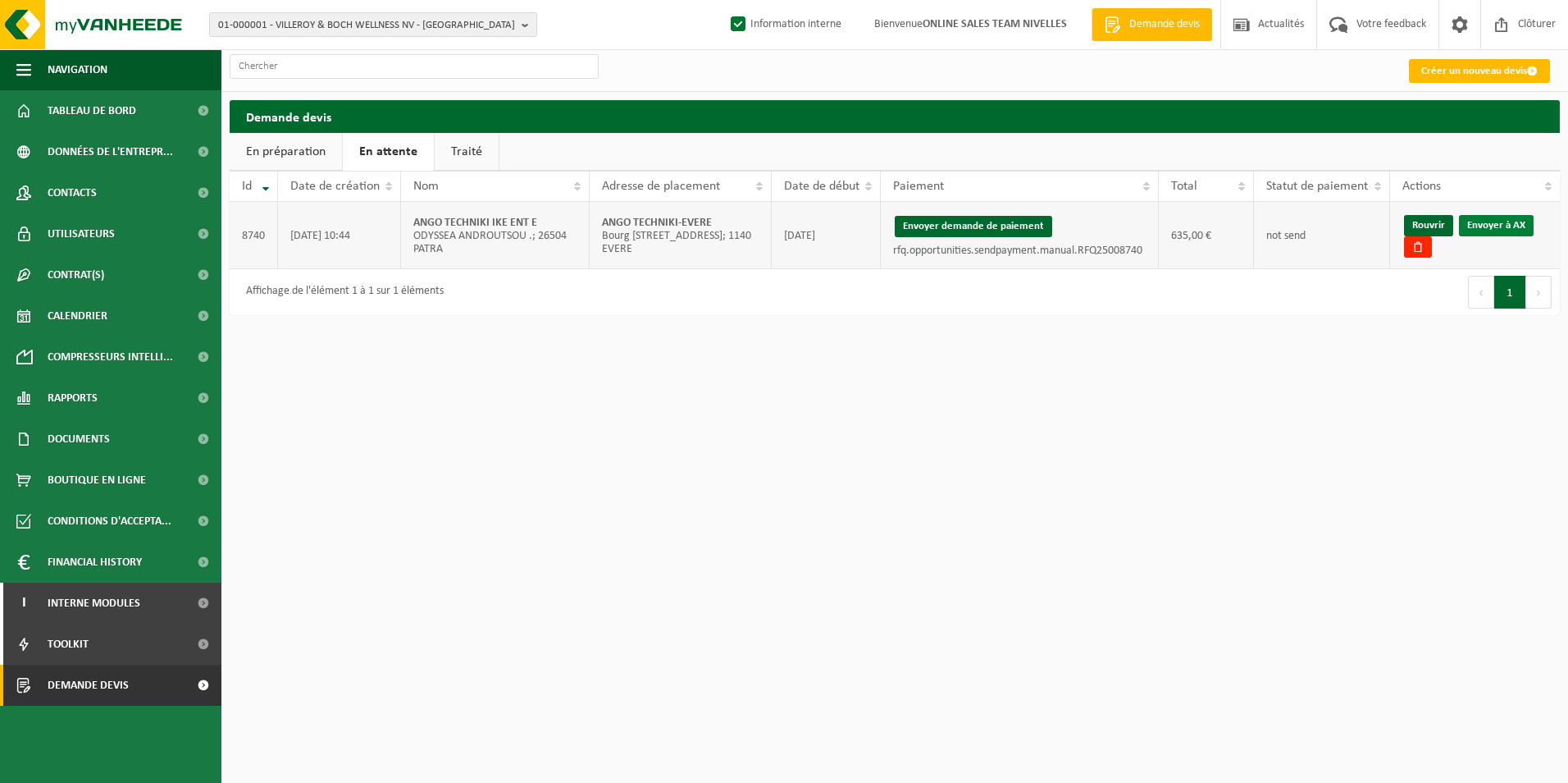
click at [1506, 221] on link "Envoyer à AX" at bounding box center [1496, 226] width 75 height 22
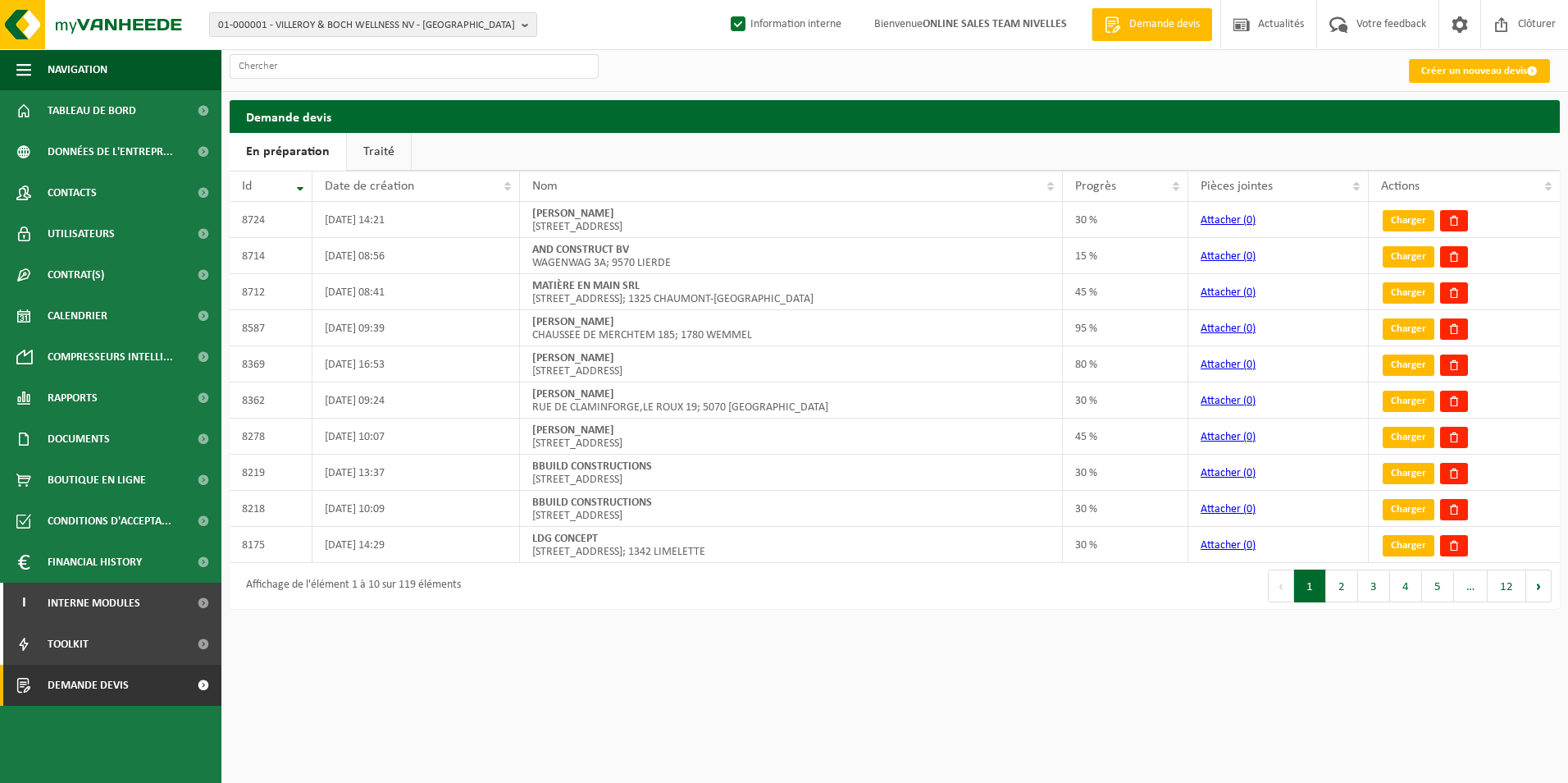
click at [382, 159] on link "Traité" at bounding box center [379, 152] width 64 height 38
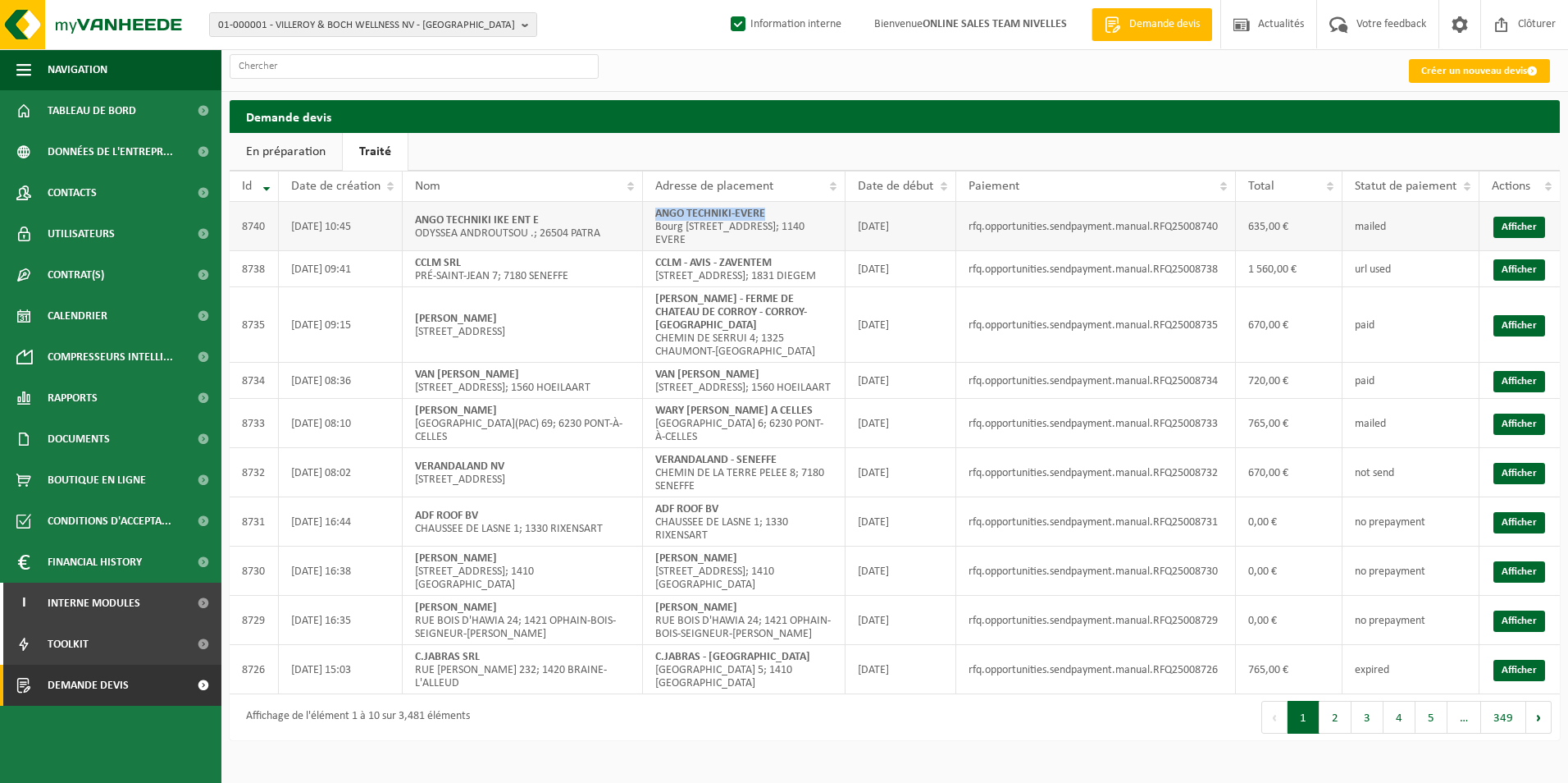
drag, startPoint x: 651, startPoint y: 214, endPoint x: 810, endPoint y: 219, distance: 159.1
click at [810, 219] on td "ANGO TECHNIKI-[PERSON_NAME] [STREET_ADDRESS]" at bounding box center [744, 226] width 202 height 49
copy strong "ANGO TECHNIKI-EVERE"
click at [1420, 65] on link "Créer un nouveau devis" at bounding box center [1479, 71] width 141 height 24
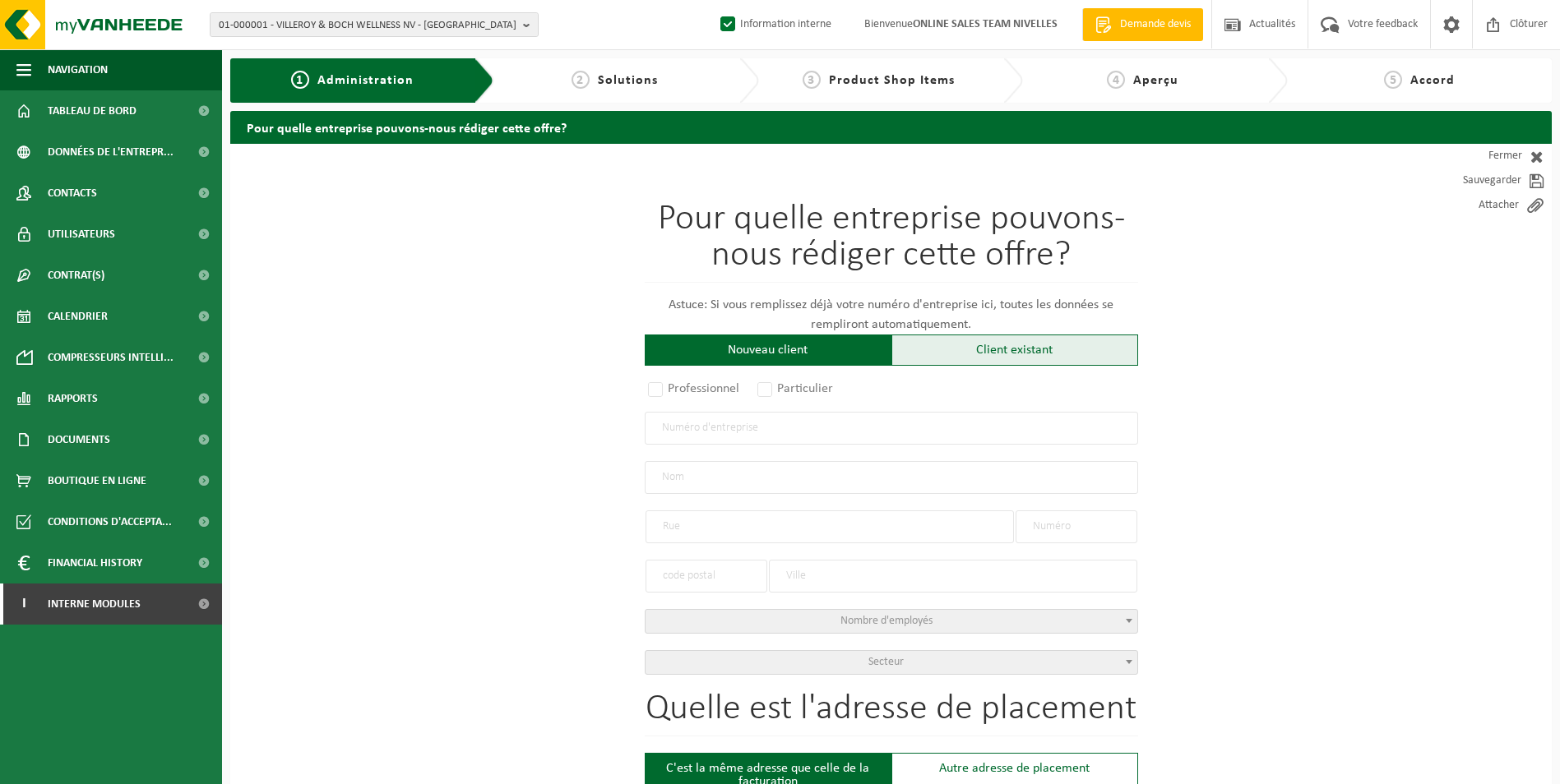
click at [967, 355] on div "Client existant" at bounding box center [1014, 350] width 246 height 32
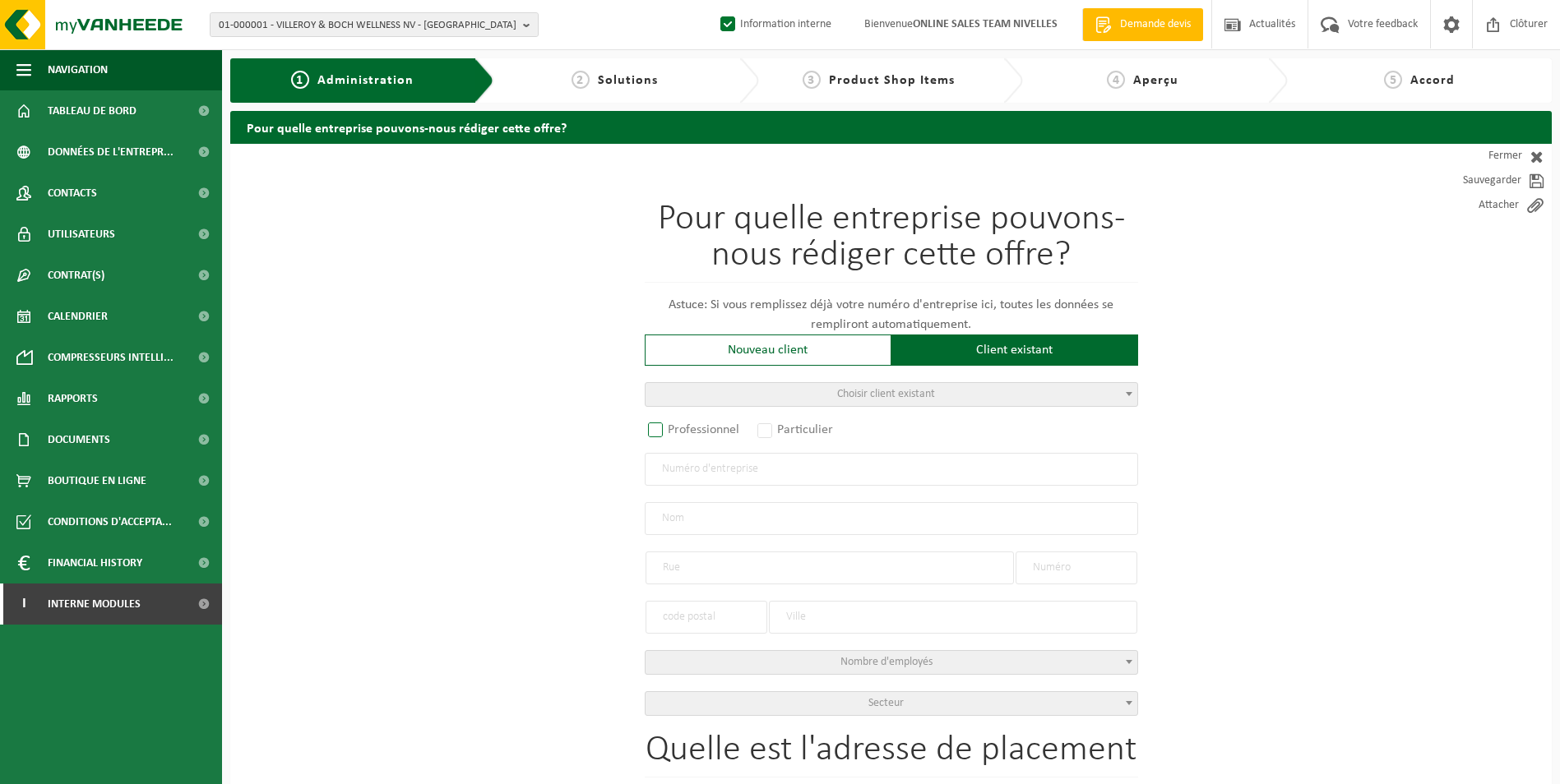
click at [707, 436] on label "Professionnel" at bounding box center [694, 429] width 100 height 23
click at [683, 436] on input "Professionnel" at bounding box center [677, 430] width 11 height 11
radio input "true"
click at [712, 465] on input "text" at bounding box center [891, 469] width 494 height 33
type input "0786529943"
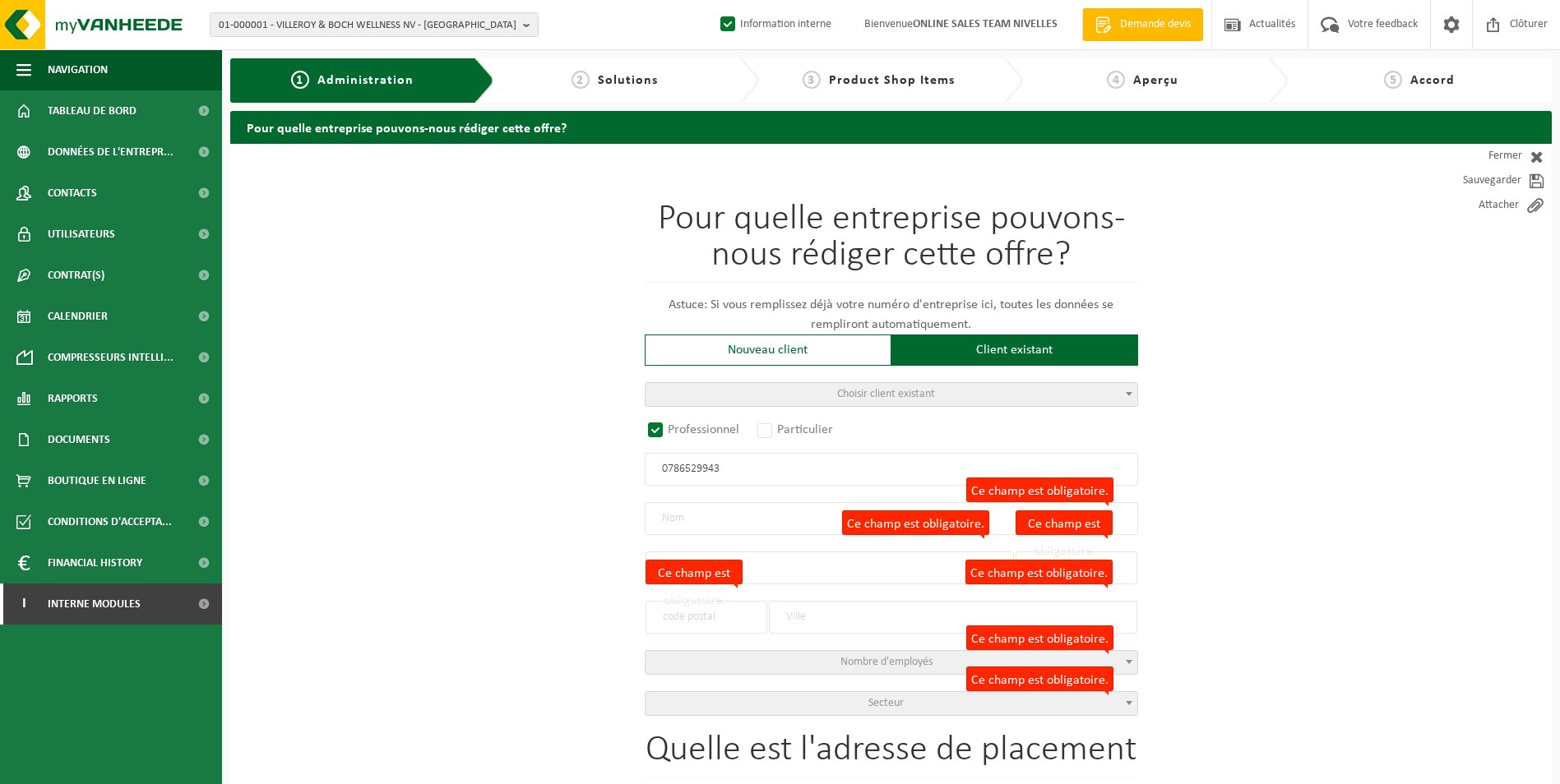
radio input "false"
select select
type input "PFA RENOV BV"
type input "AARSCHOTSESTRAAT"
type input "24A"
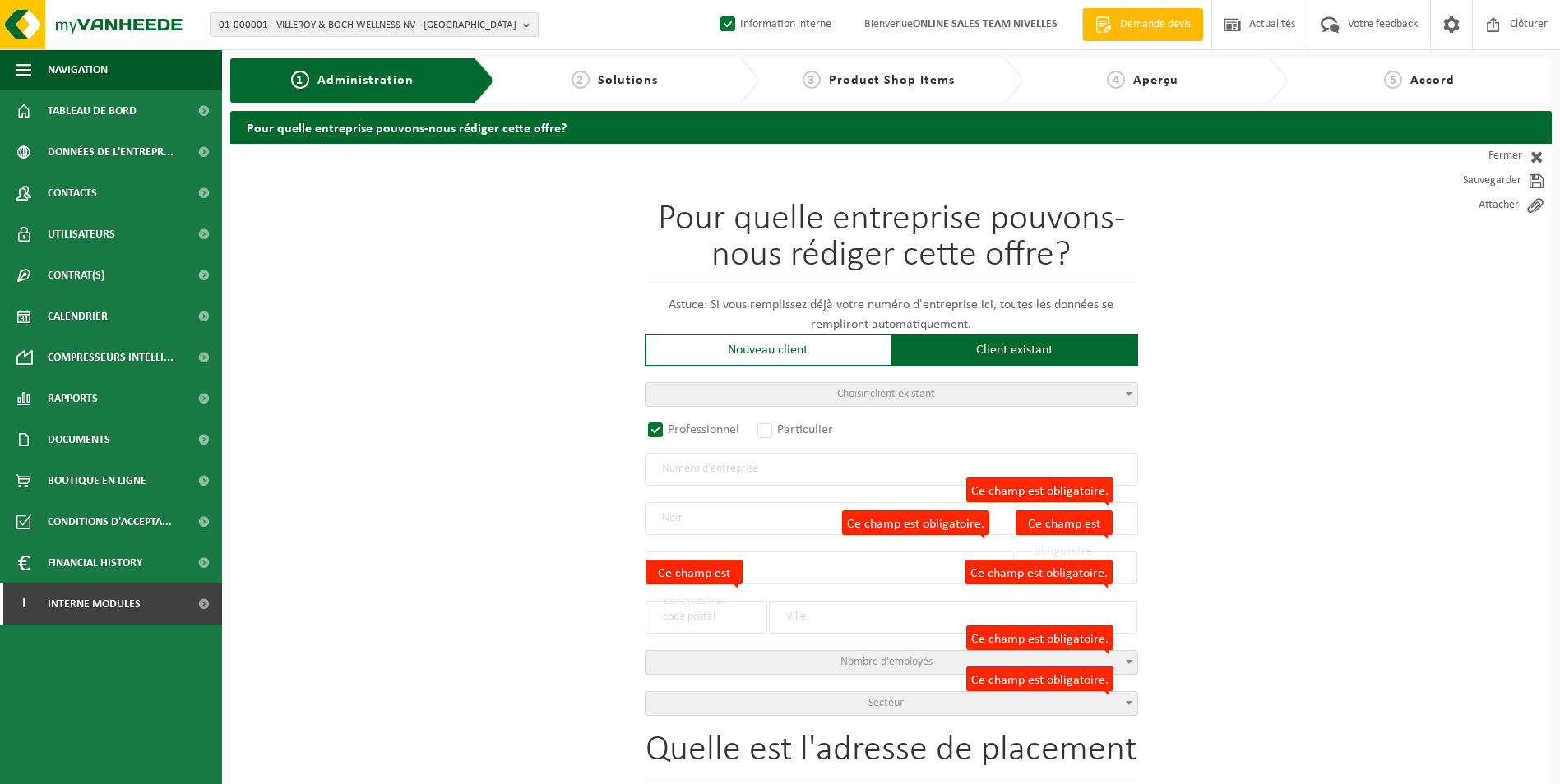
type input "1800"
type input "VILVOORDE"
type input "2337102954"
select select
radio input "true"
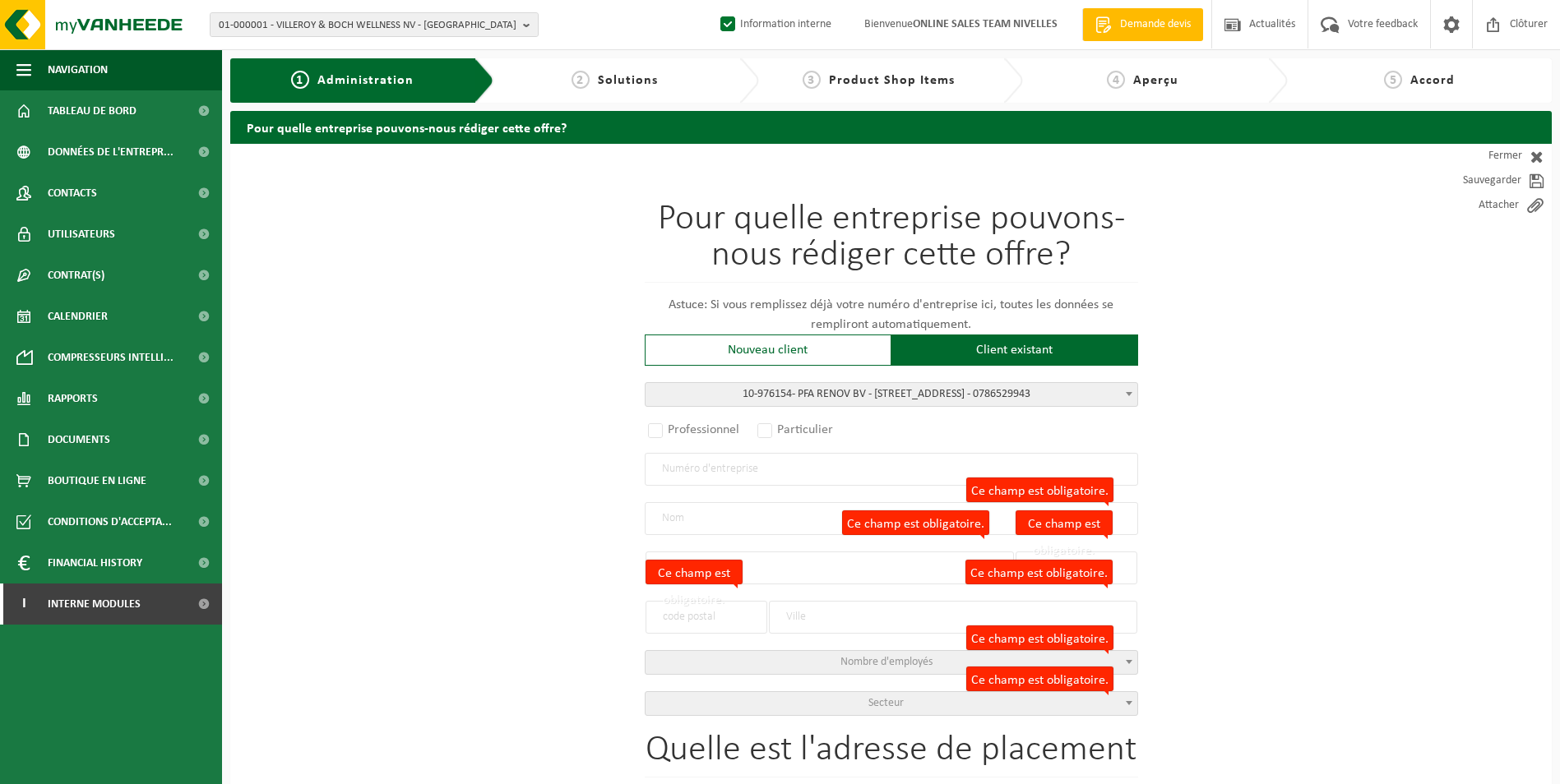
select select "158654"
type input "0786.529.943"
type input "PFA RENOV BV"
type input "AARSCHOTSESTRAAT"
type input "24A"
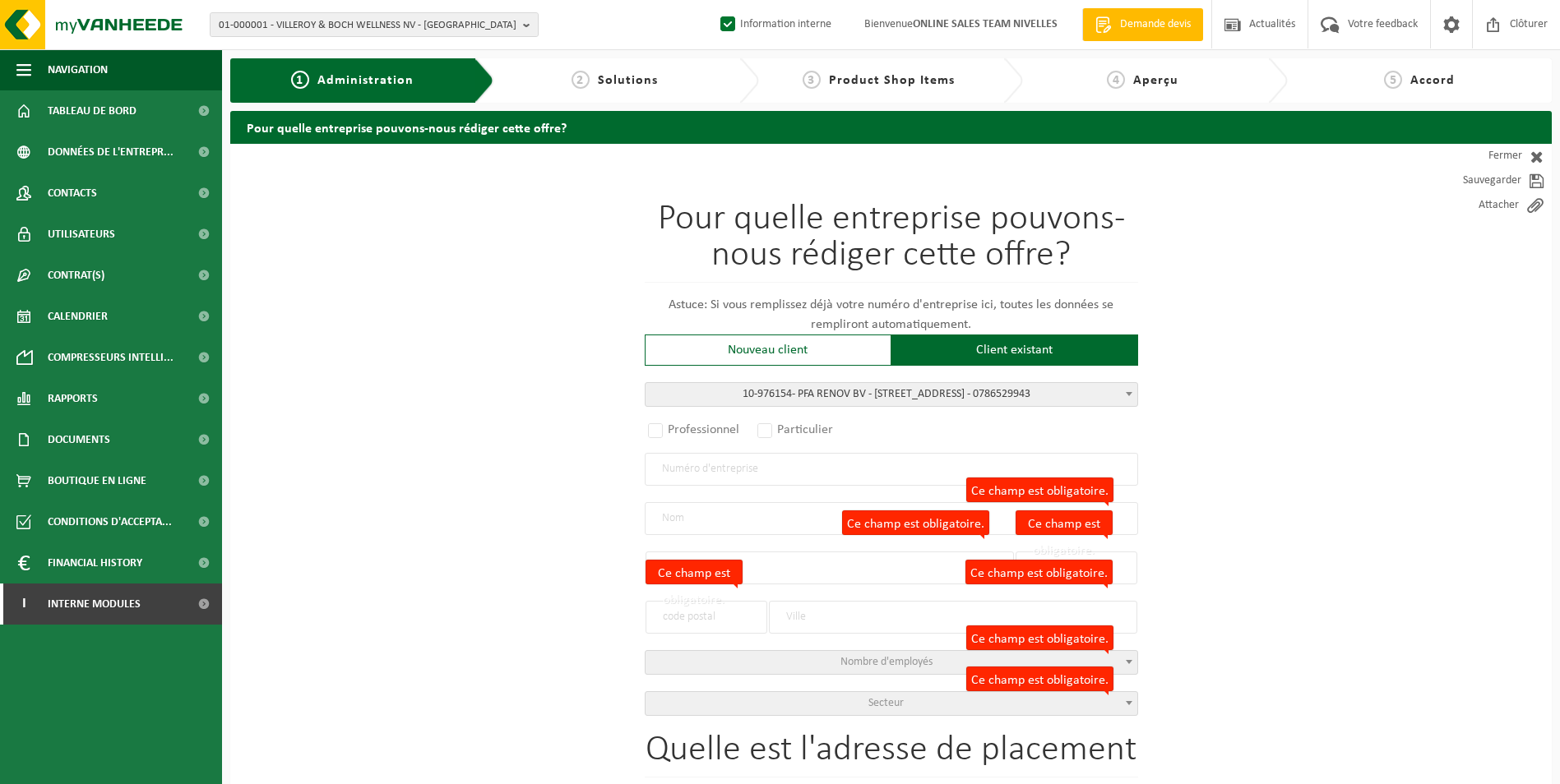
type input "1800"
type input "VILVOORDE"
select select "1144"
select select
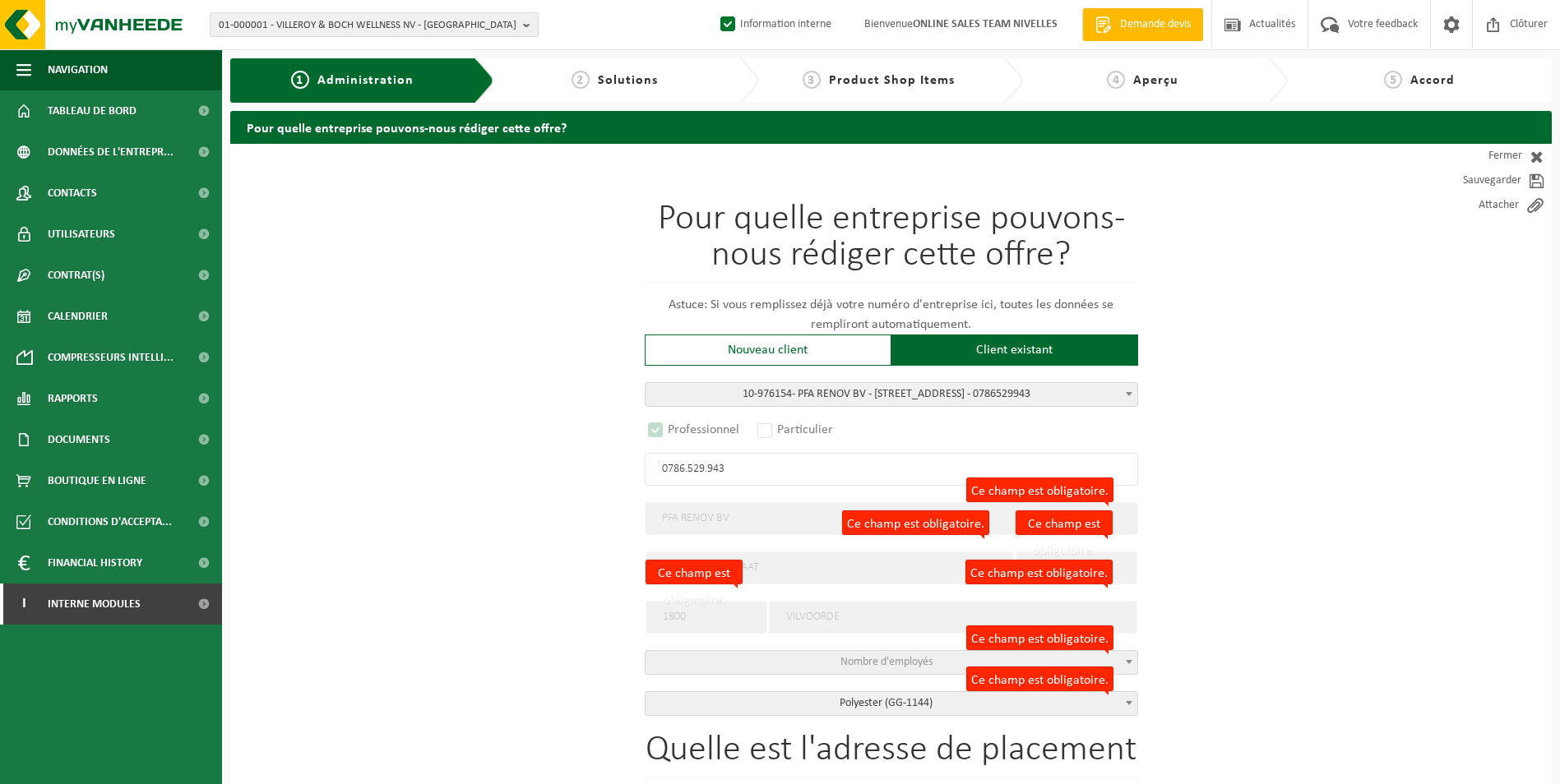
select select "D"
select select
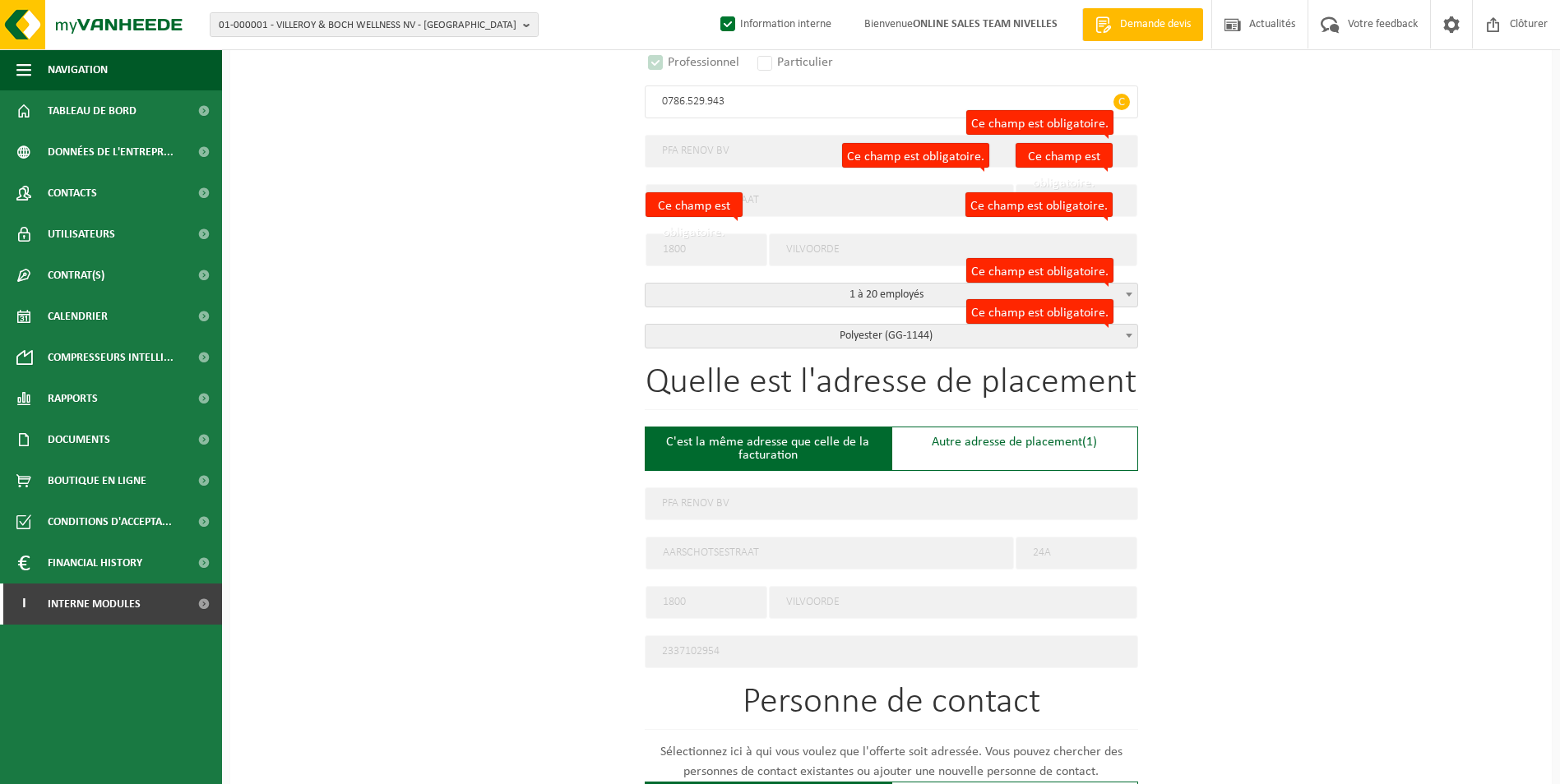
scroll to position [493, 0]
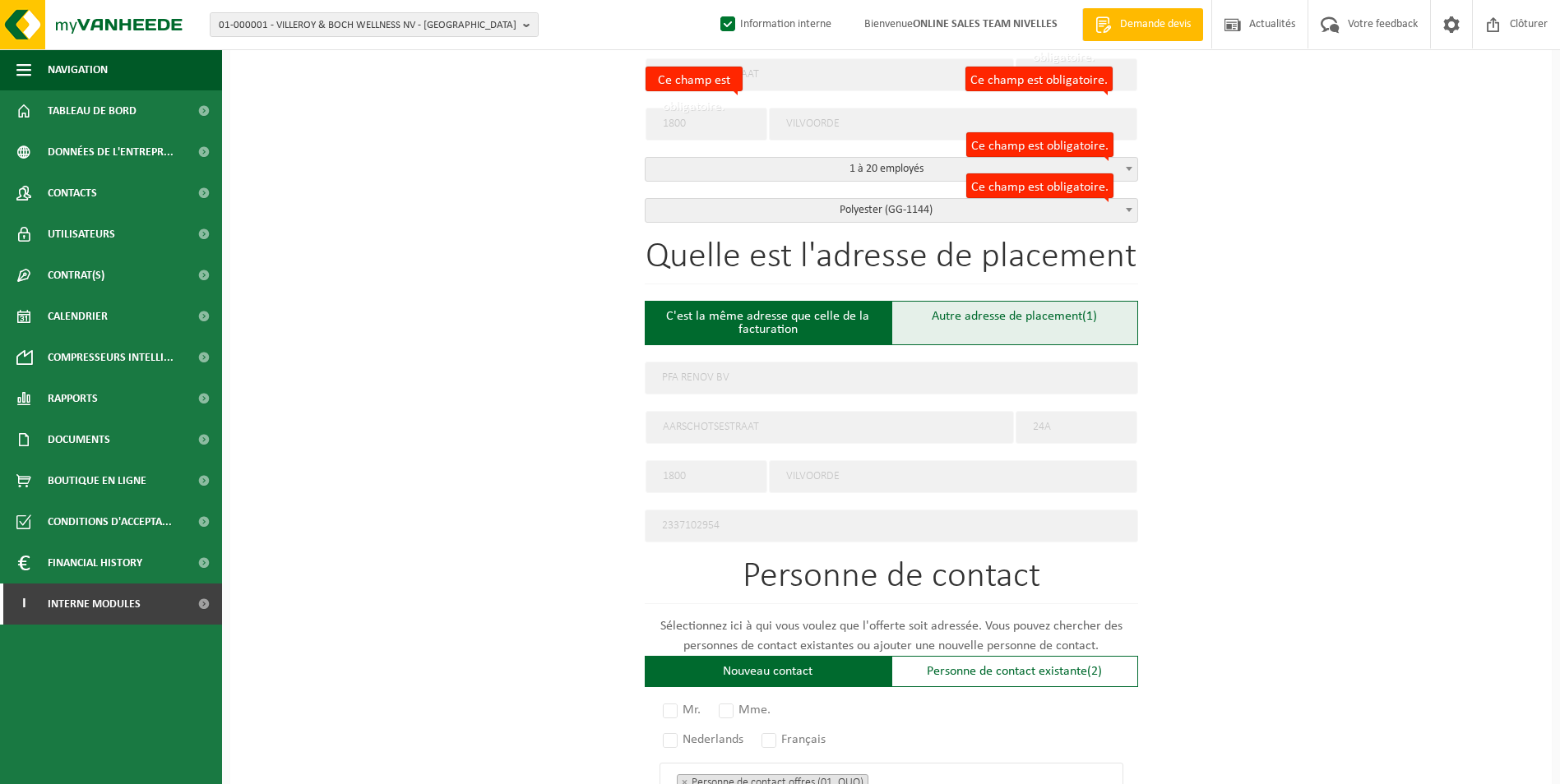
click at [942, 326] on div "Autre adresse de placement (1)" at bounding box center [1014, 322] width 246 height 44
type input "Chantier -"
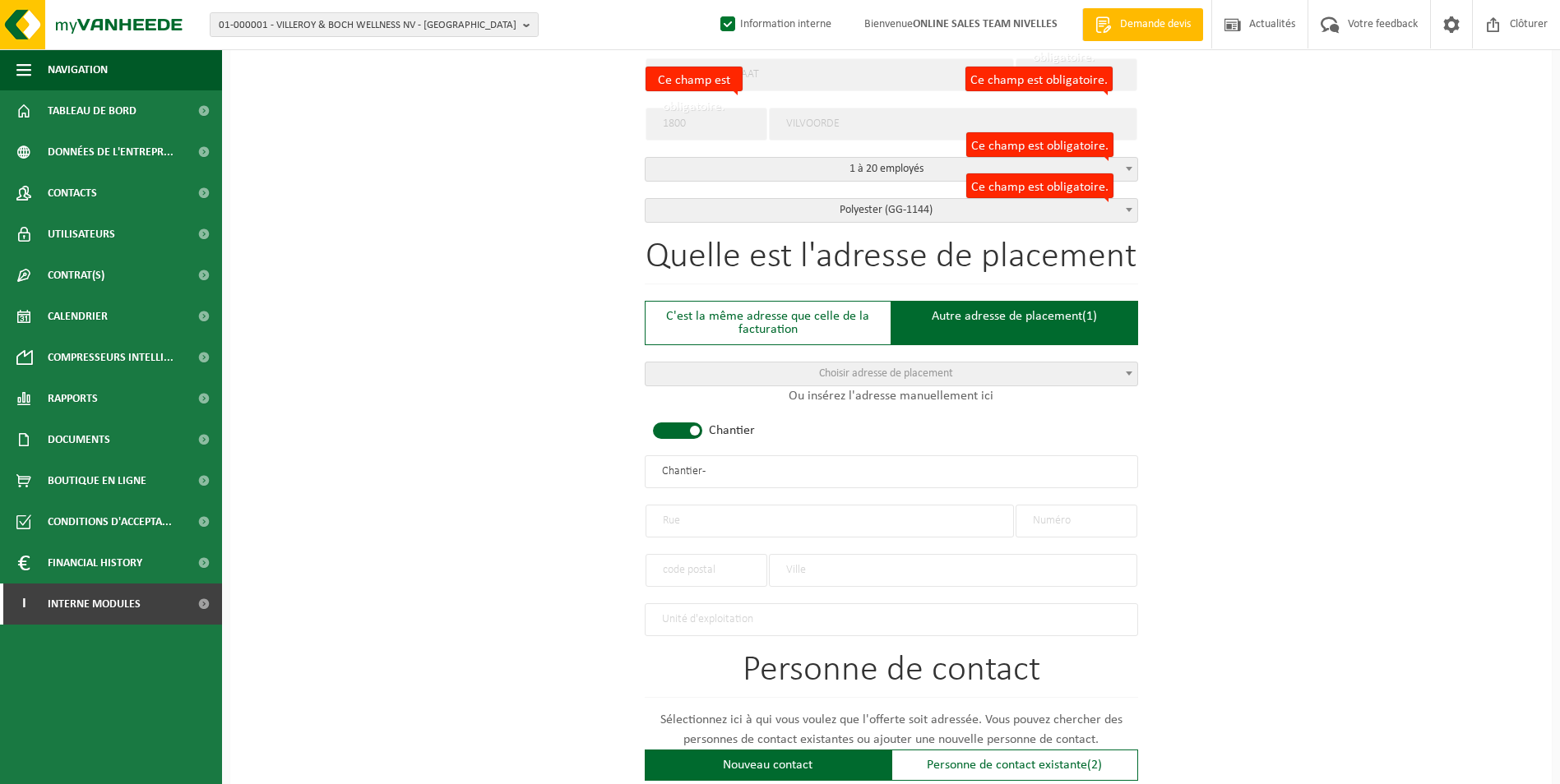
click at [696, 429] on span at bounding box center [678, 430] width 49 height 17
click at [702, 520] on input "text" at bounding box center [829, 520] width 368 height 33
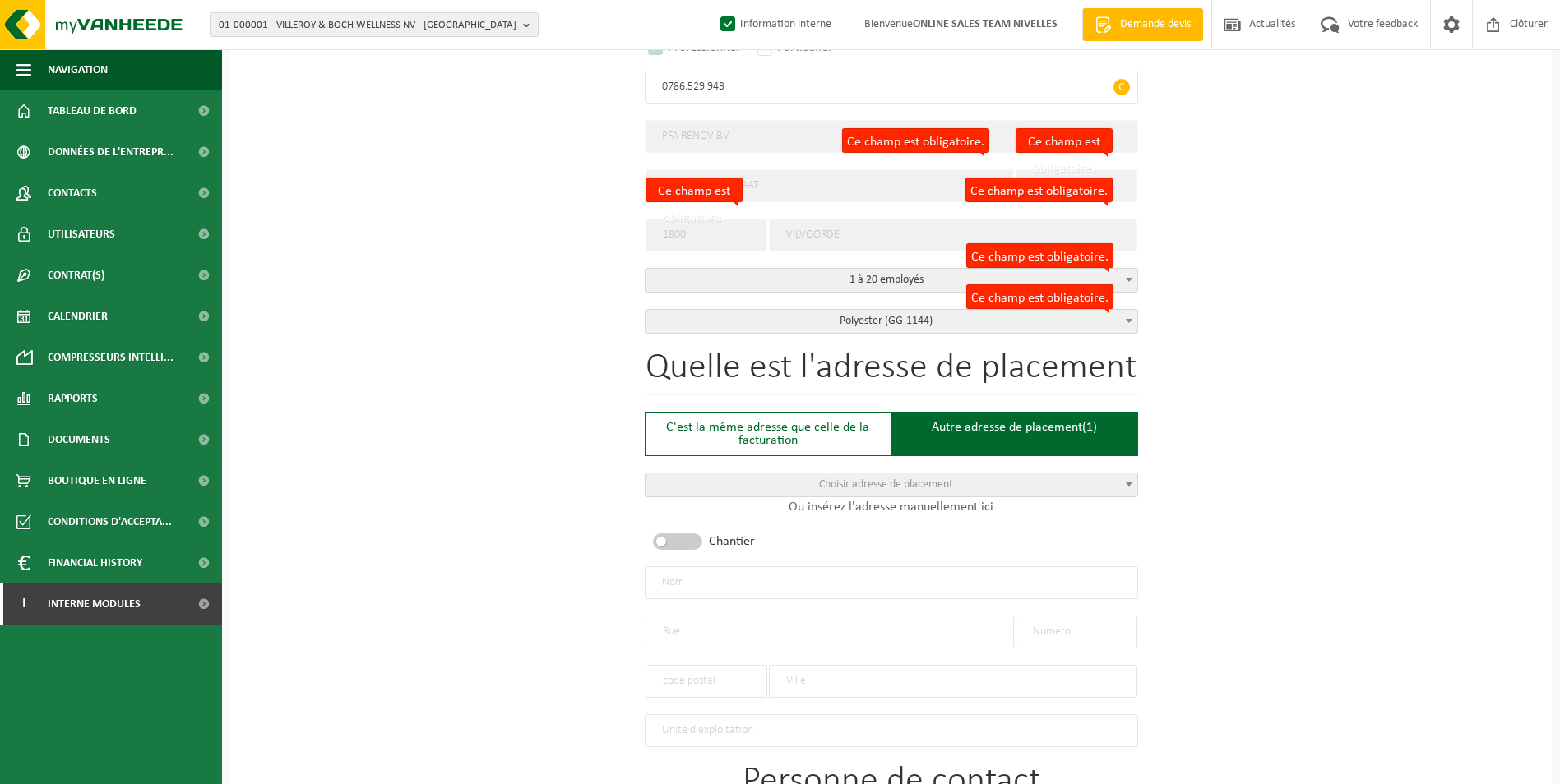
scroll to position [411, 0]
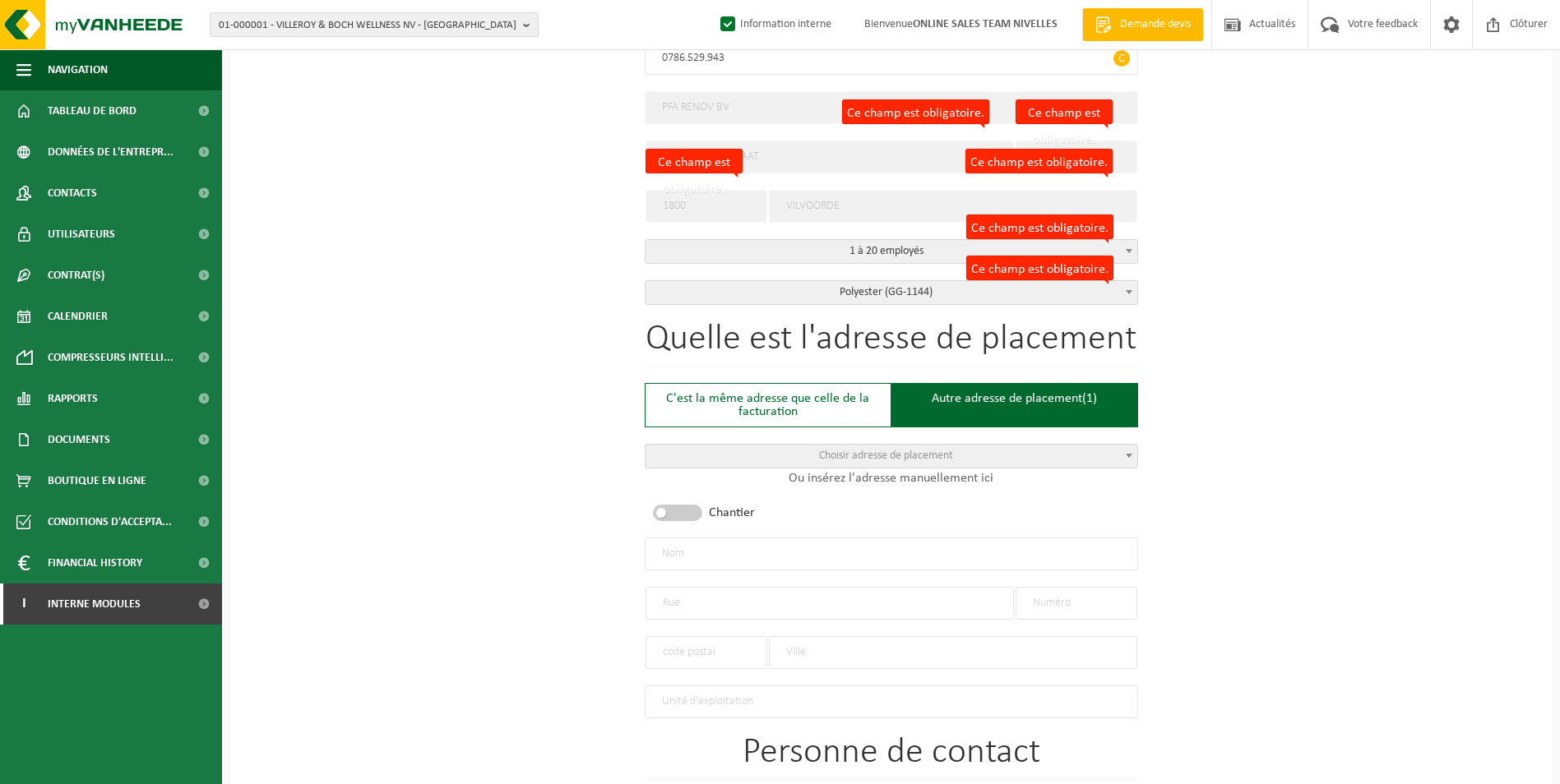
click at [682, 541] on input "text" at bounding box center [891, 554] width 494 height 33
type input "p"
type input "PFA RENOV BV-"
drag, startPoint x: 744, startPoint y: 599, endPoint x: 758, endPoint y: 601, distance: 14.1
click at [755, 599] on input "text" at bounding box center [829, 602] width 368 height 33
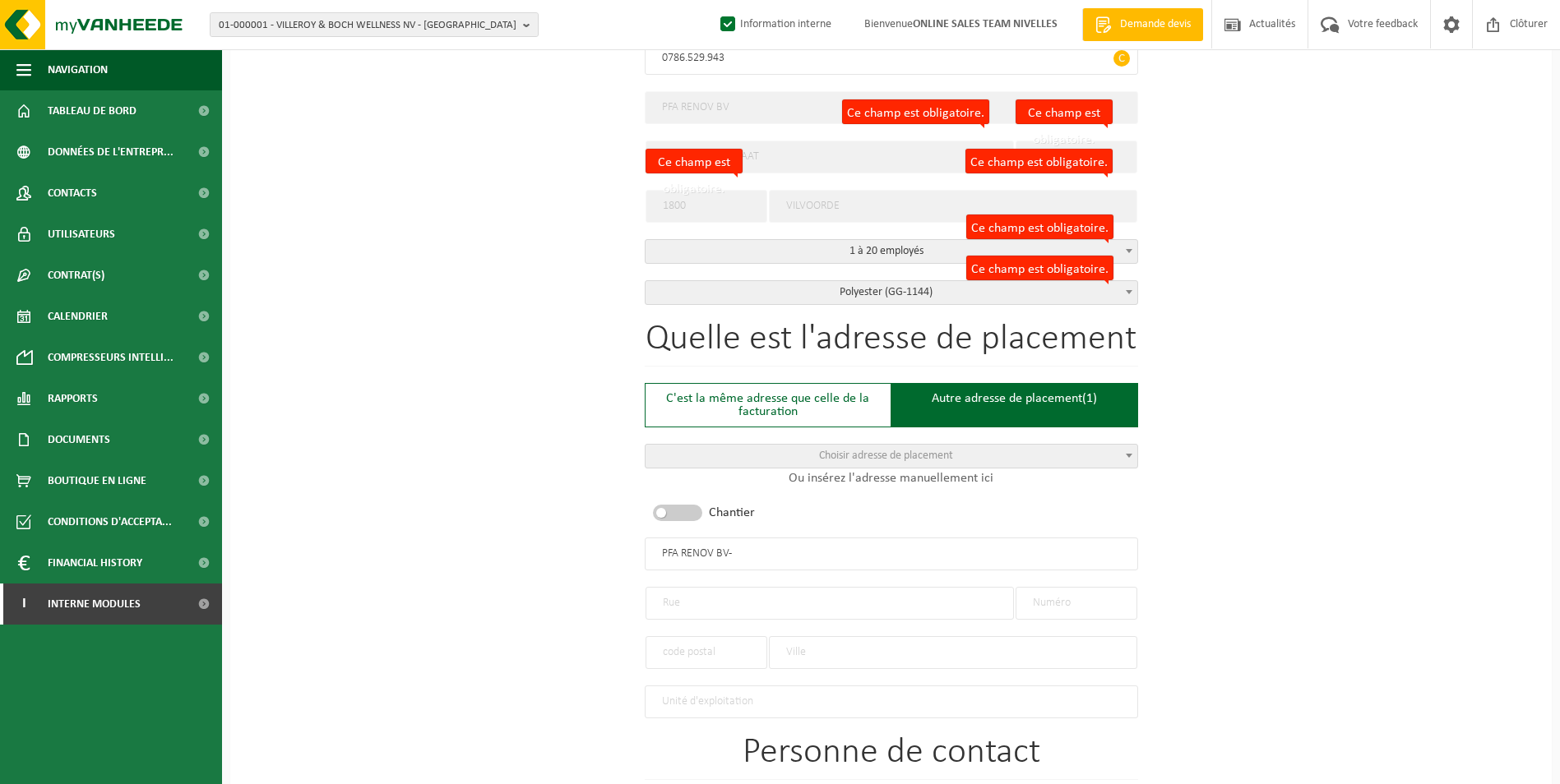
click at [875, 604] on input "text" at bounding box center [829, 602] width 368 height 33
type input "RUE TENBROECK"
click at [1092, 601] on input "text" at bounding box center [1075, 602] width 122 height 33
type input "42"
click at [717, 643] on input "text" at bounding box center [705, 652] width 122 height 33
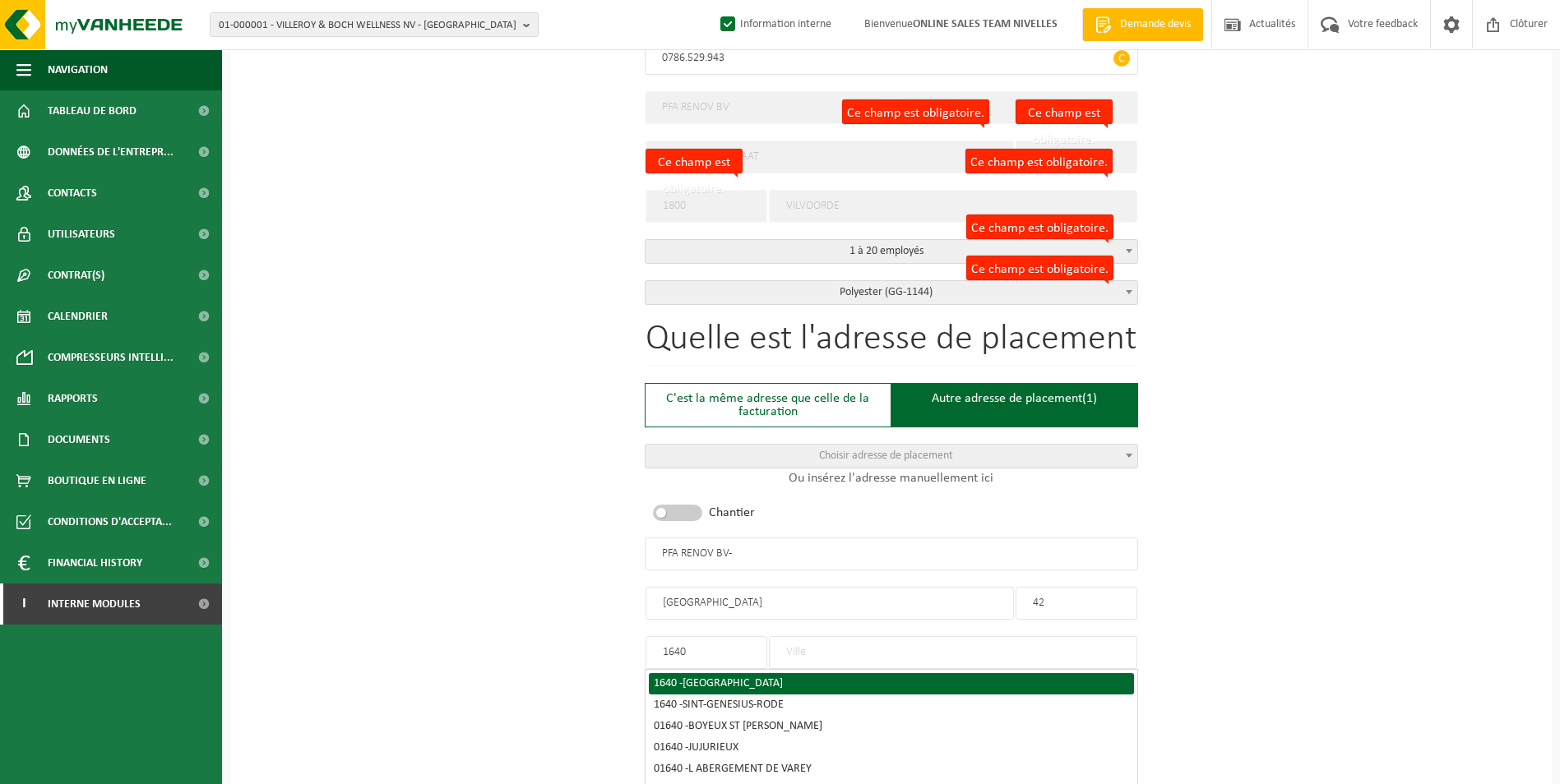
type input "1640"
click at [736, 683] on span "RHODE-SAINT-GENESE" at bounding box center [732, 683] width 100 height 12
type input "RHODE-SAINT-GENESE"
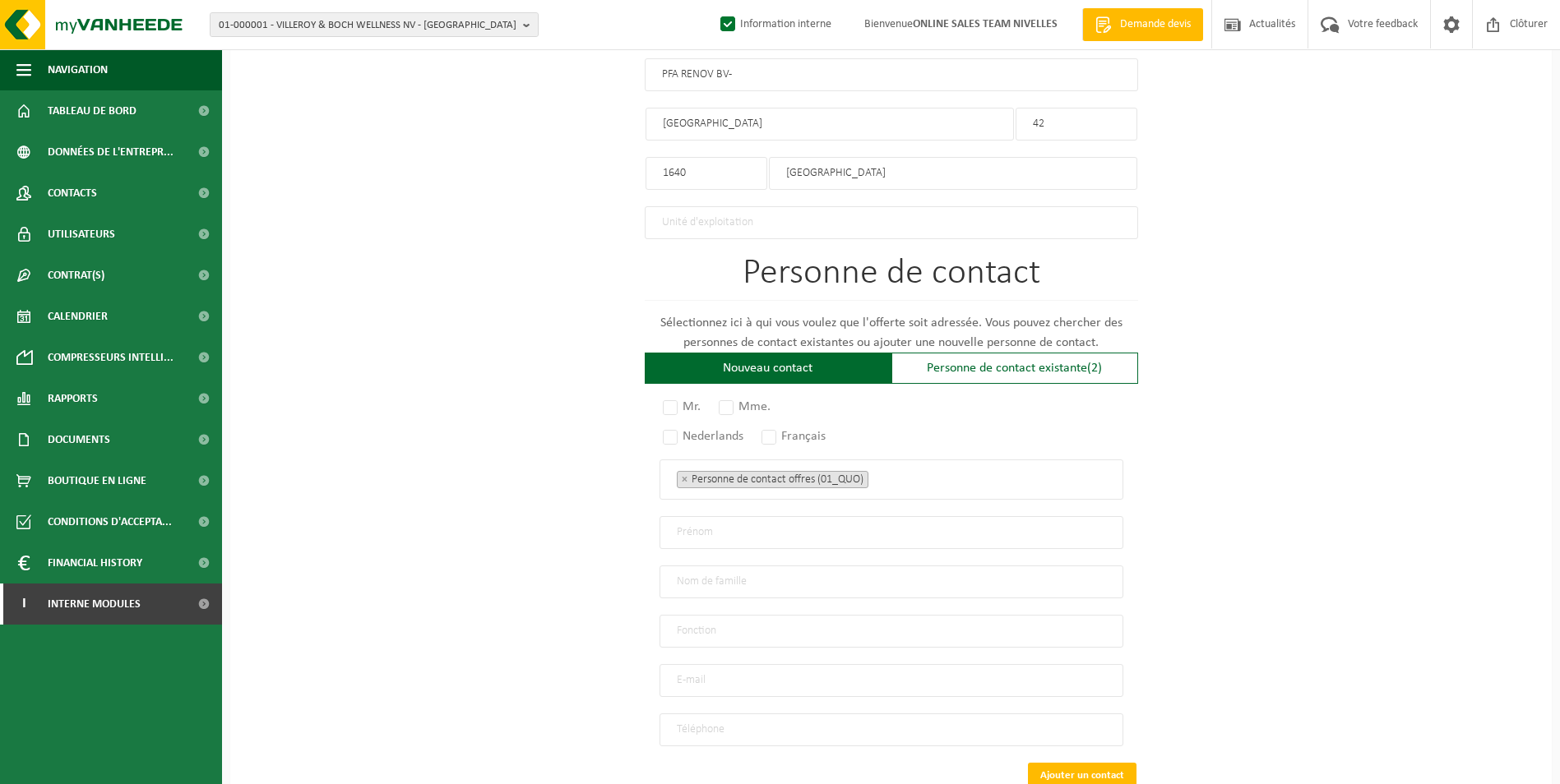
scroll to position [986, 0]
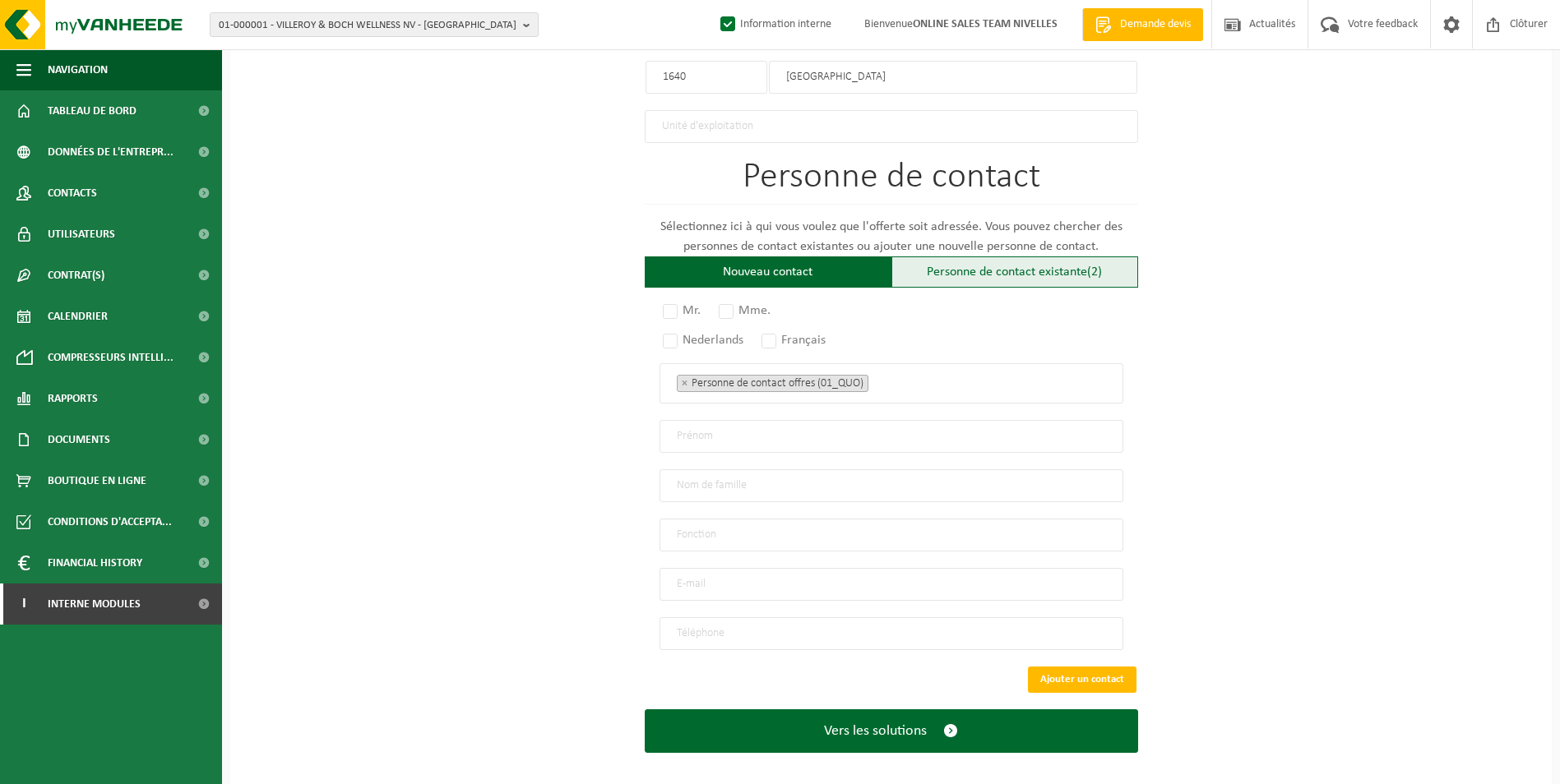
click at [940, 270] on div "Personne de contact existante (2)" at bounding box center [1014, 272] width 246 height 32
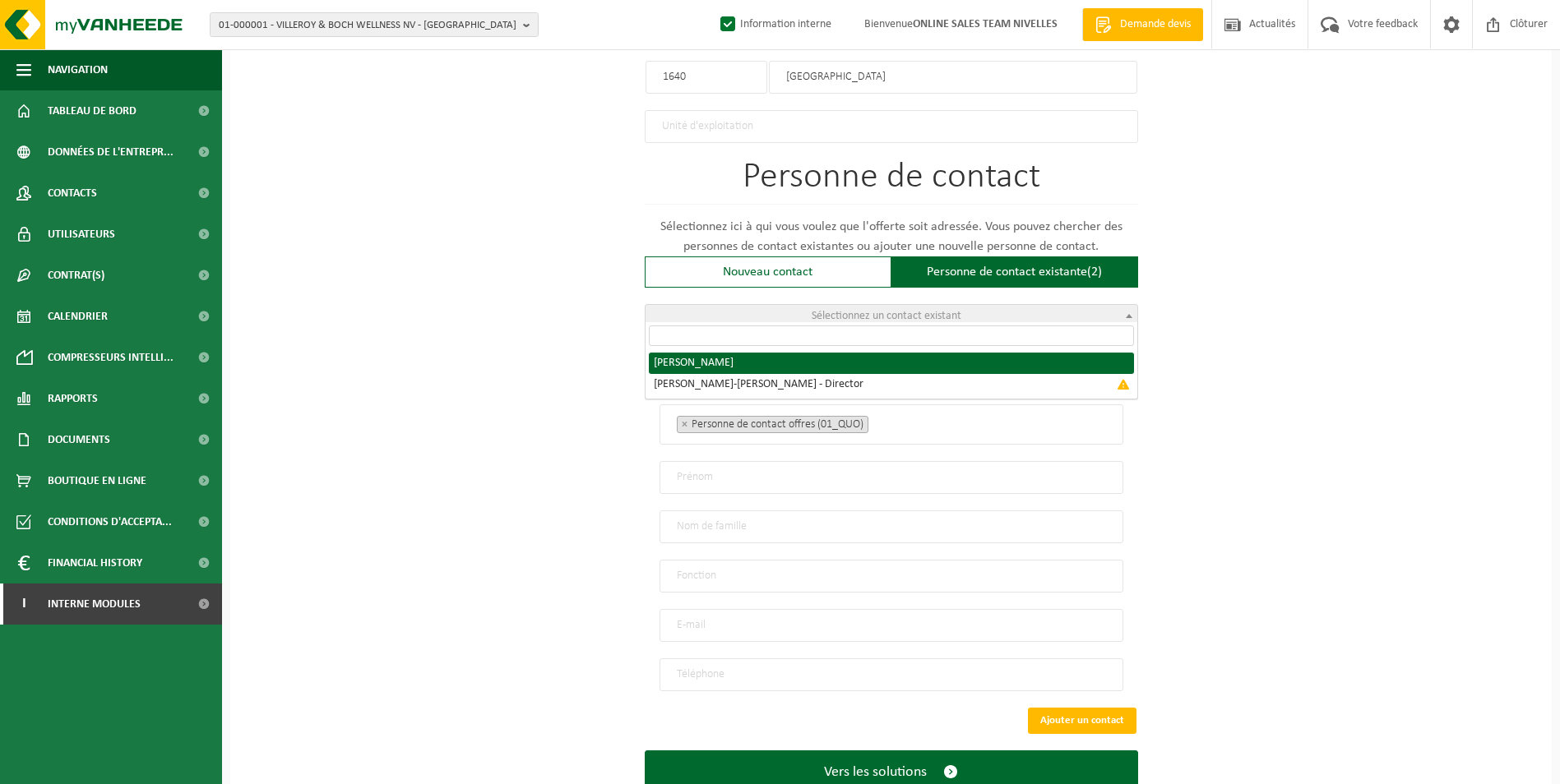
click at [947, 311] on span "Sélectionnez un contact existant" at bounding box center [885, 315] width 149 height 12
radio input "true"
select select "{"code":"10-976155","firstname":"ADRIAN","surname":"PITIAN","gender":"Unknown",…"
type input "ADRIAN"
type input "PITIAN"
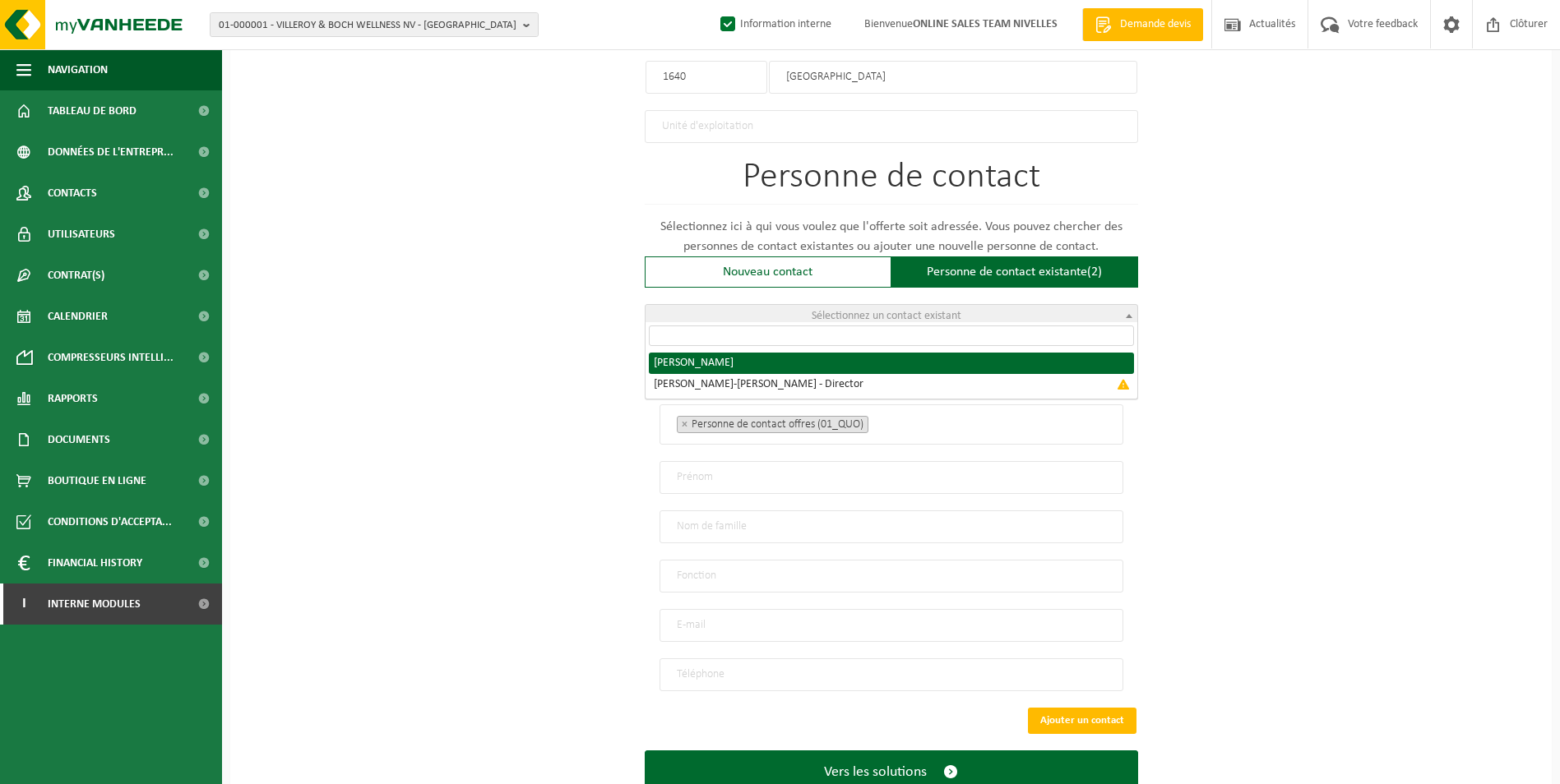
type input "pitian85@icloud.com"
type input "+32 495162534"
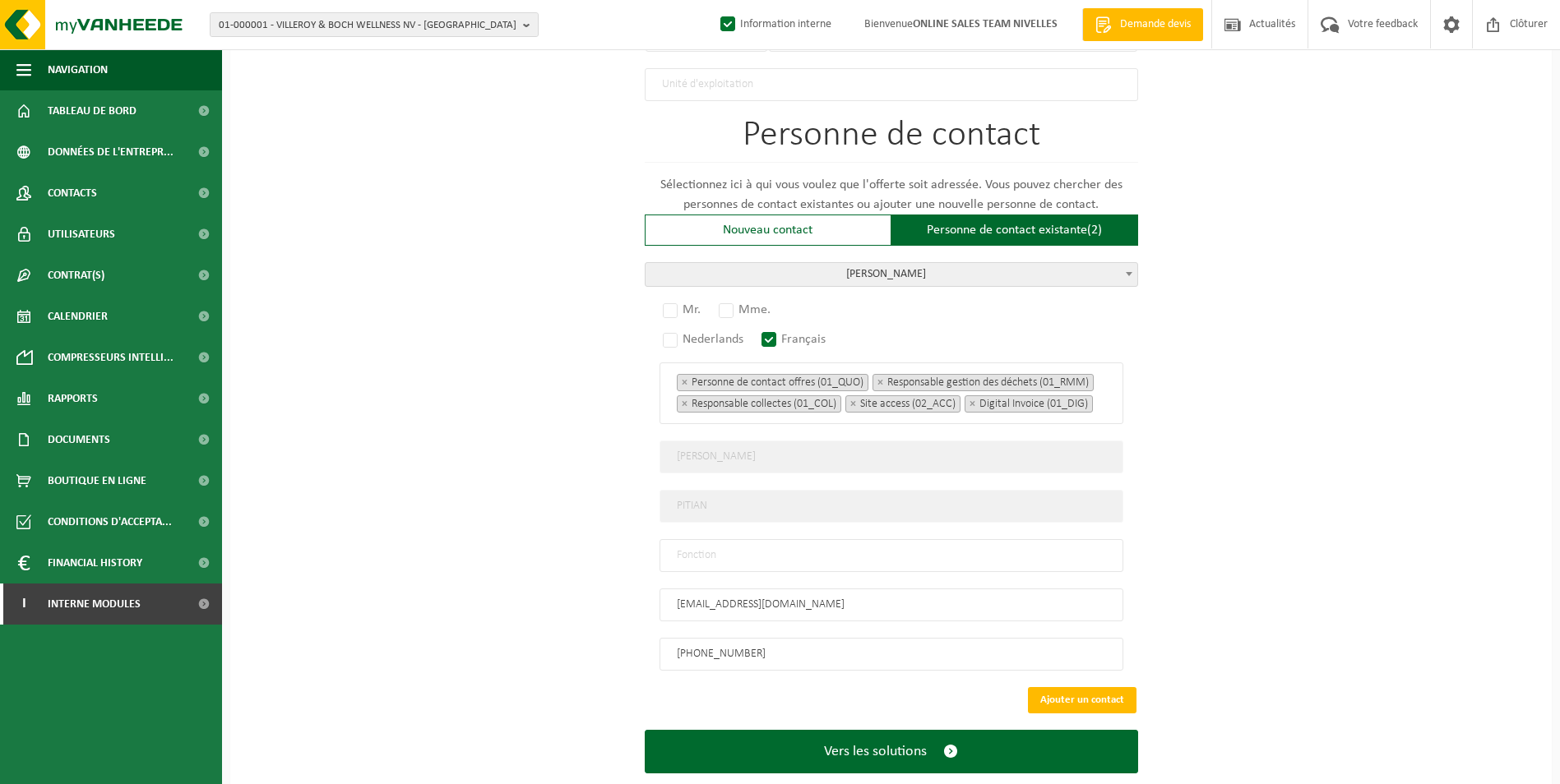
scroll to position [1068, 0]
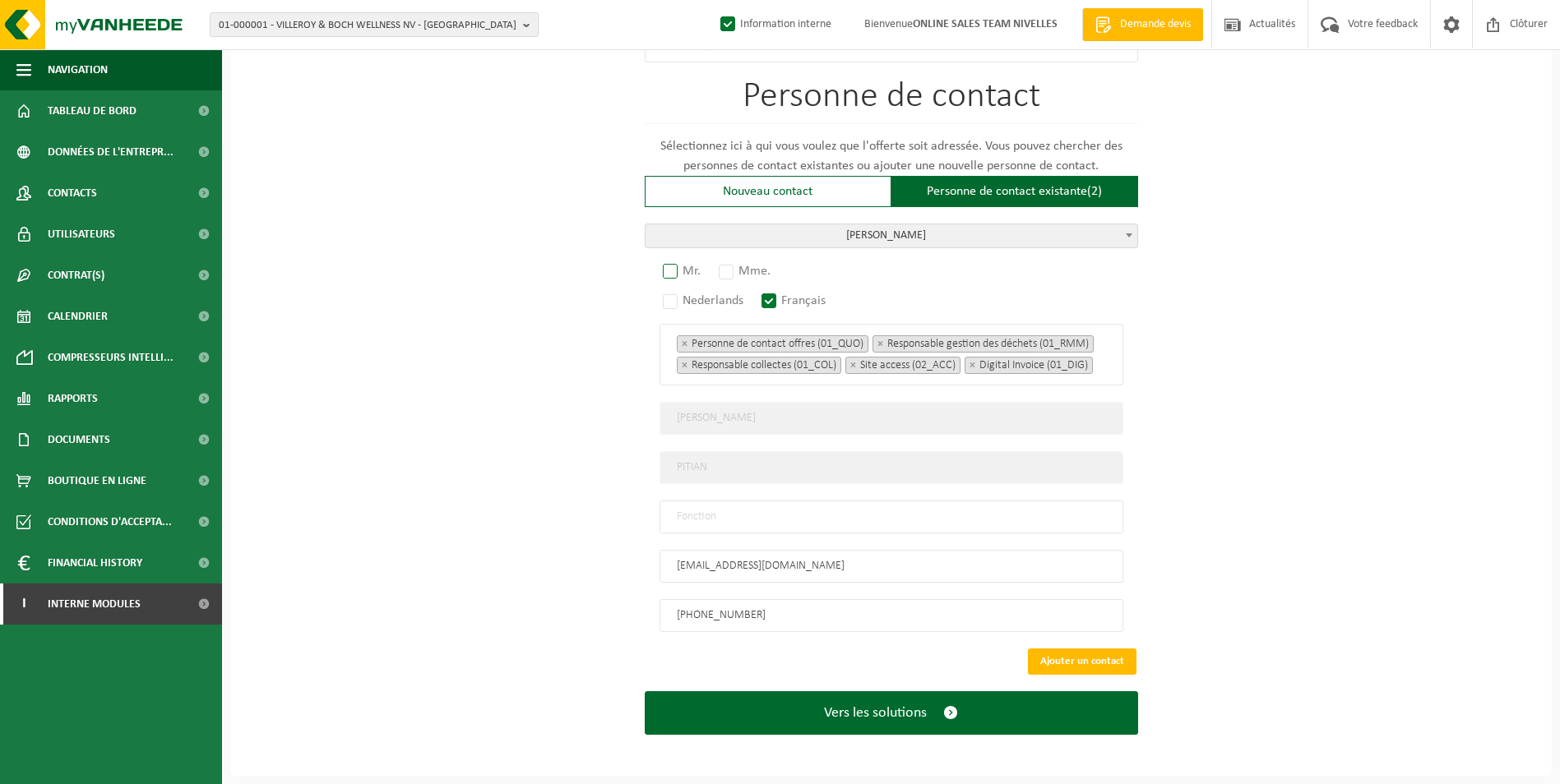
click at [668, 260] on label "Mr." at bounding box center [683, 271] width 46 height 23
radio input "true"
click at [829, 525] on input "text" at bounding box center [891, 516] width 464 height 33
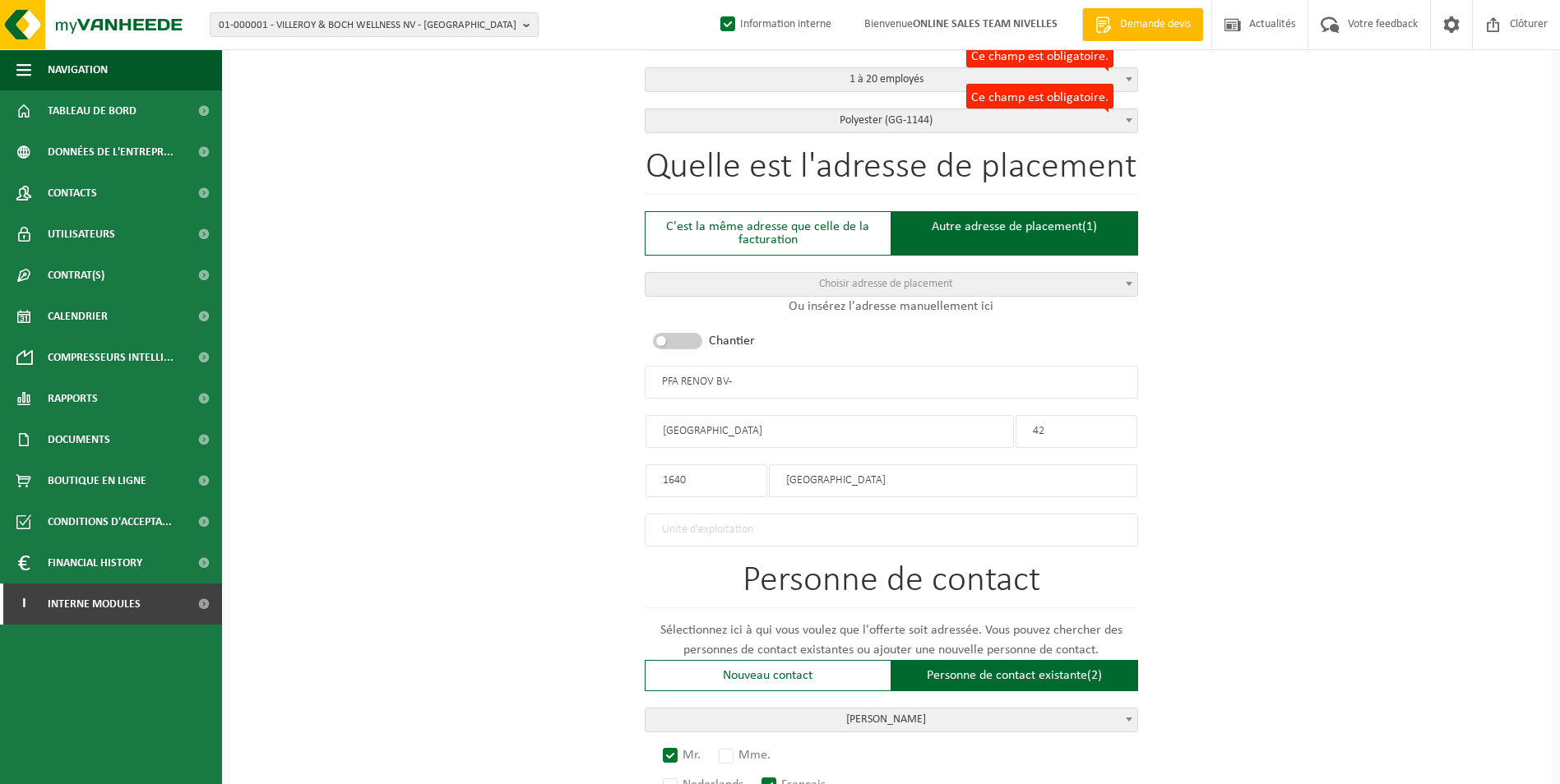
scroll to position [575, 0]
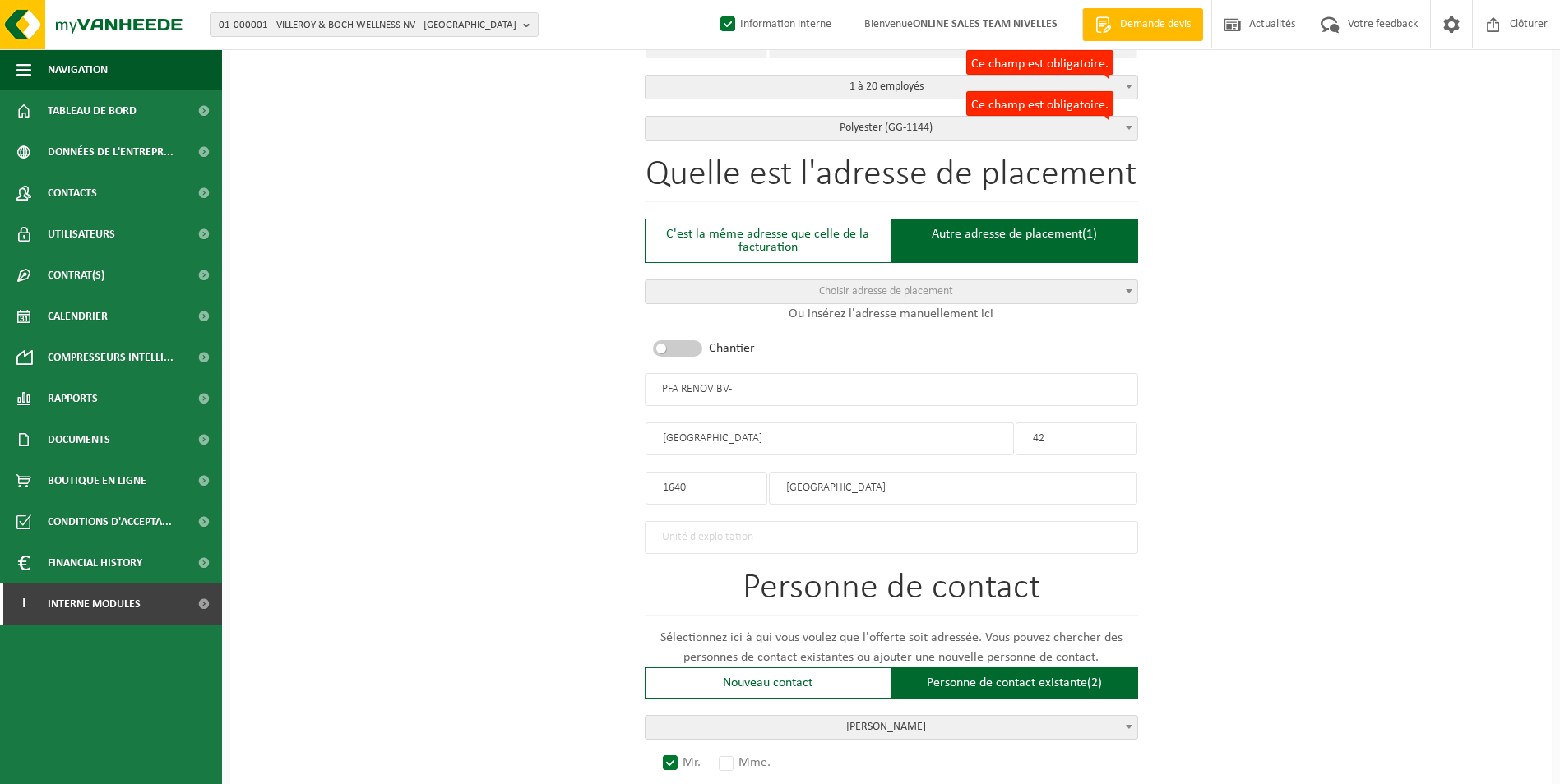
type input "CONTACT"
click at [754, 388] on input "PFA RENOV BV-" at bounding box center [891, 389] width 494 height 33
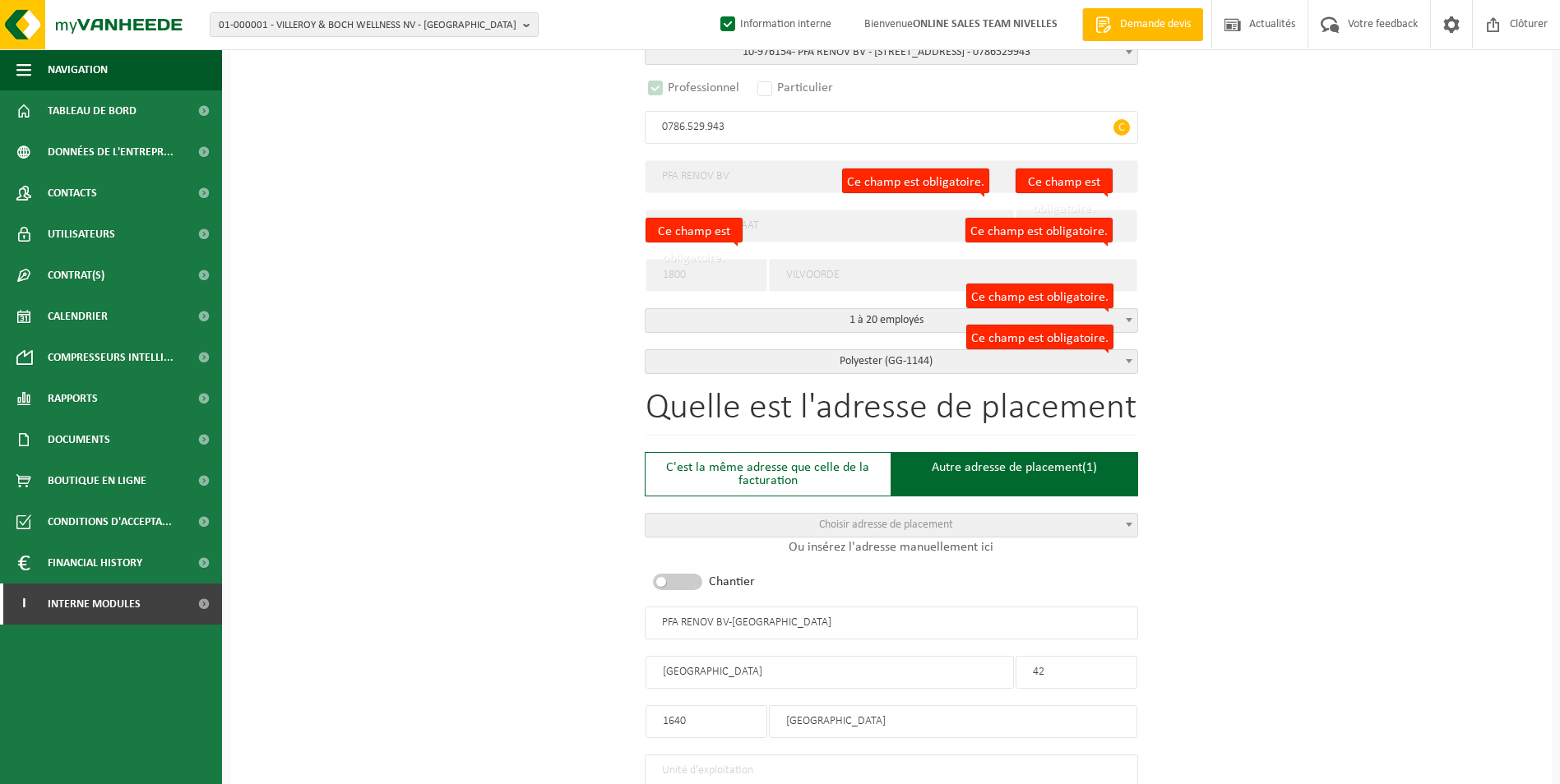
scroll to position [328, 0]
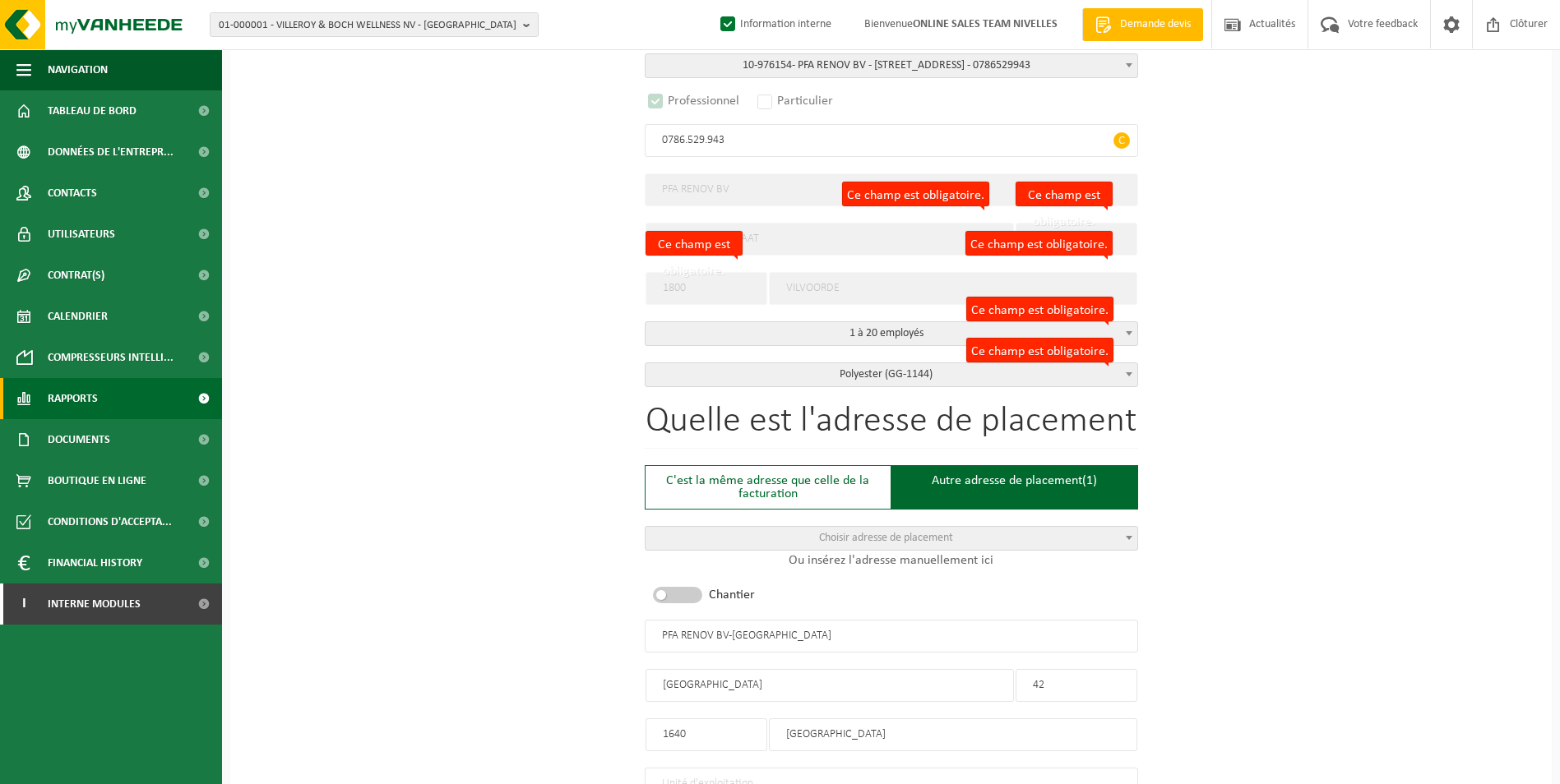
type input "PFA RENOV BV-RHODE SAINT GENESE"
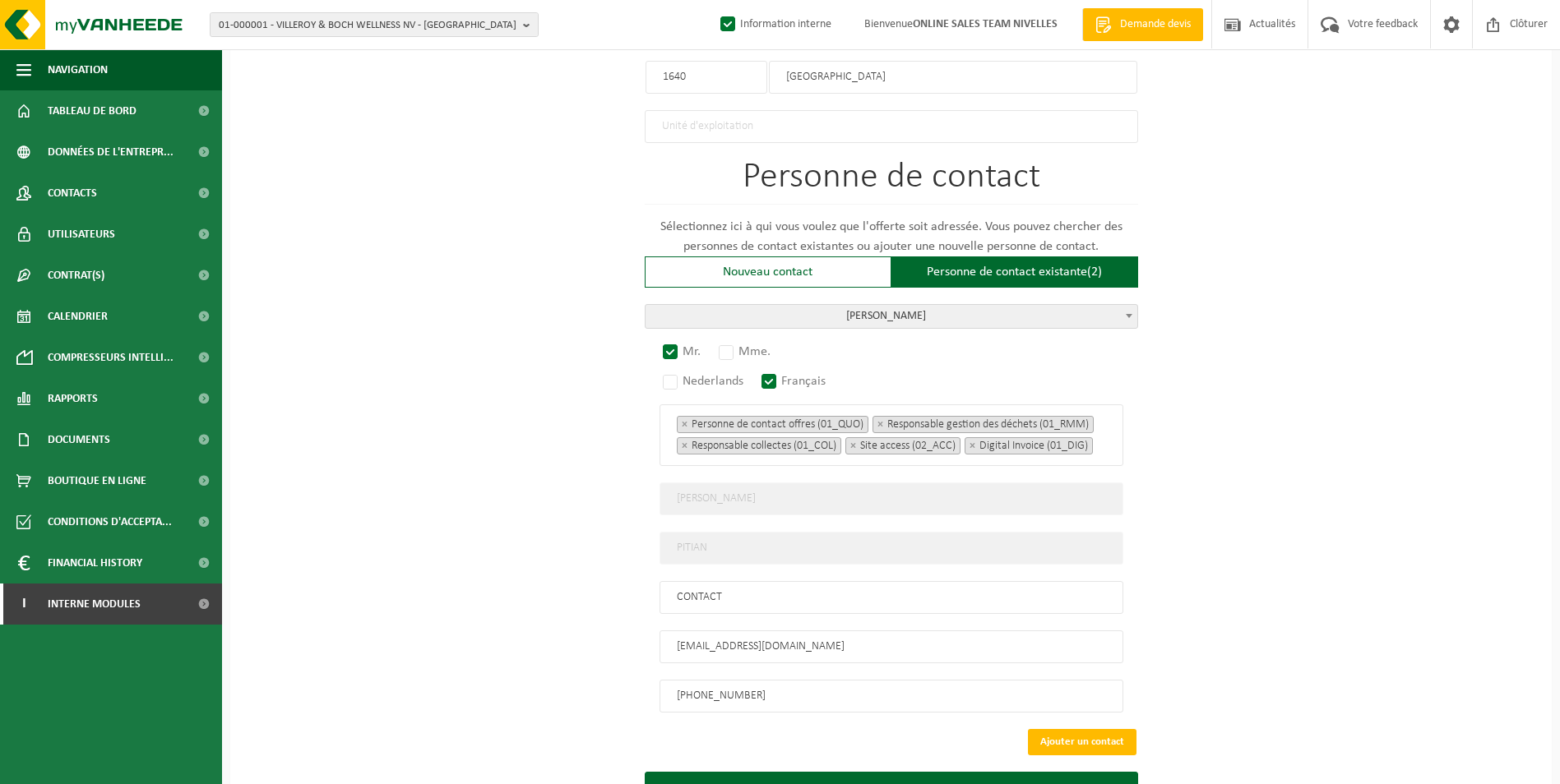
scroll to position [1068, 0]
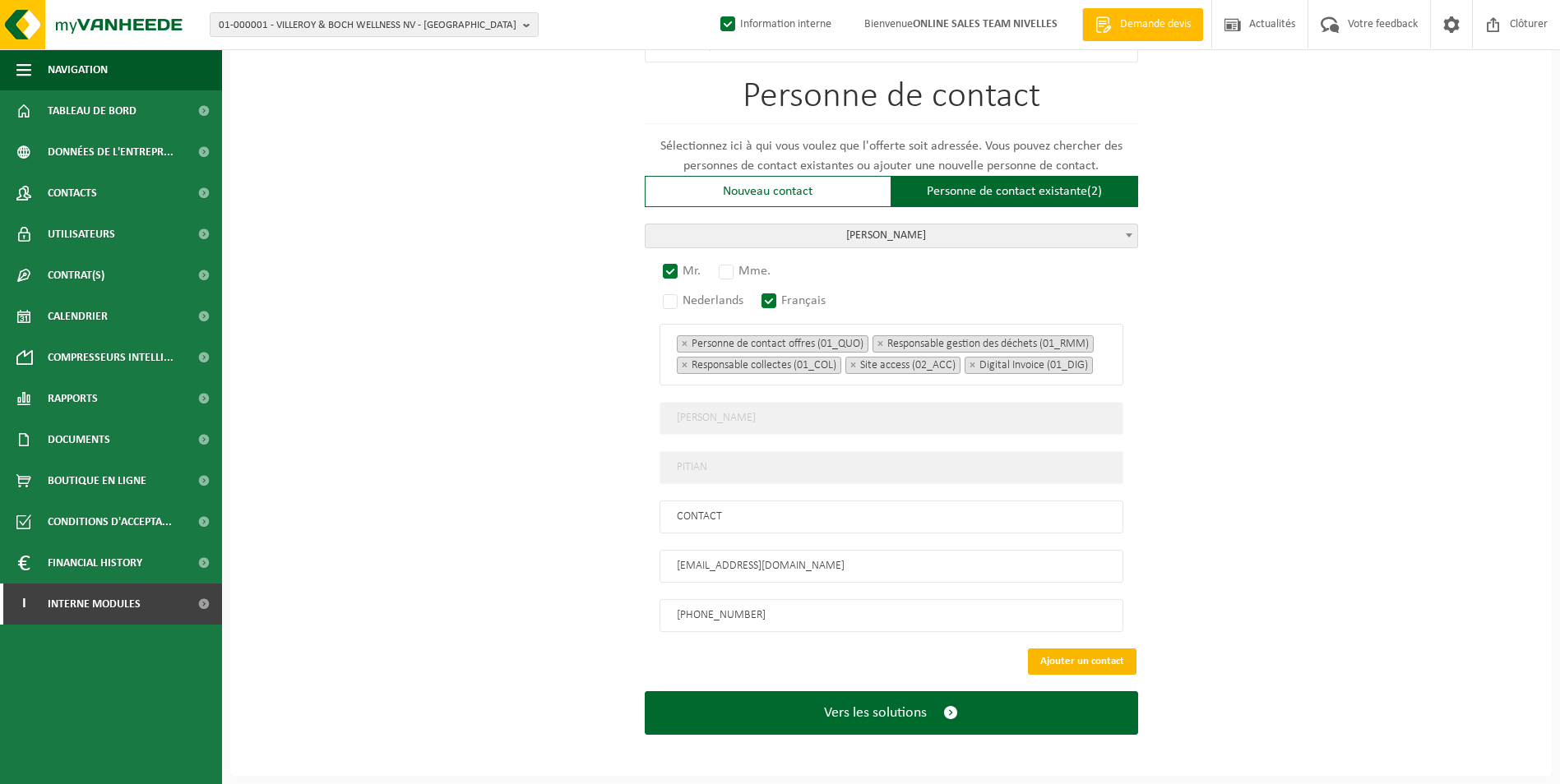
click at [1056, 653] on button "Ajouter un contact" at bounding box center [1082, 661] width 109 height 27
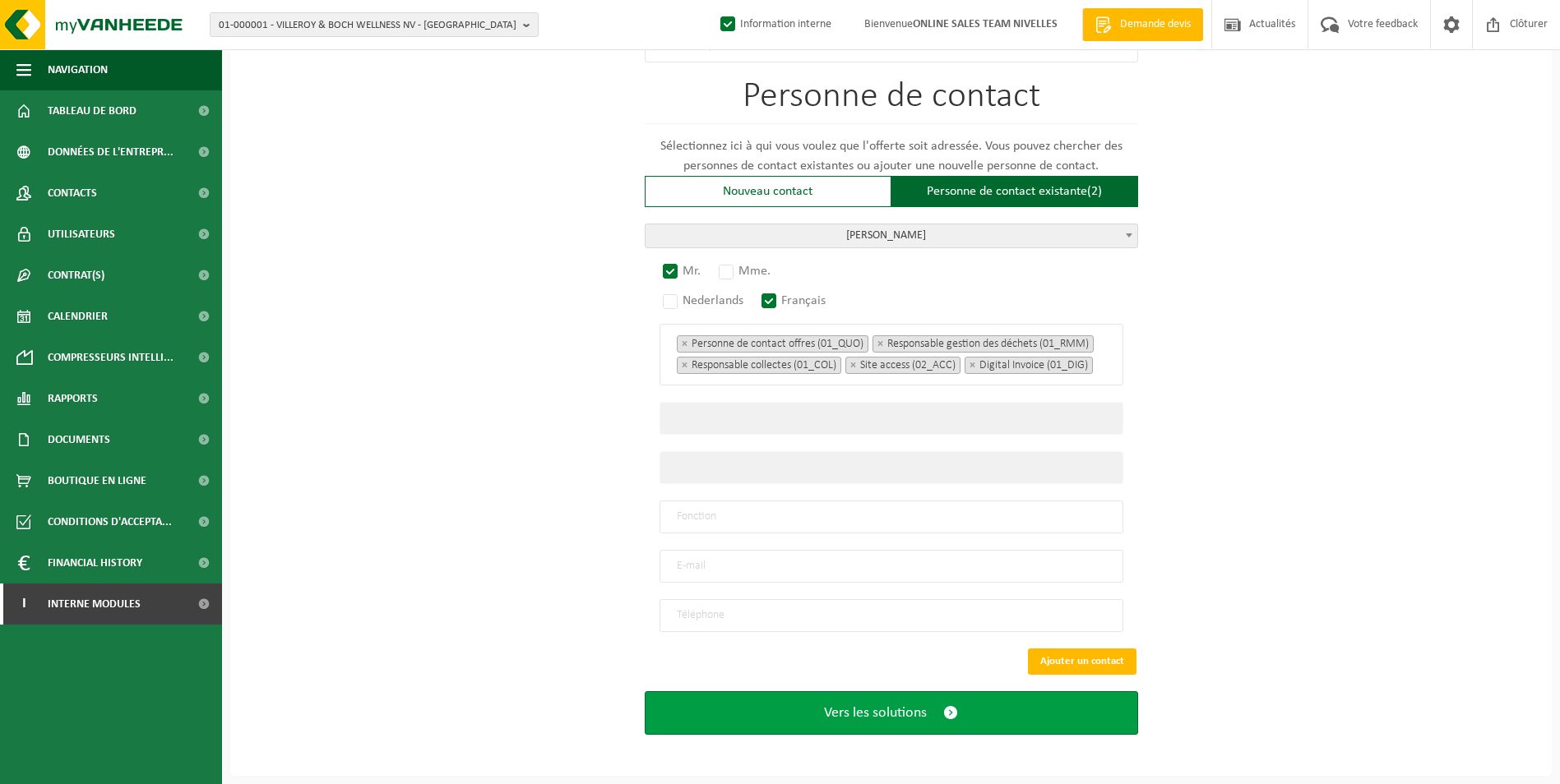
scroll to position [751, 0]
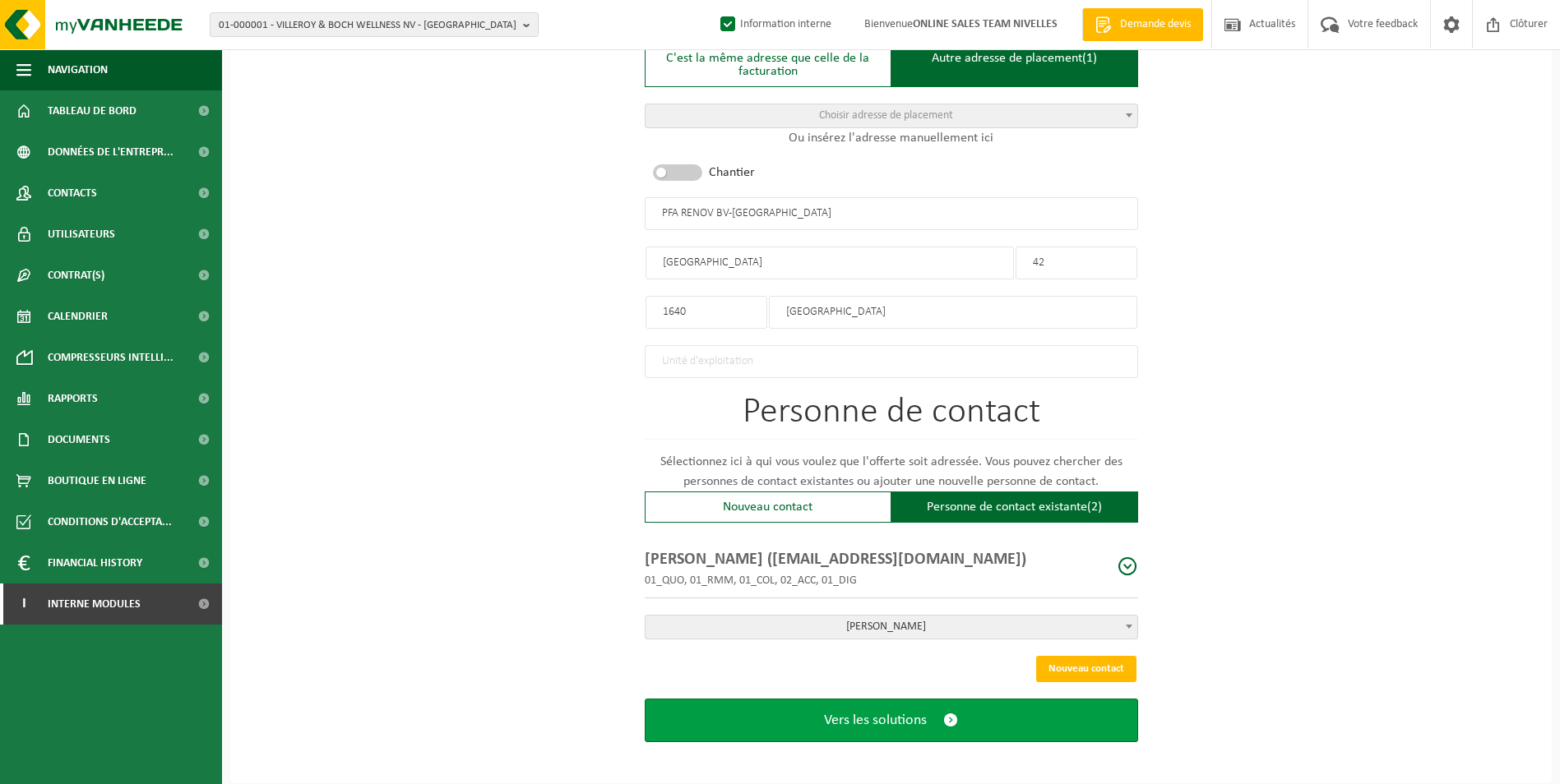
click at [858, 718] on span "Vers les solutions" at bounding box center [875, 720] width 103 height 17
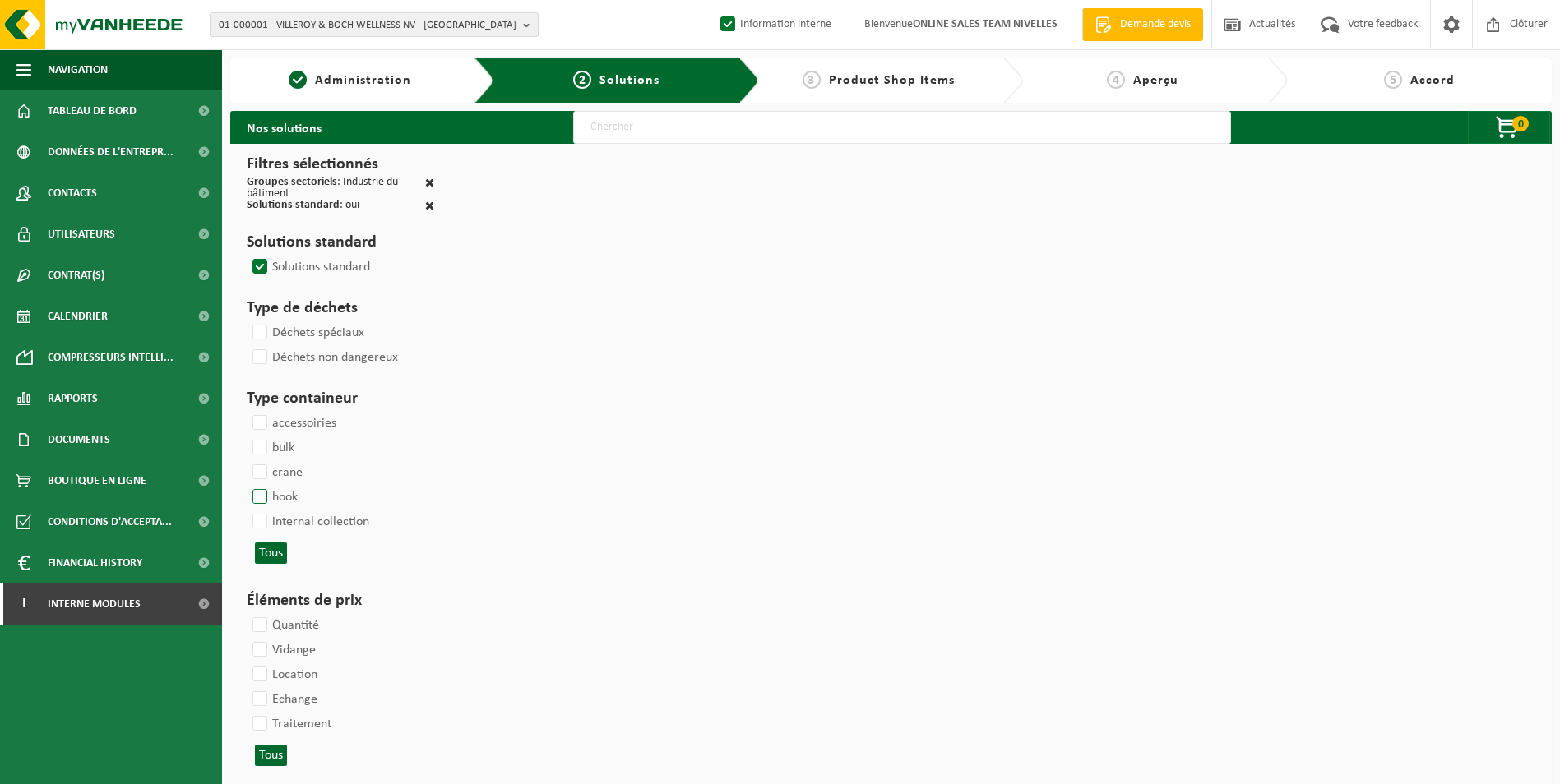
click at [264, 491] on label "hook" at bounding box center [273, 496] width 48 height 25
click at [246, 484] on input "hook" at bounding box center [245, 483] width 1 height 1
checkbox input "true"
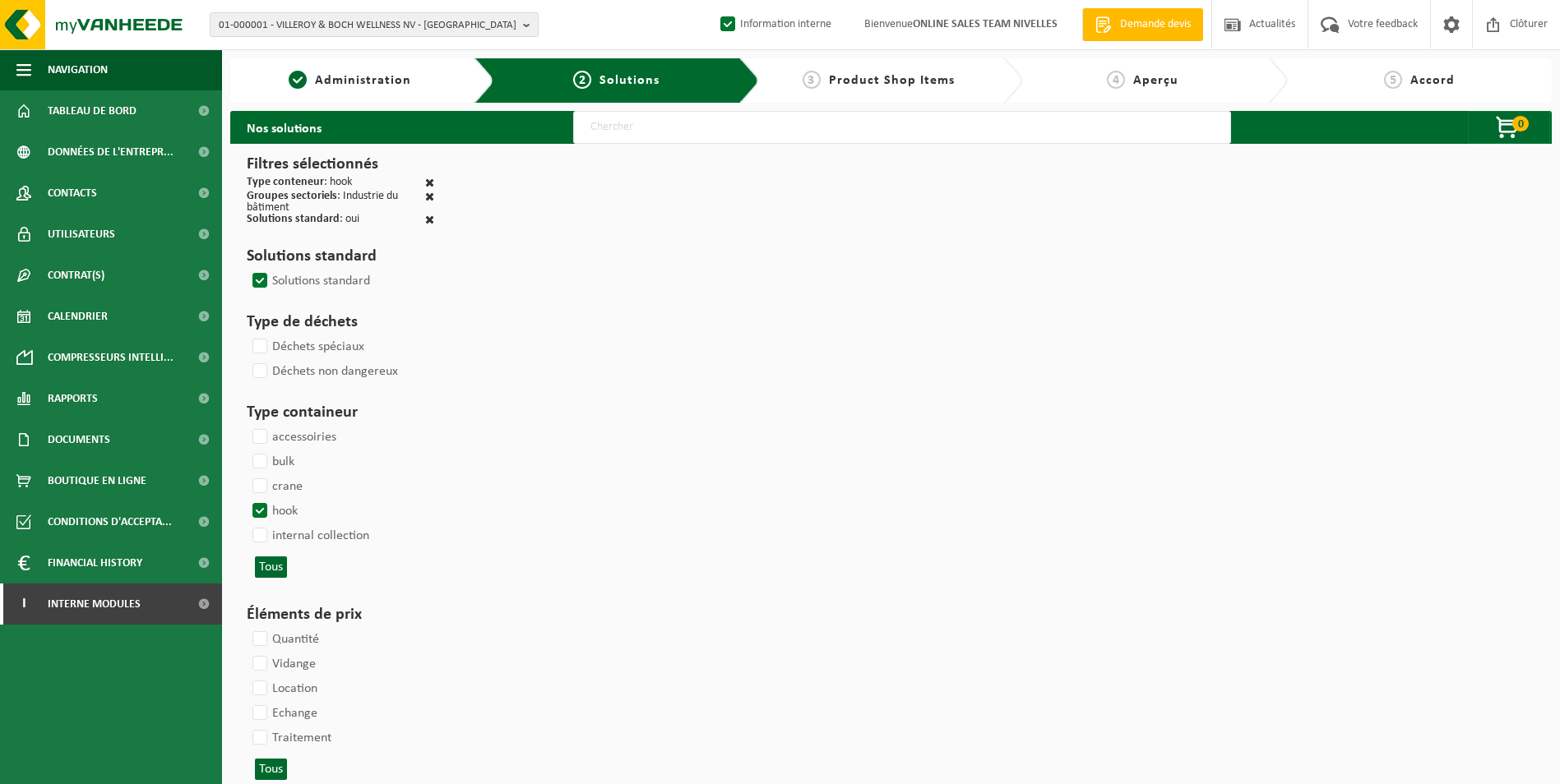
select select
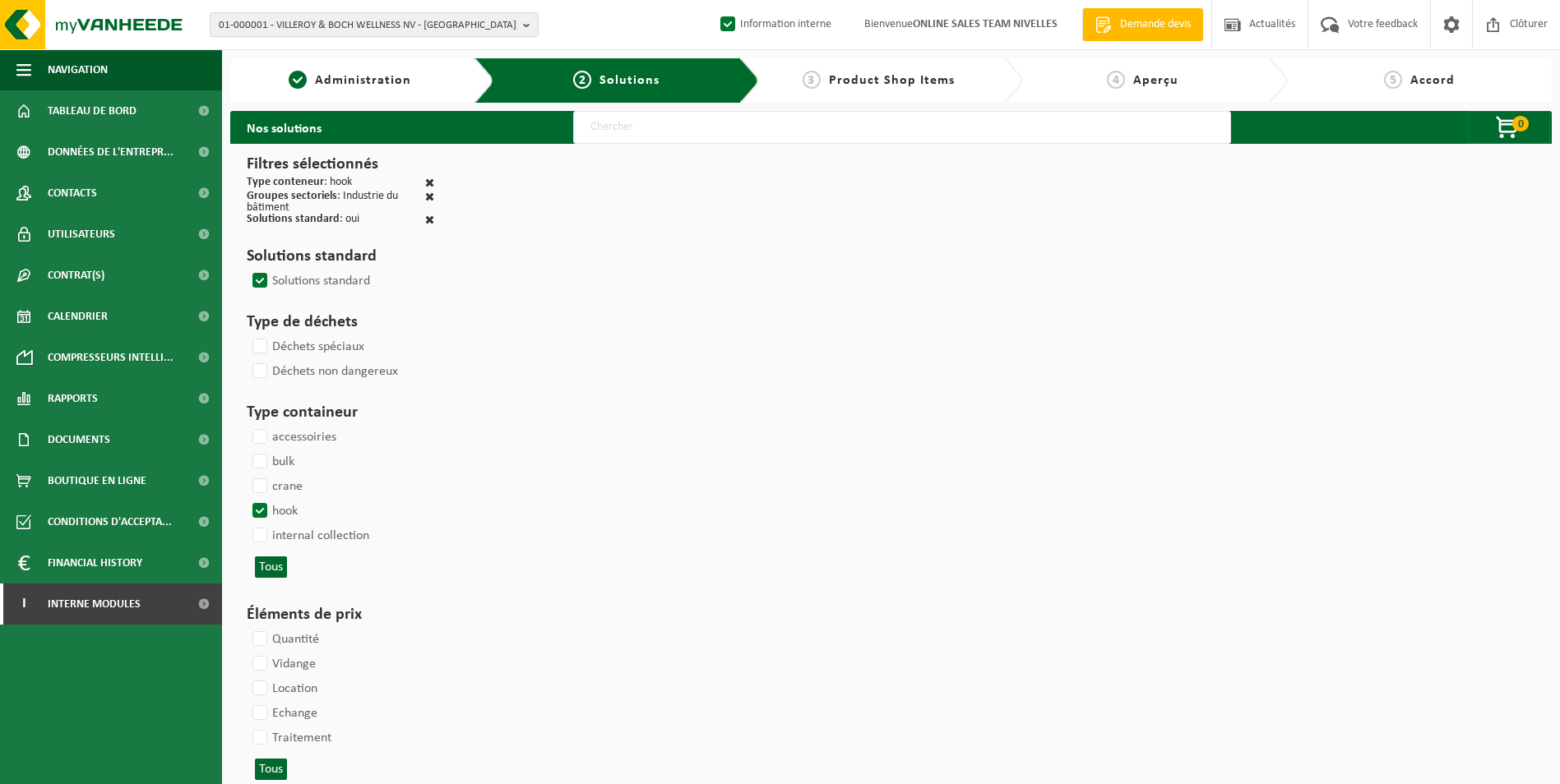
select select
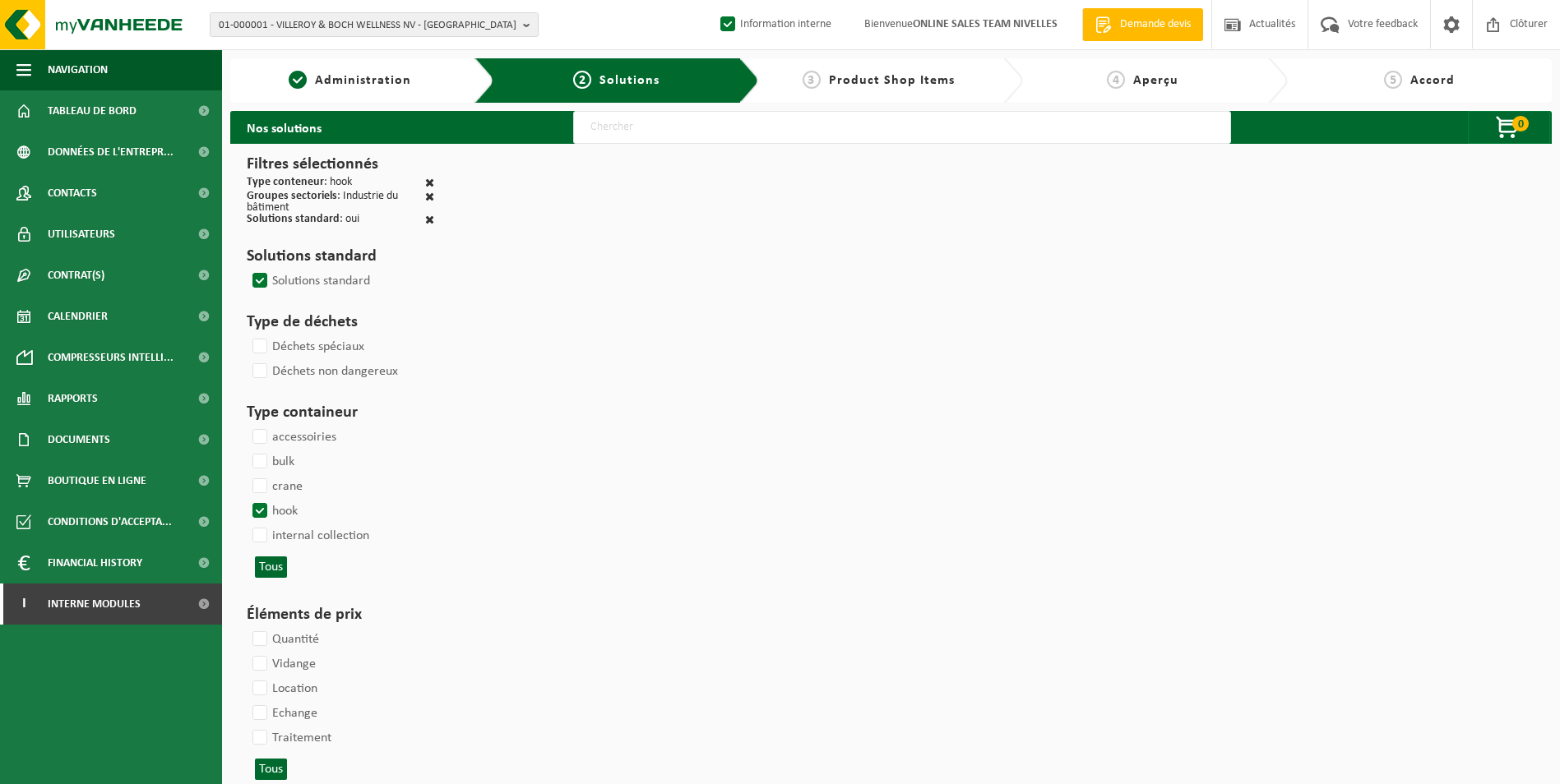
select select
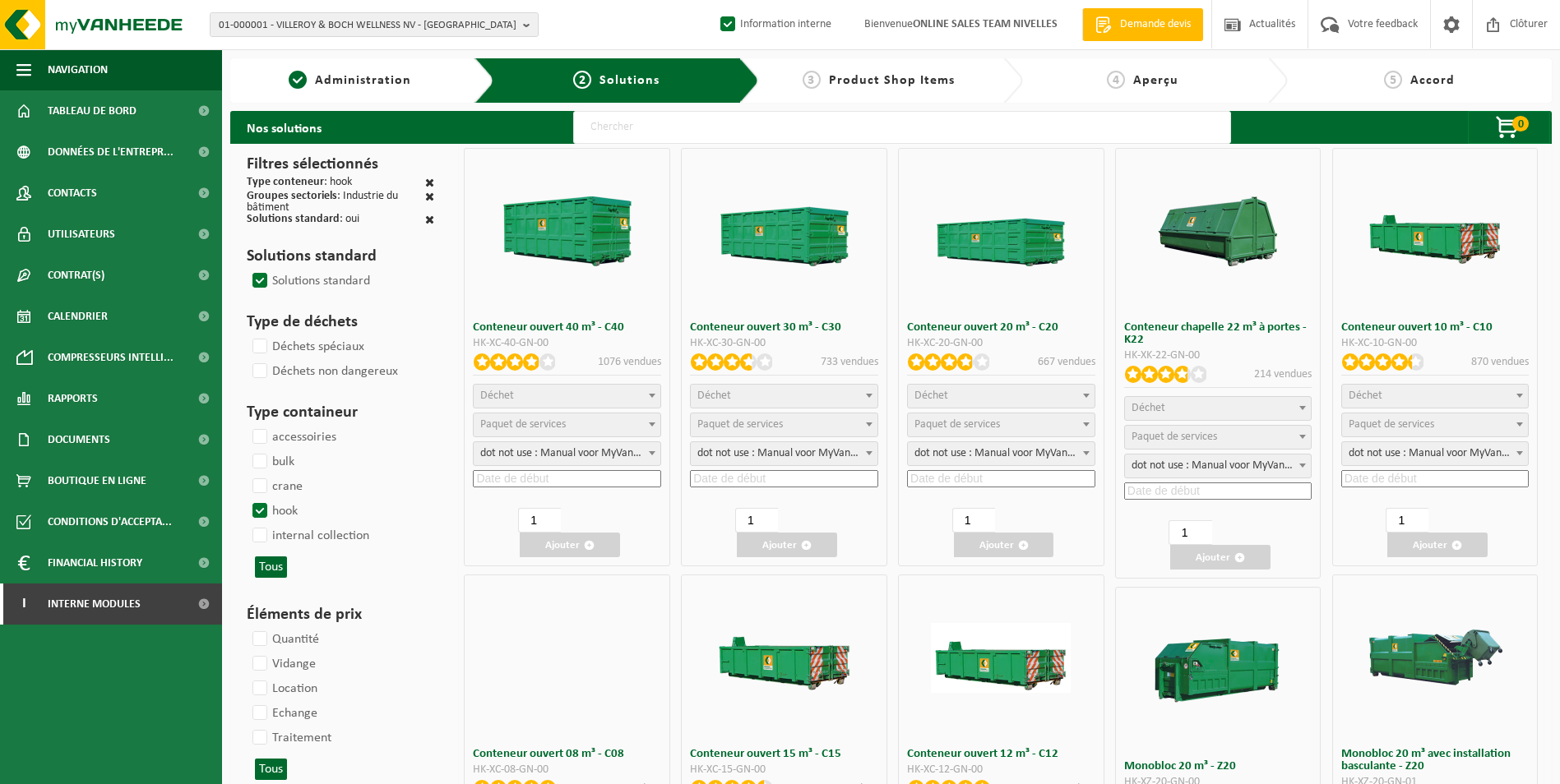
select select
select select "197"
select select
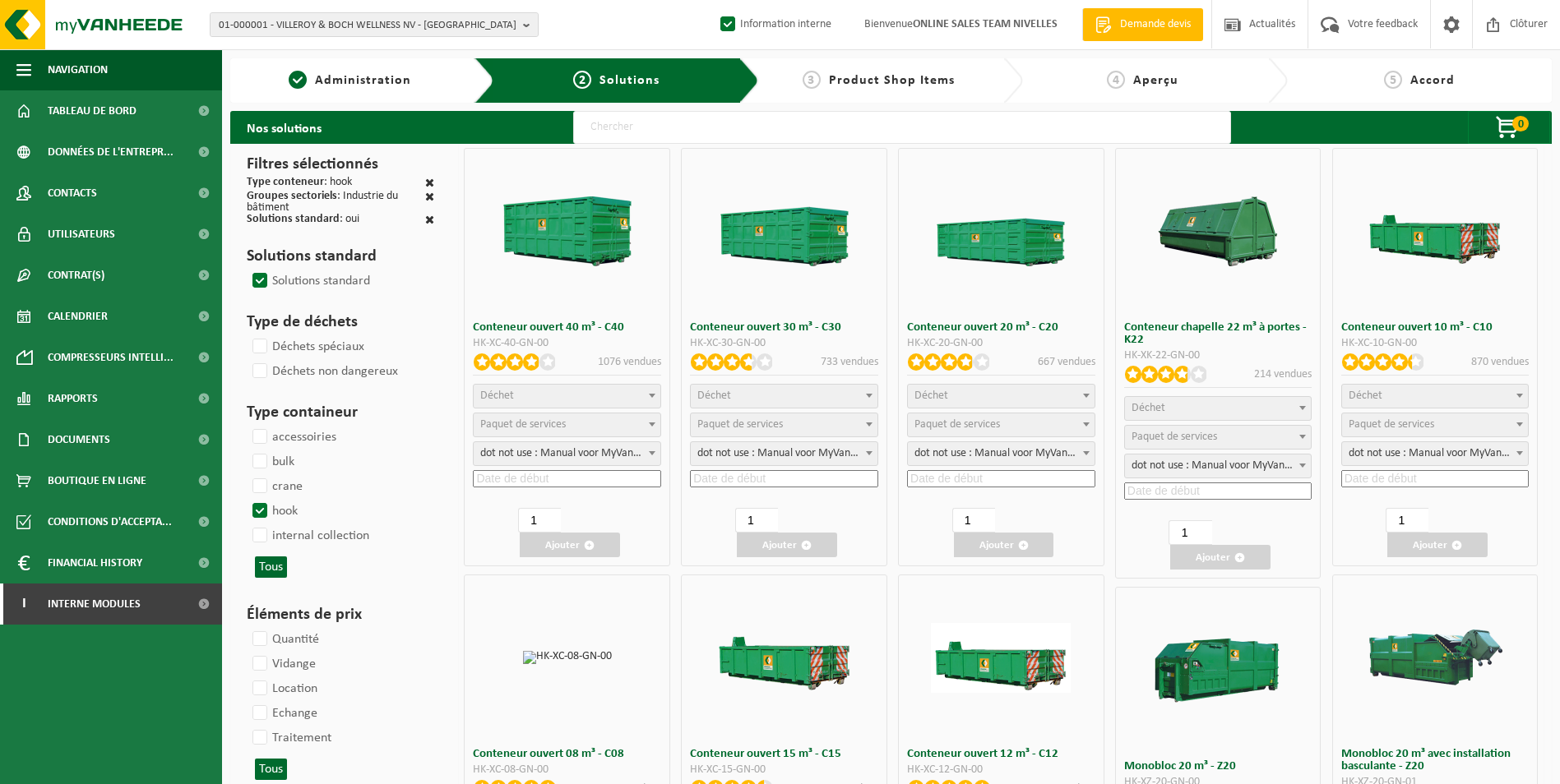
select select
select select "197"
select select
select select "8"
select select
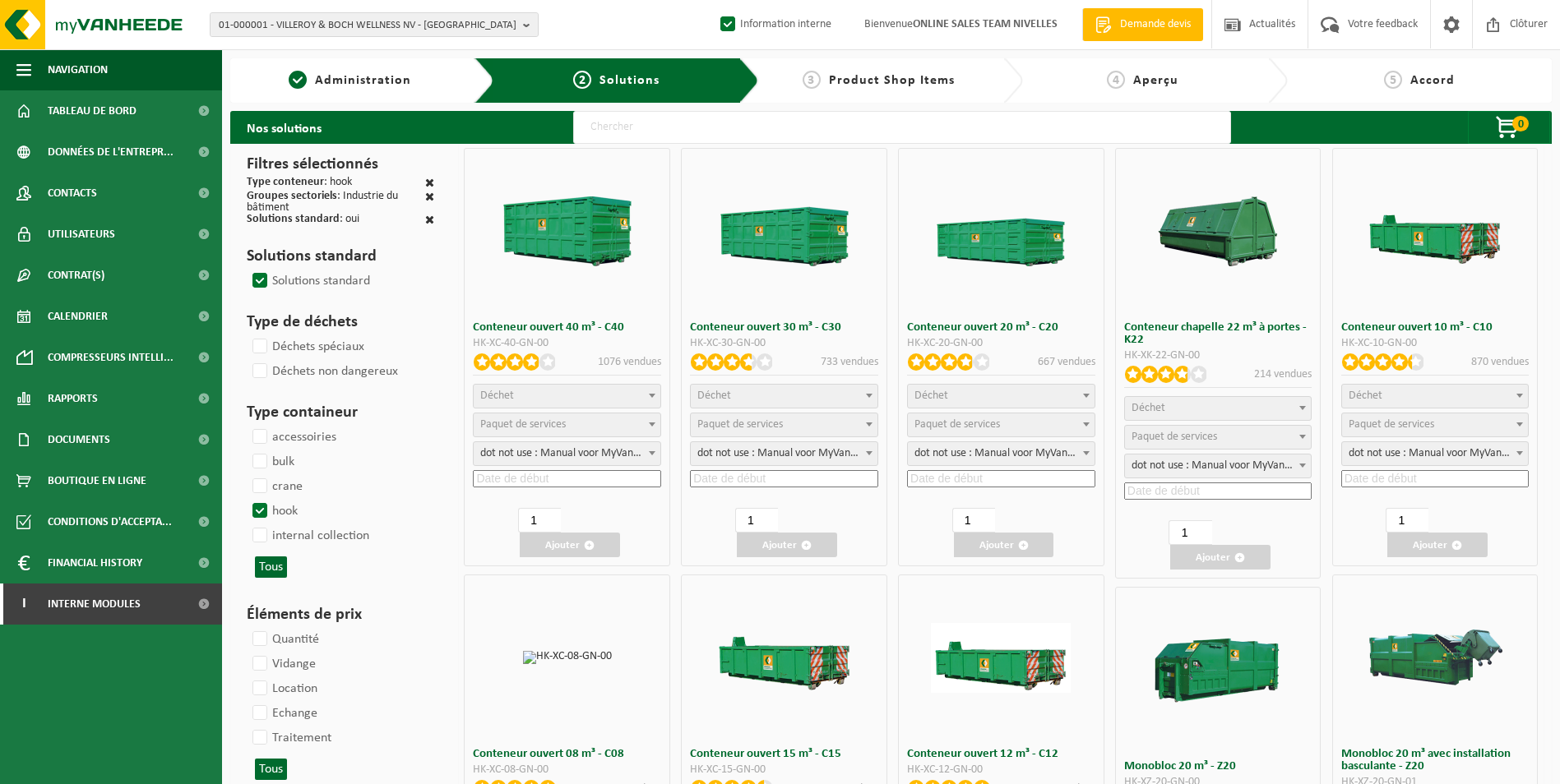
select select "7"
select select
select select "25"
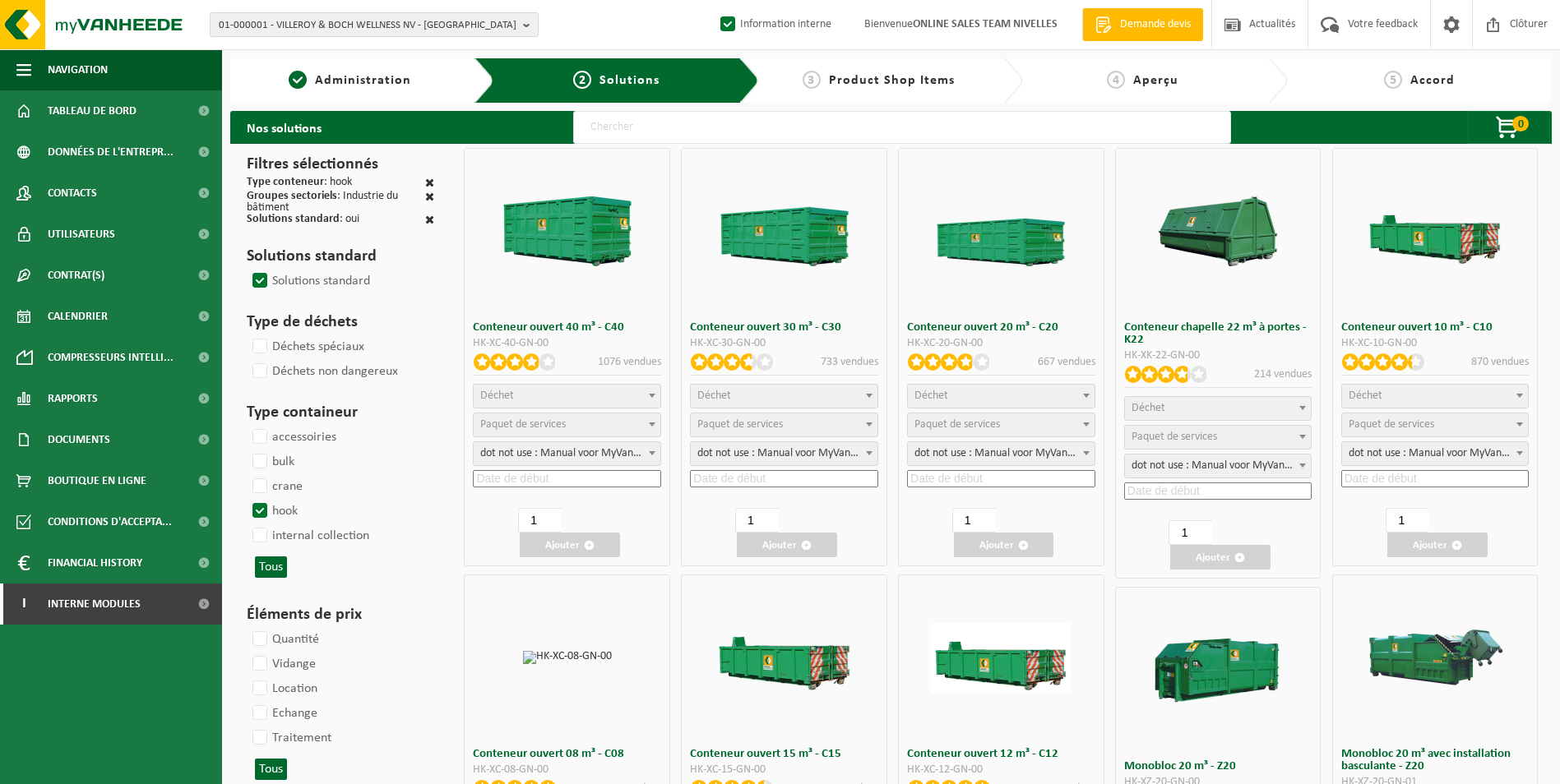
select select "25"
select select "7"
select select "25"
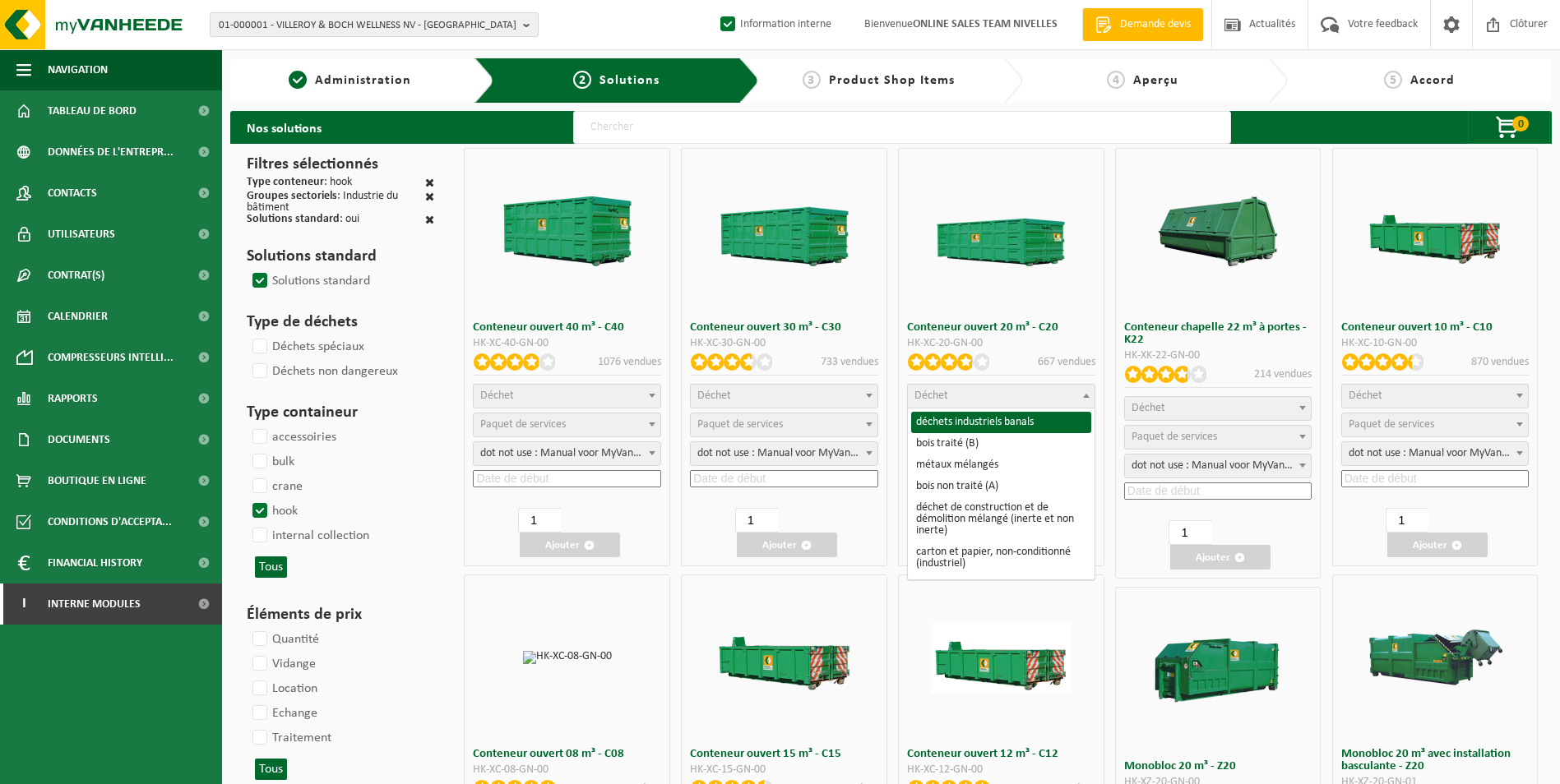
click at [1003, 396] on span "Déchet" at bounding box center [1000, 395] width 187 height 23
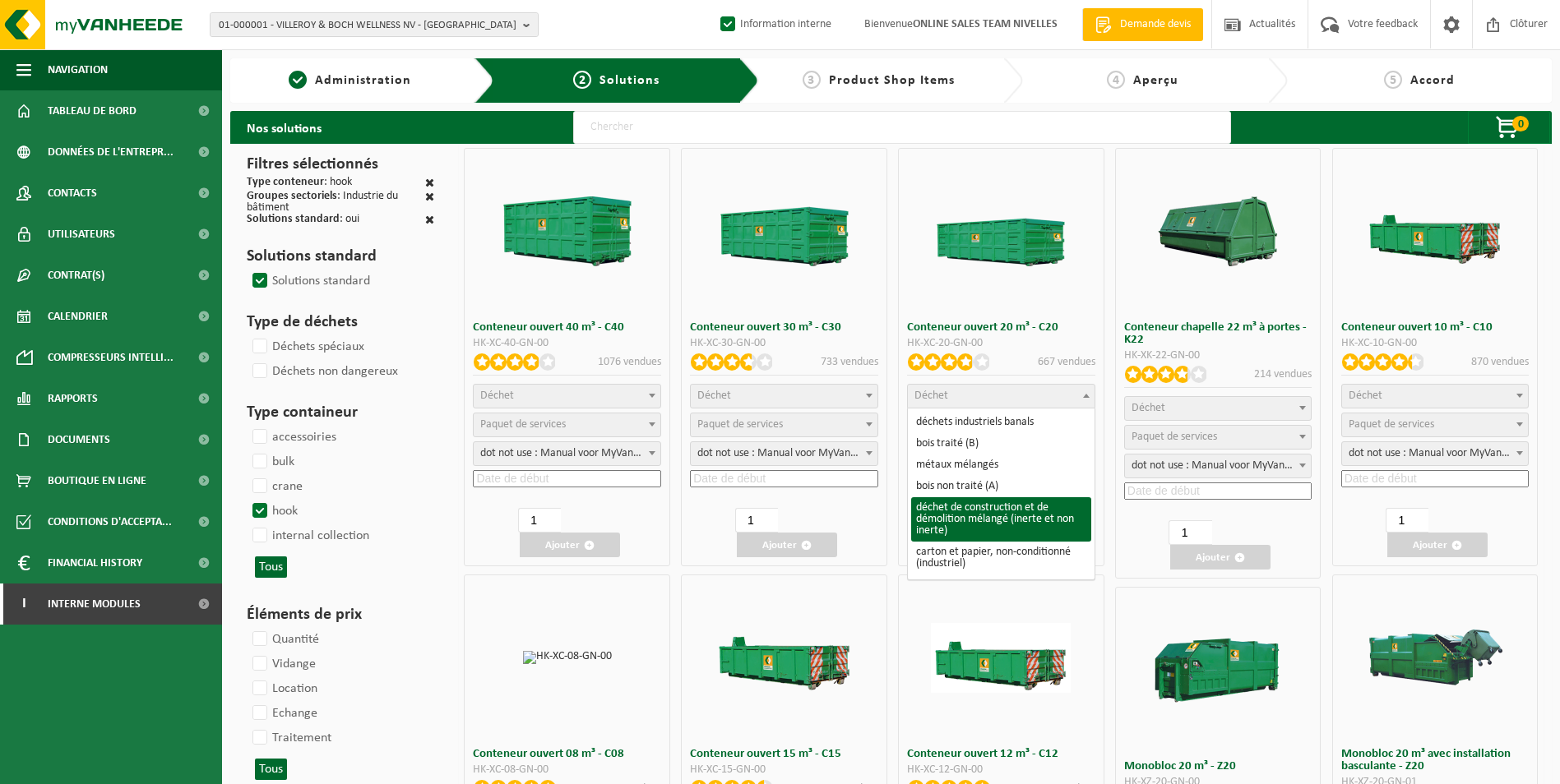
select select "31"
select select
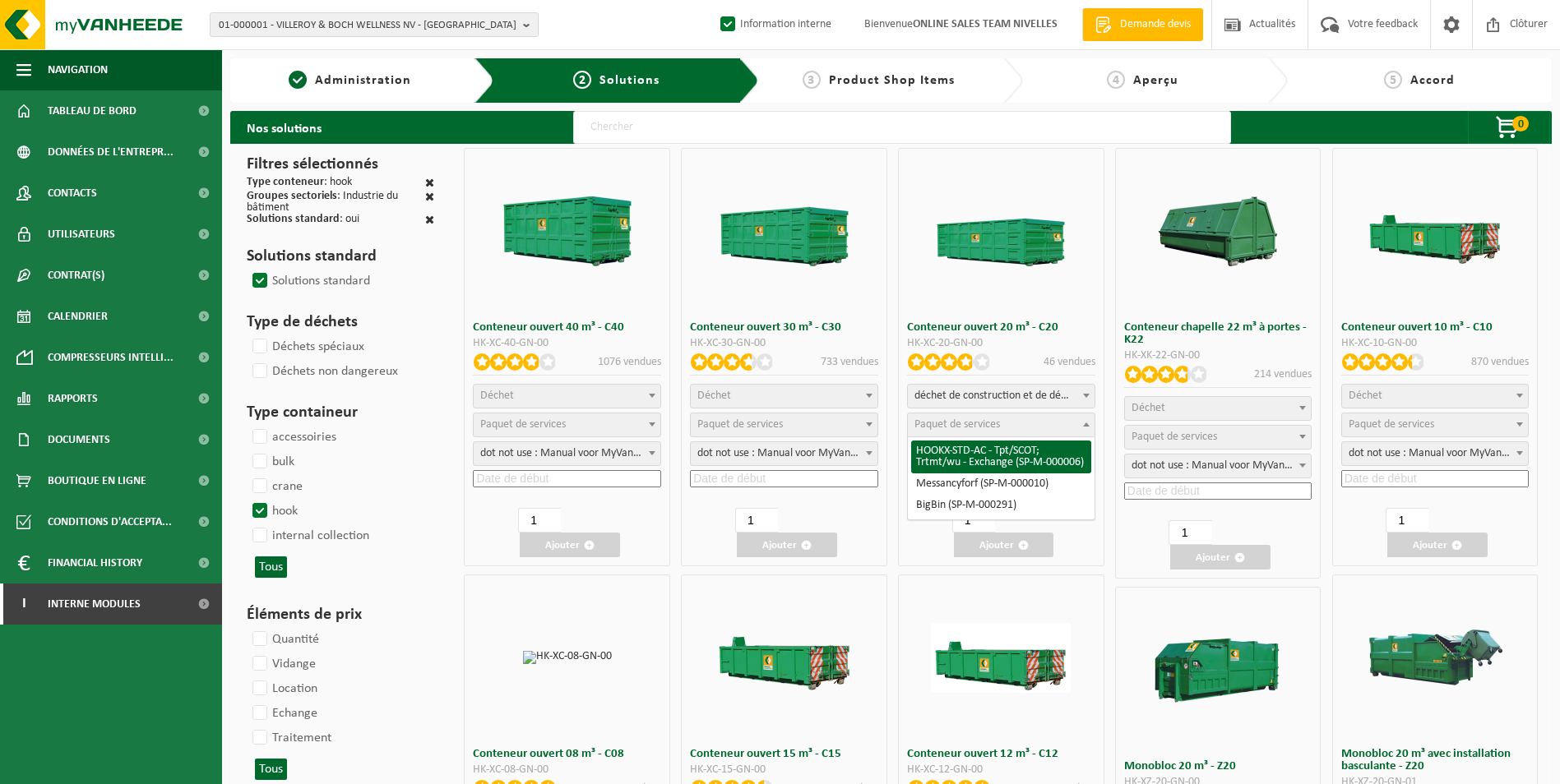
click at [1025, 426] on span "Paquet de services" at bounding box center [1000, 424] width 187 height 23
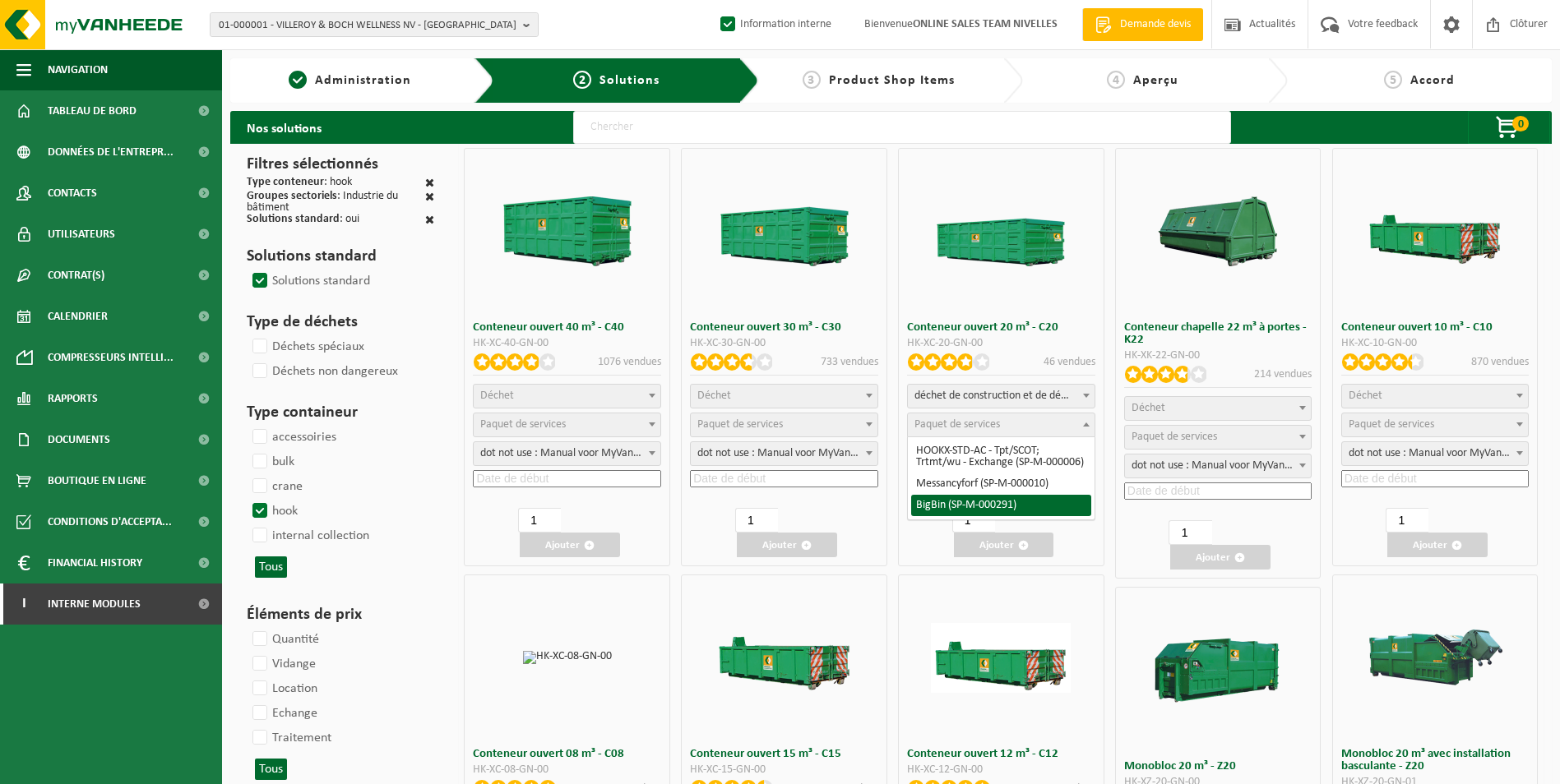
select select "197"
select select "25"
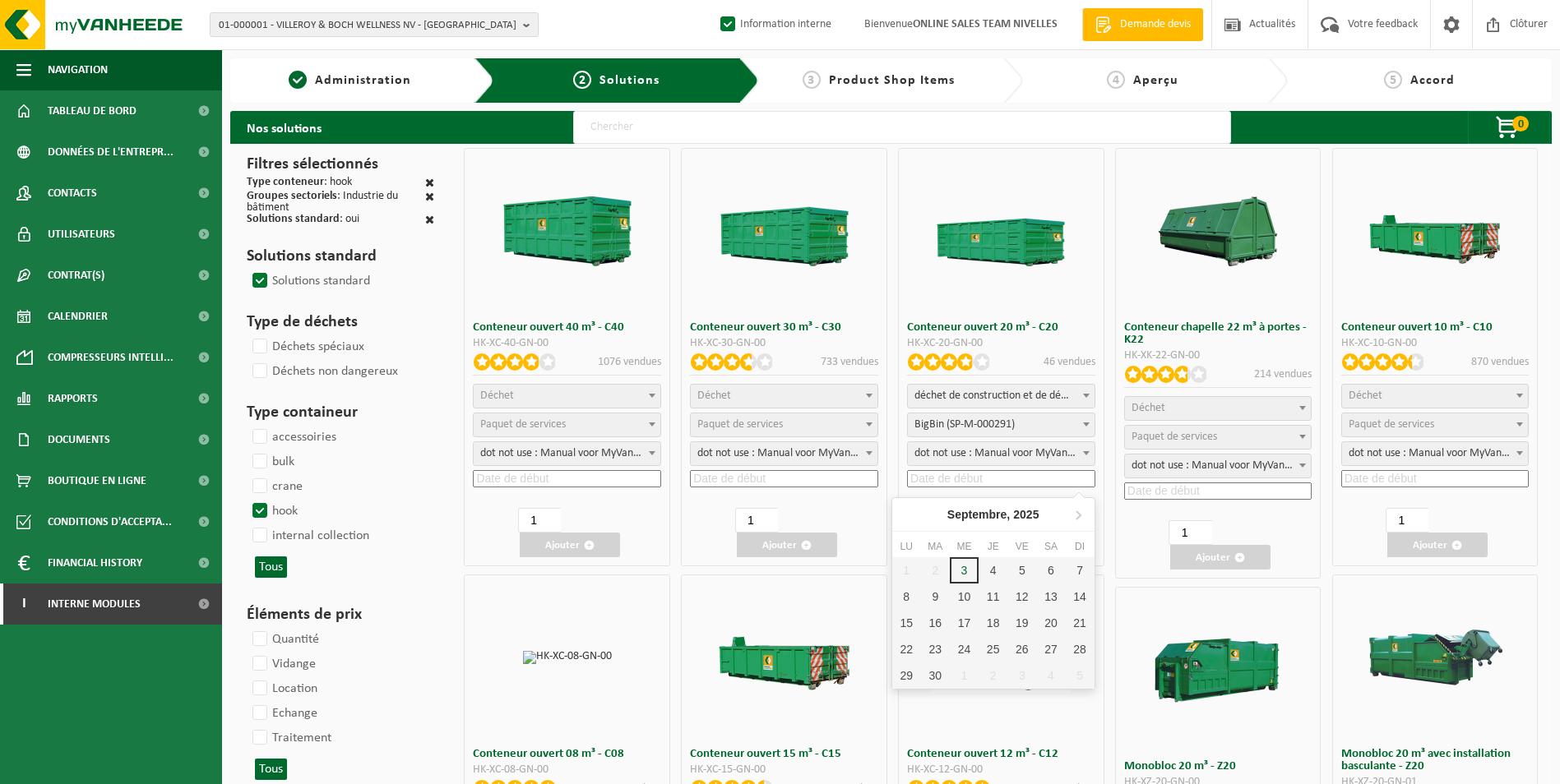
click at [984, 479] on input at bounding box center [1001, 478] width 188 height 17
click at [991, 562] on div "4" at bounding box center [992, 569] width 29 height 27
type input "2025-09-04"
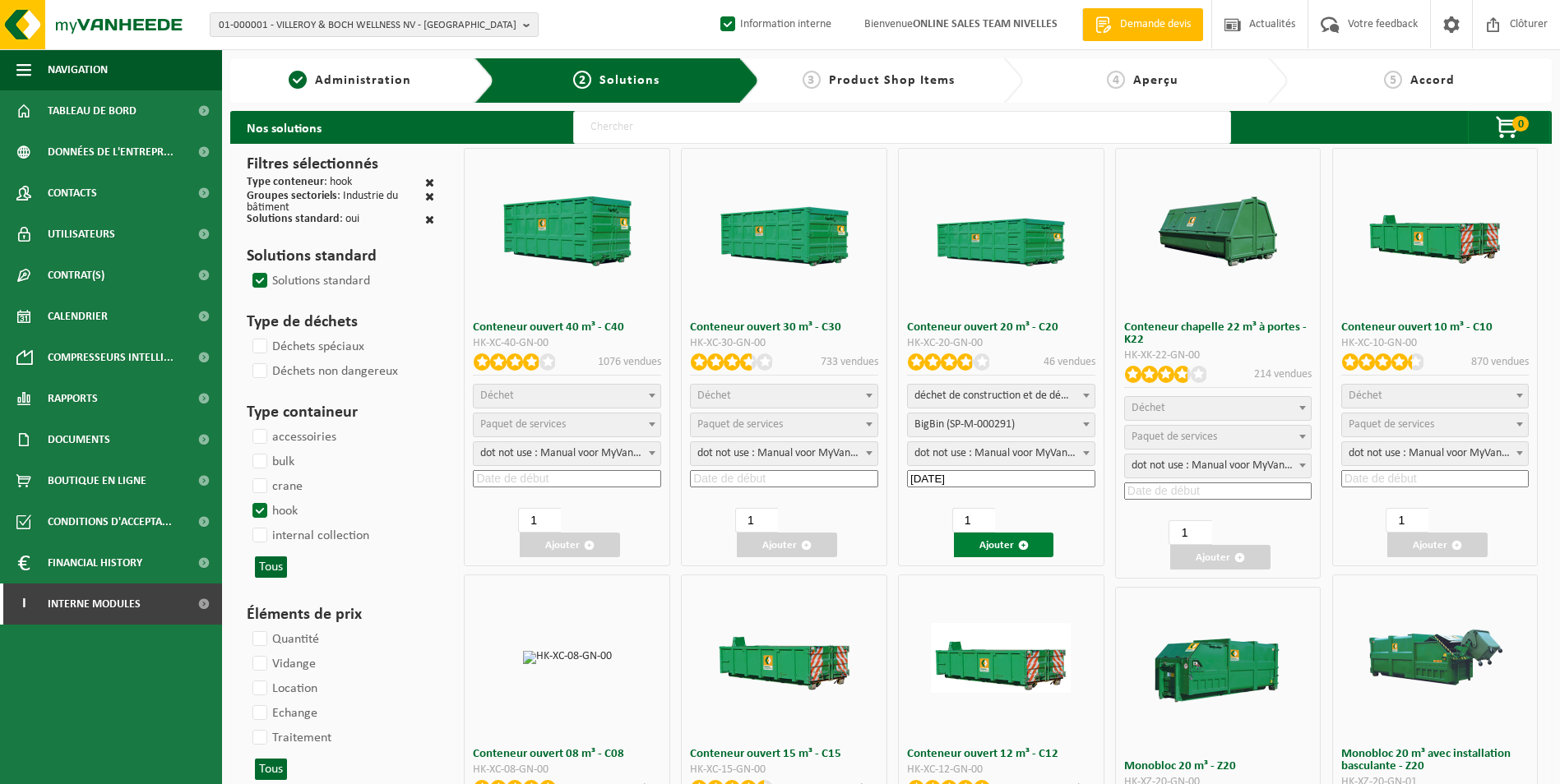
click at [987, 546] on button "Ajouter" at bounding box center [1003, 545] width 100 height 25
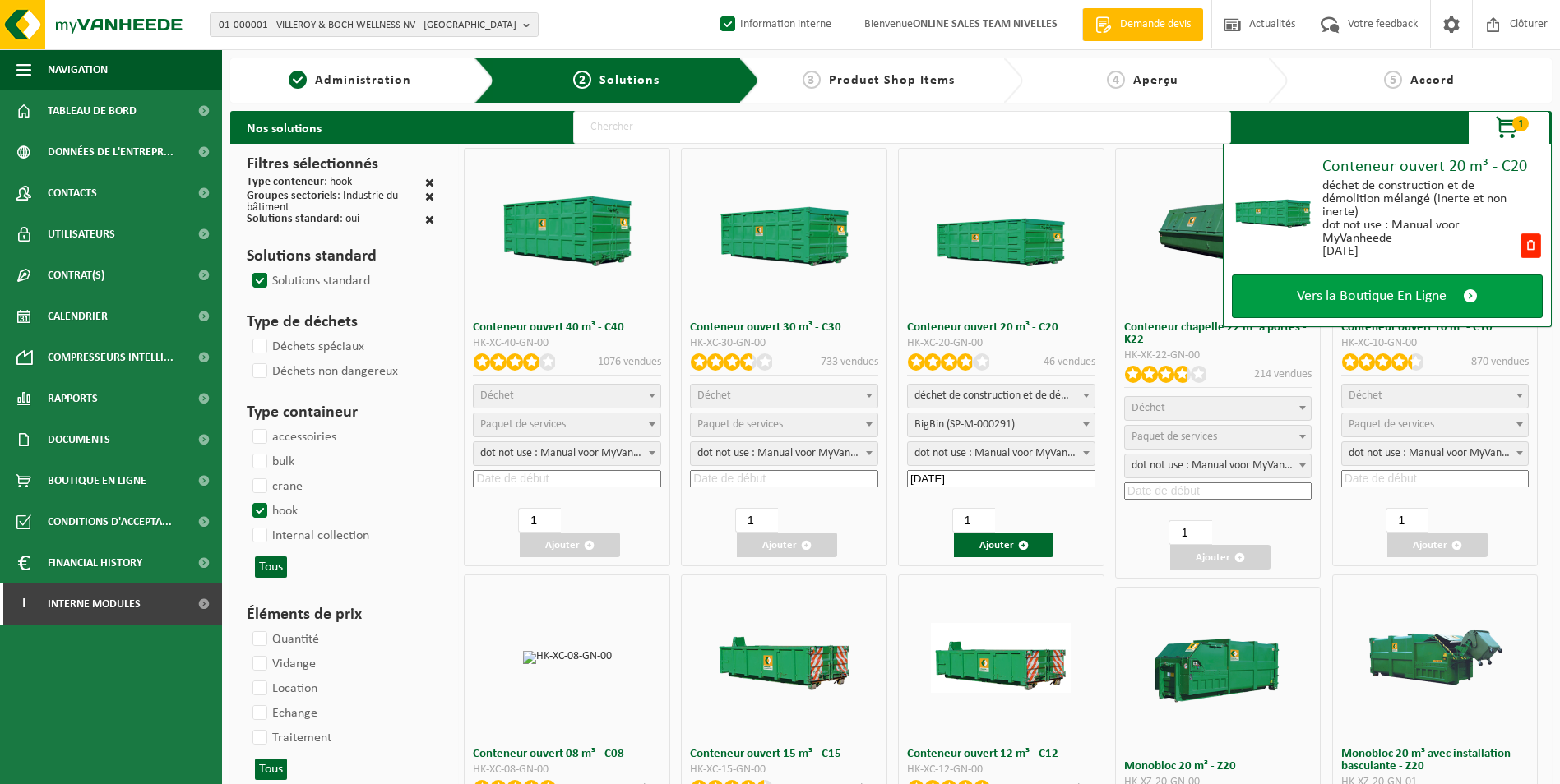
click at [1352, 294] on span "Vers la Boutique En Ligne" at bounding box center [1371, 296] width 149 height 17
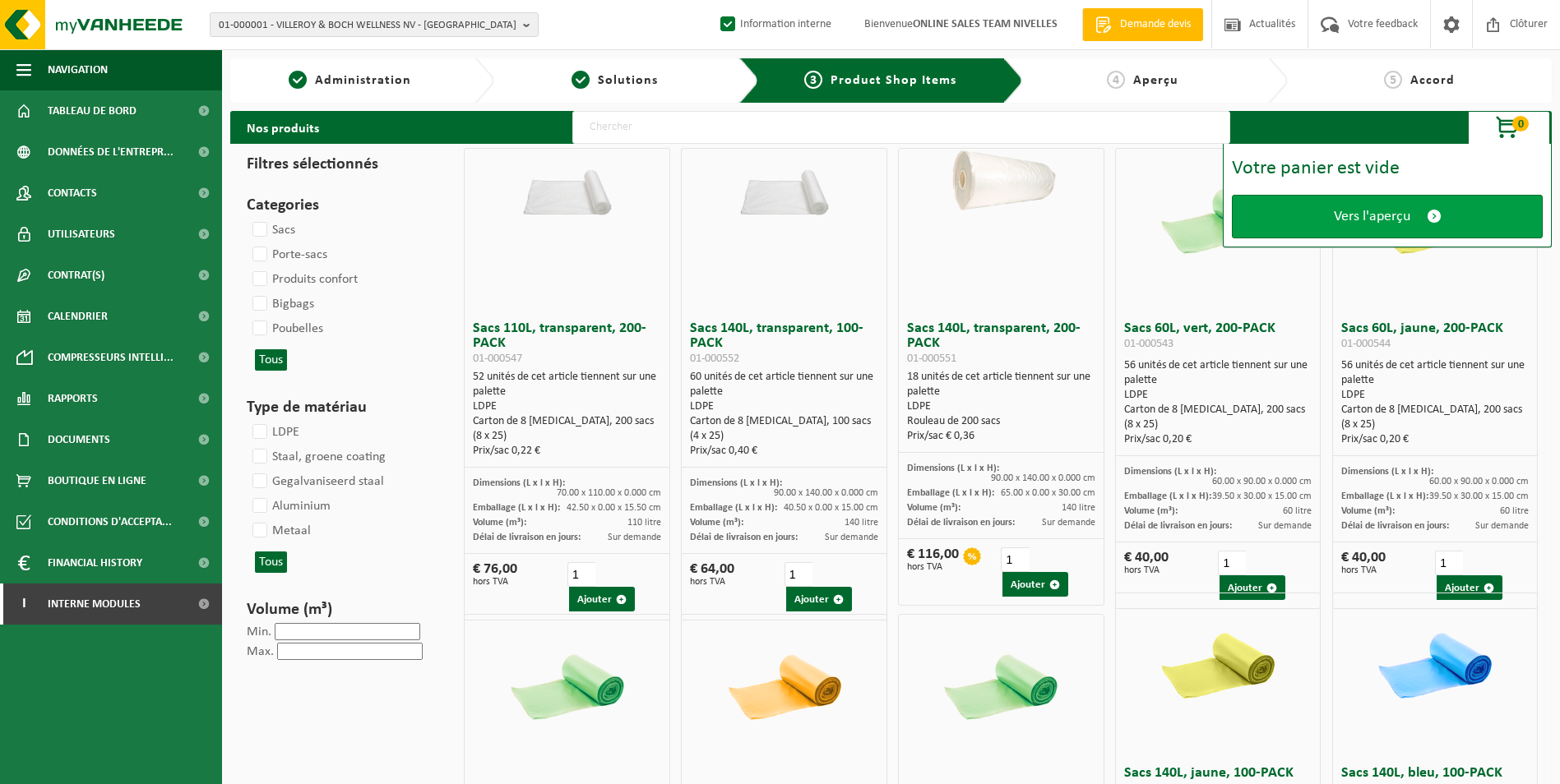
click at [1372, 217] on span "Vers l'aperçu" at bounding box center [1371, 216] width 76 height 17
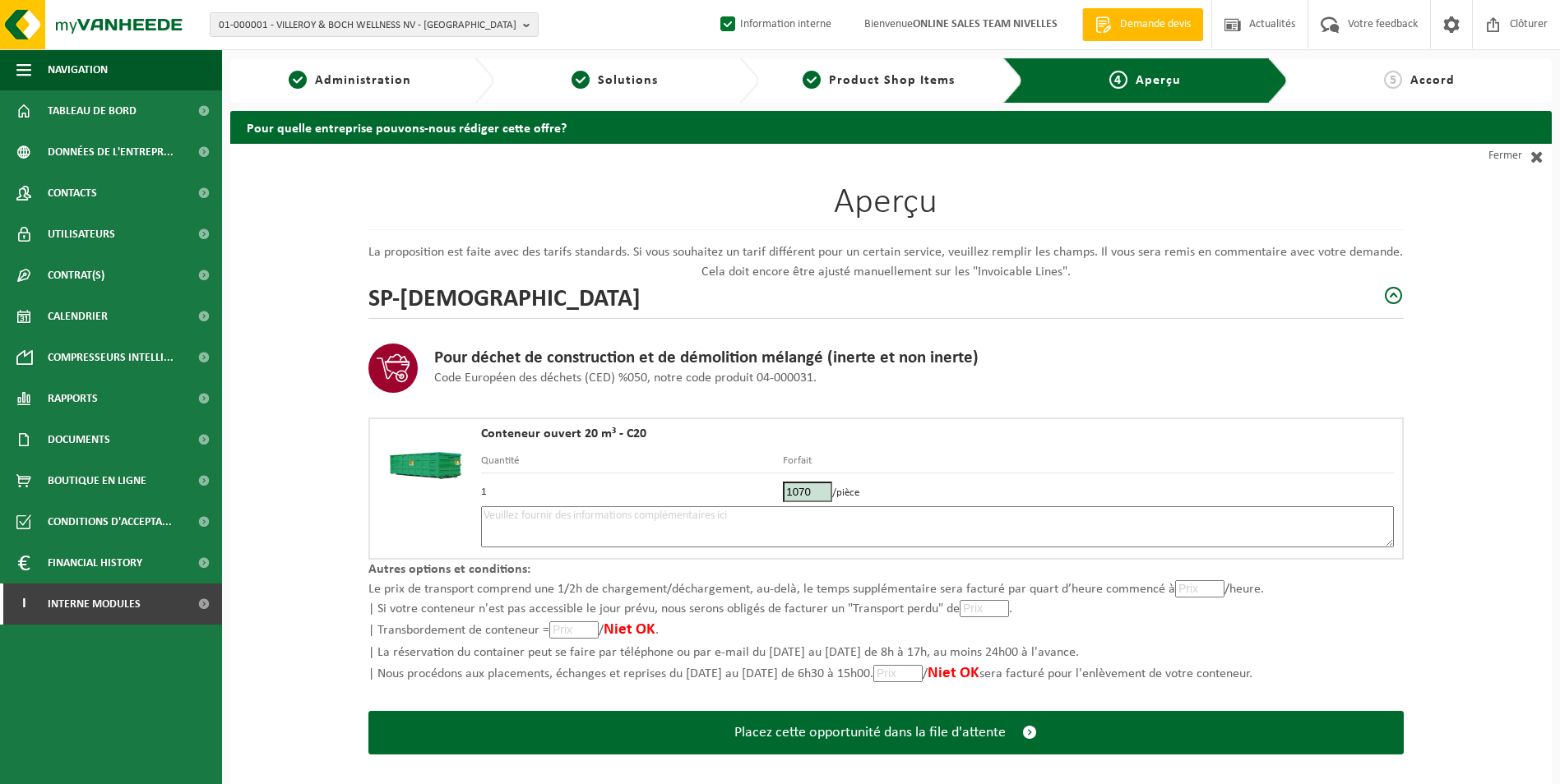
click at [790, 518] on textarea at bounding box center [937, 527] width 912 height 42
type textarea "p"
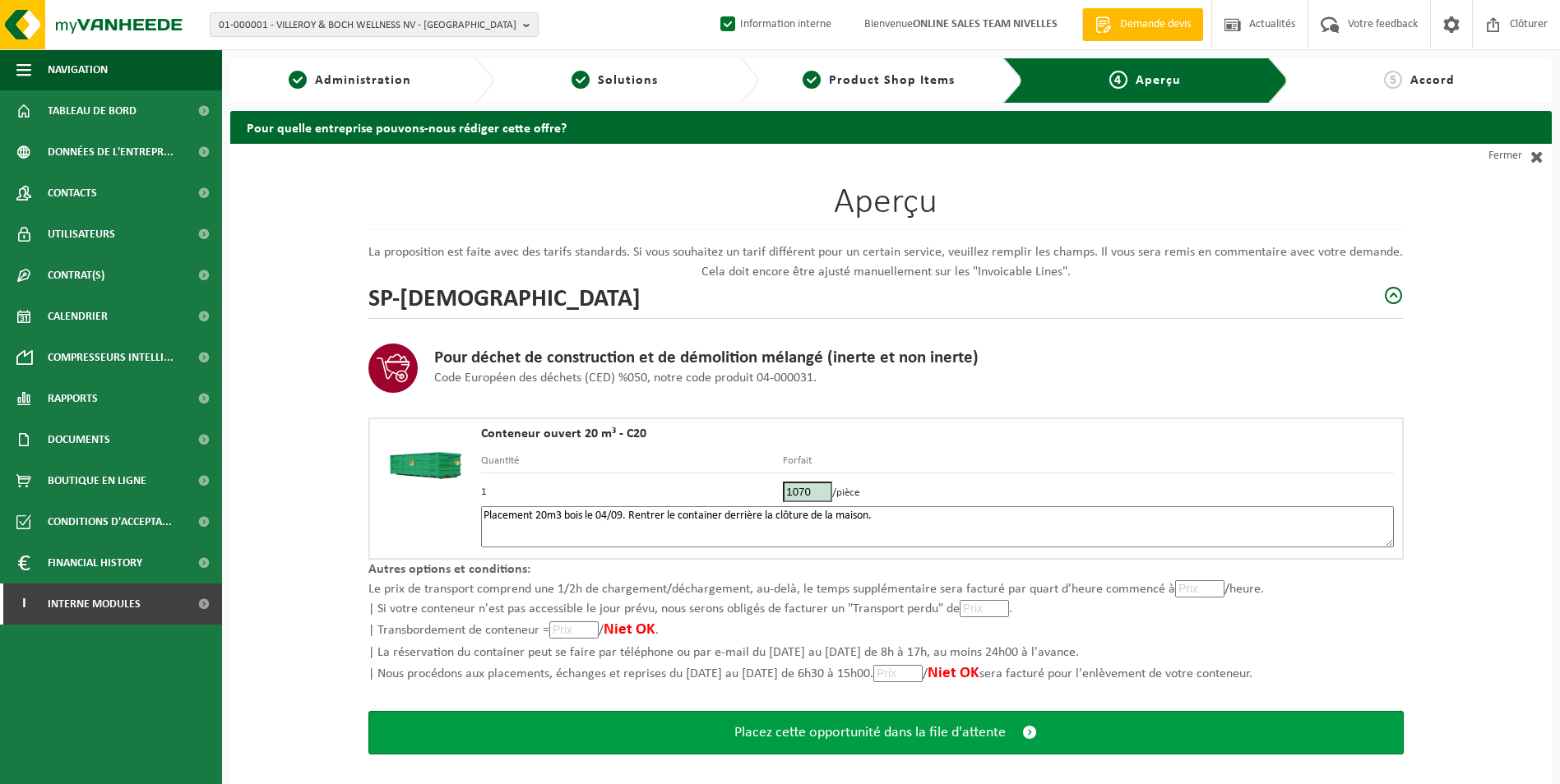
type textarea "Placement 20m3 bois le 04/09. Rentrer le container derrière la clôture de la ma…"
click at [939, 740] on button "Placez cette opportunité dans la file d'attente" at bounding box center [885, 733] width 1035 height 44
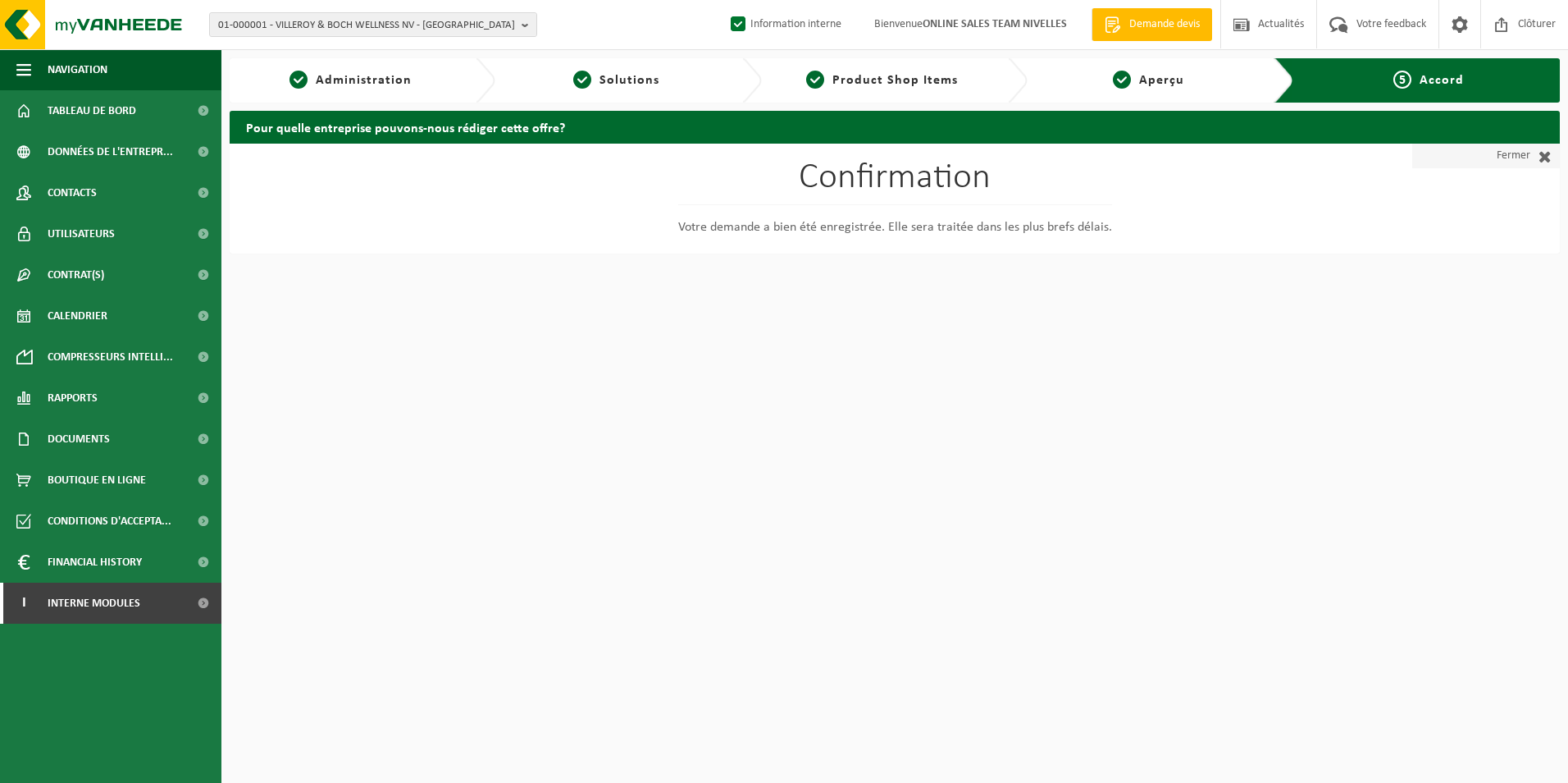
click at [1544, 158] on span at bounding box center [1541, 156] width 22 height 17
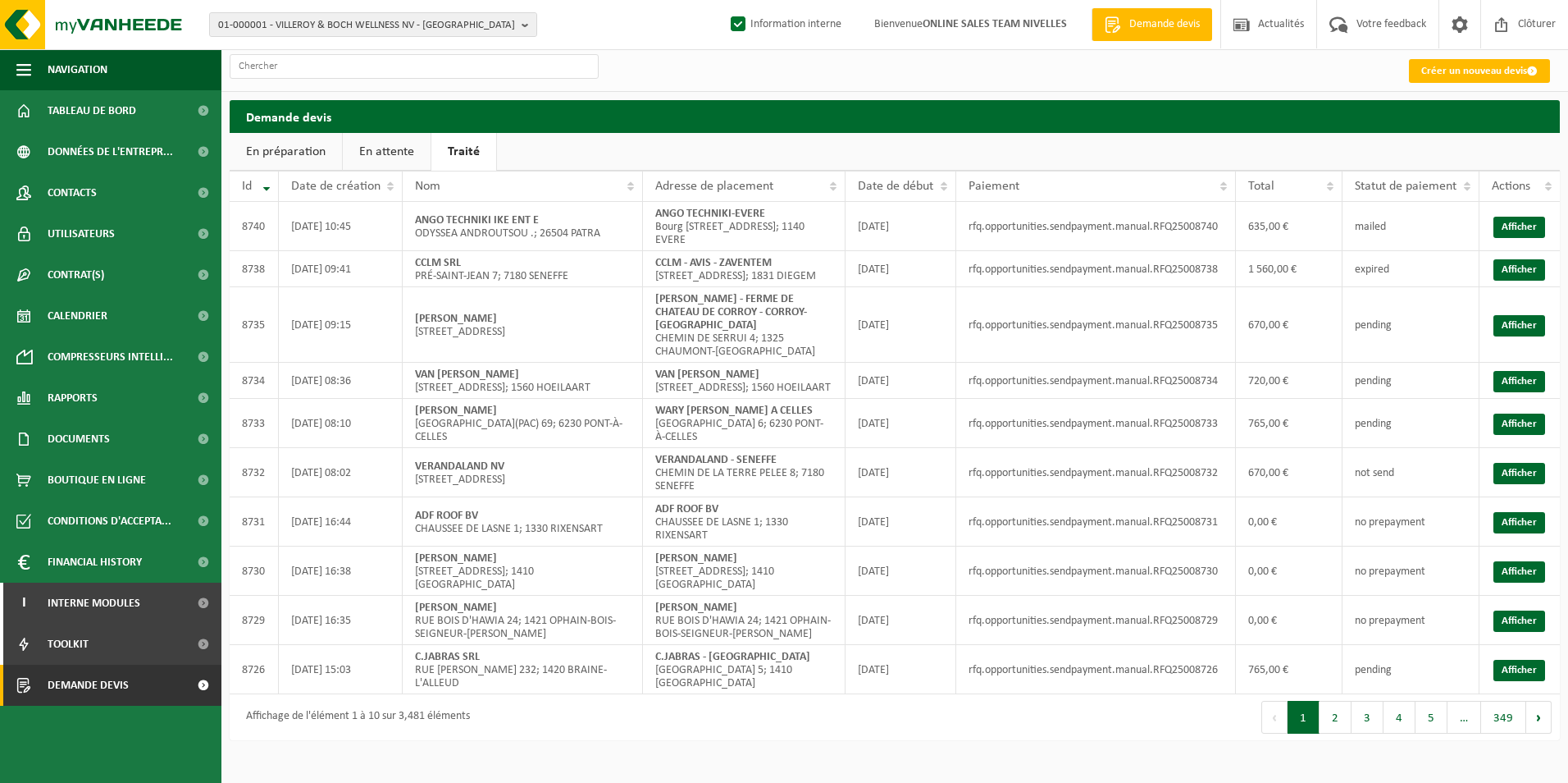
click at [371, 159] on link "En attente" at bounding box center [386, 152] width 88 height 38
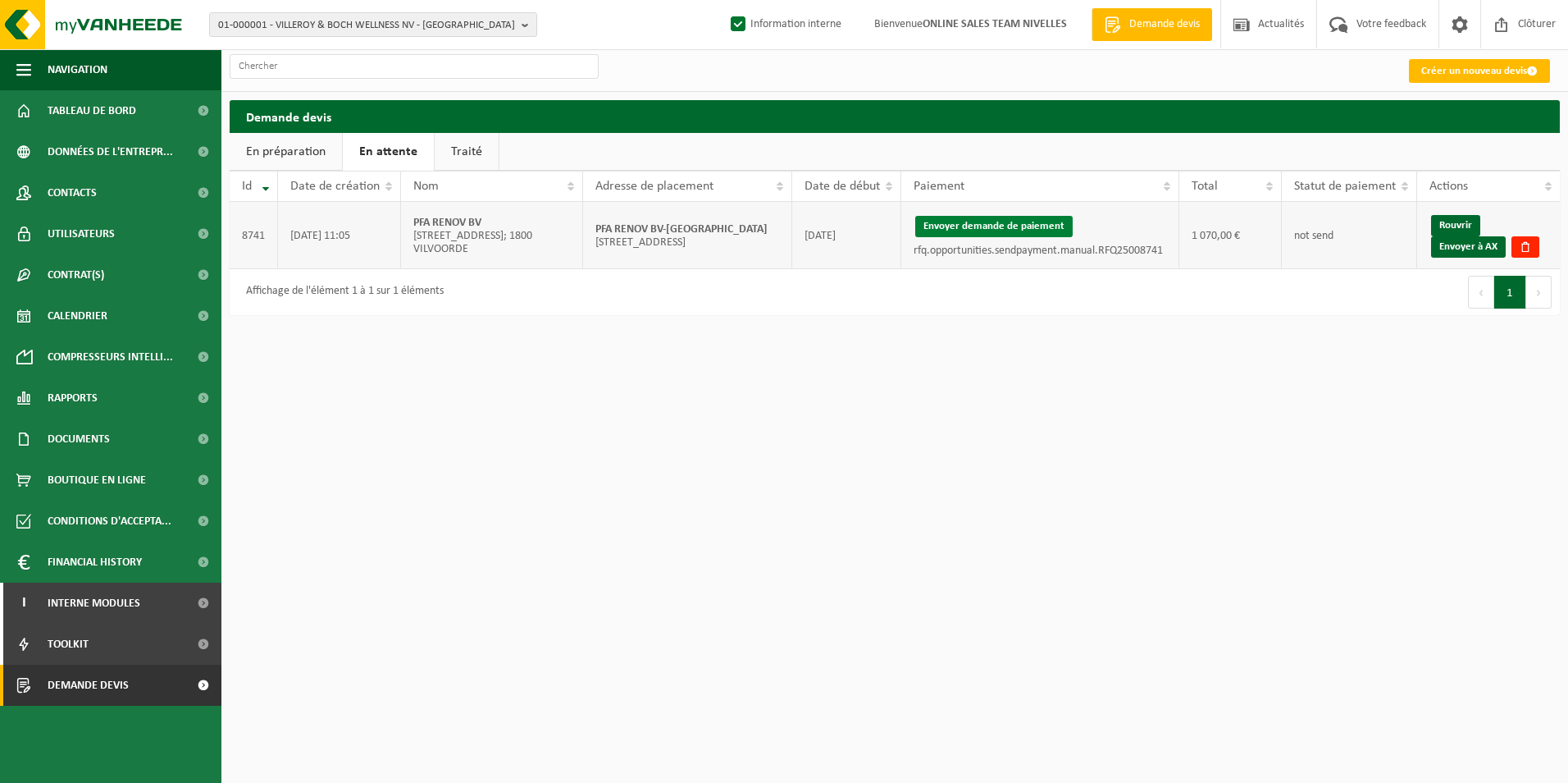
click at [987, 221] on button "Envoyer demande de paiement" at bounding box center [994, 227] width 158 height 22
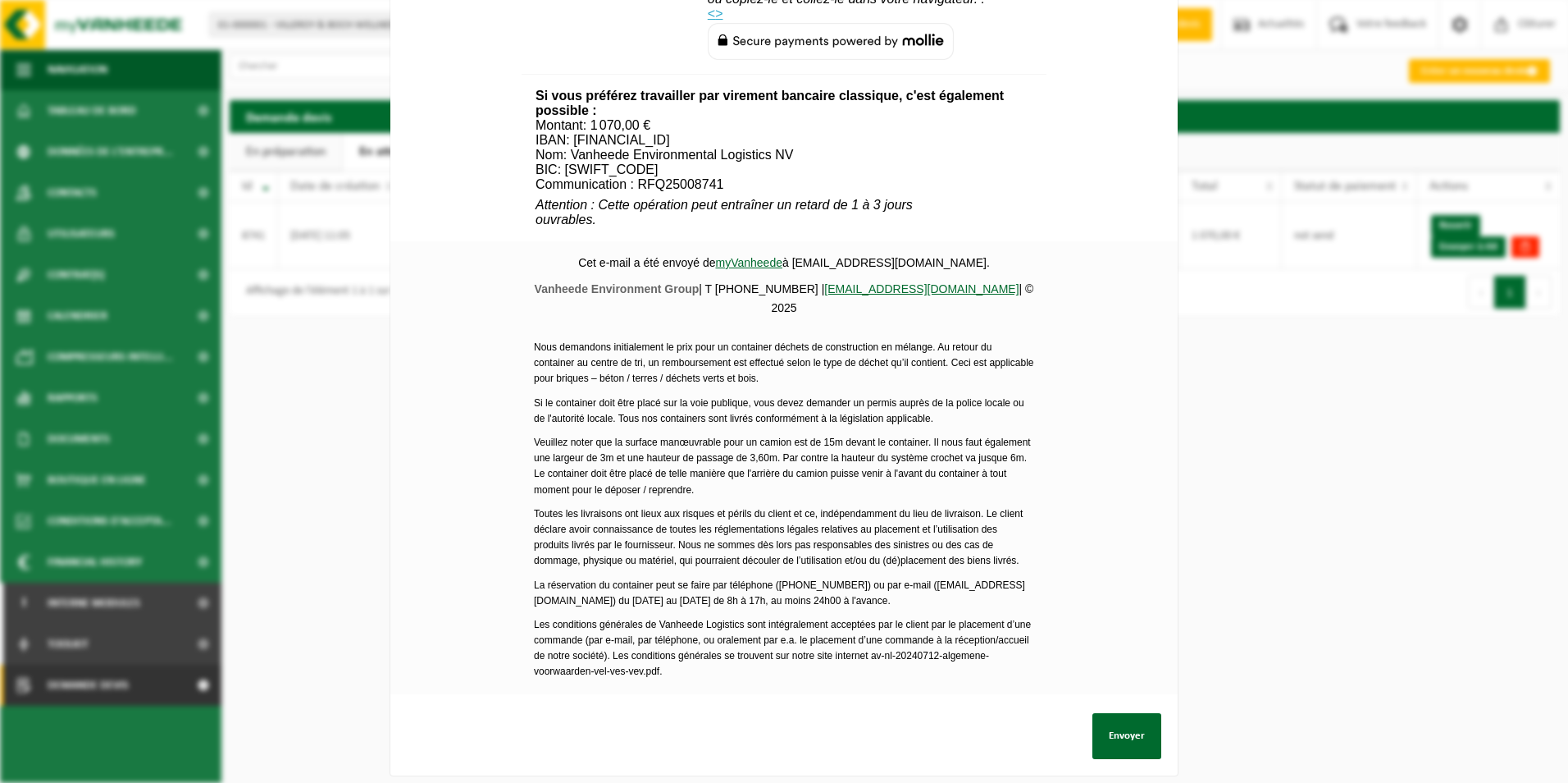
scroll to position [594, 0]
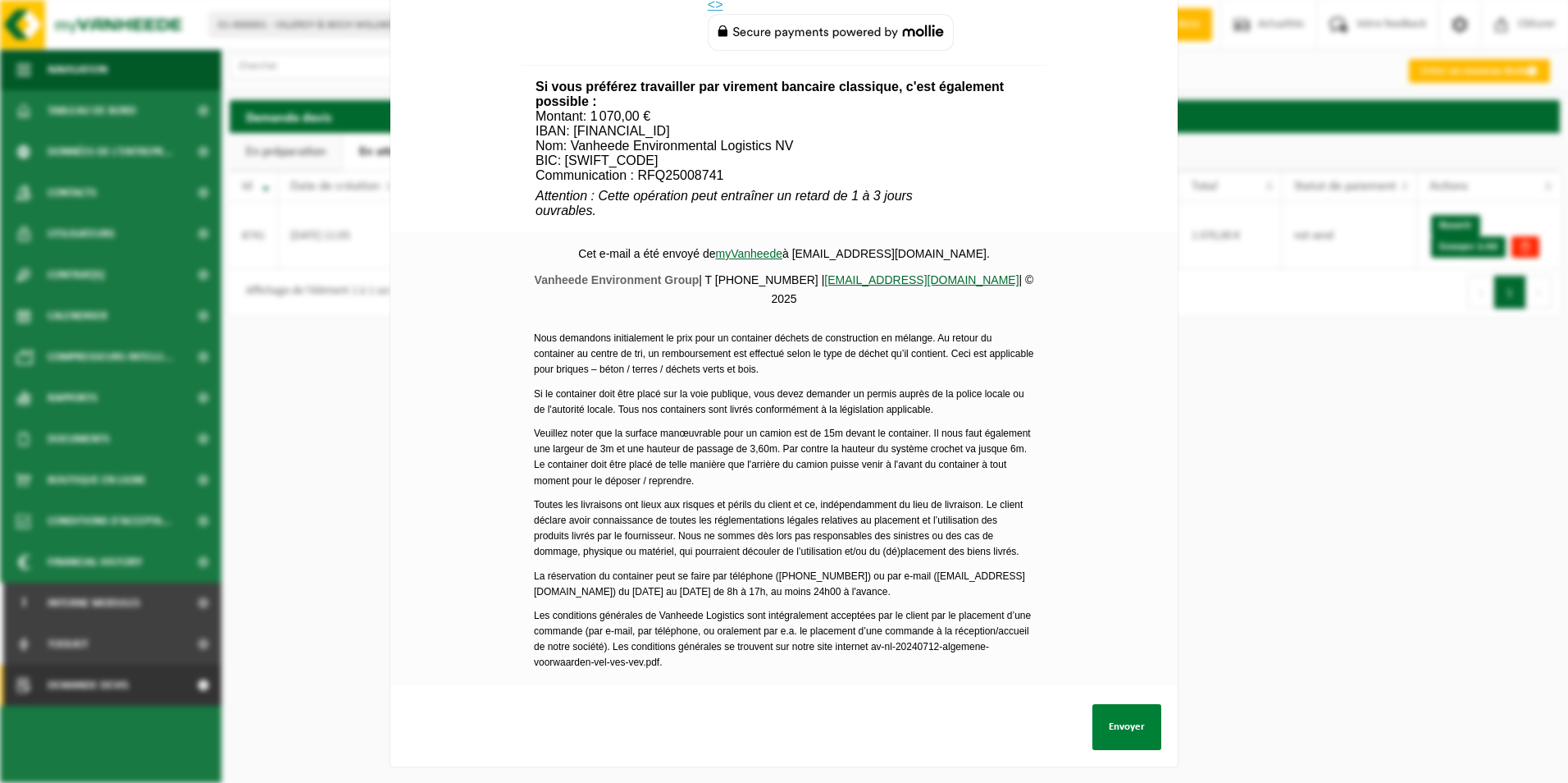
click at [1113, 721] on button "Envoyer" at bounding box center [1127, 727] width 69 height 46
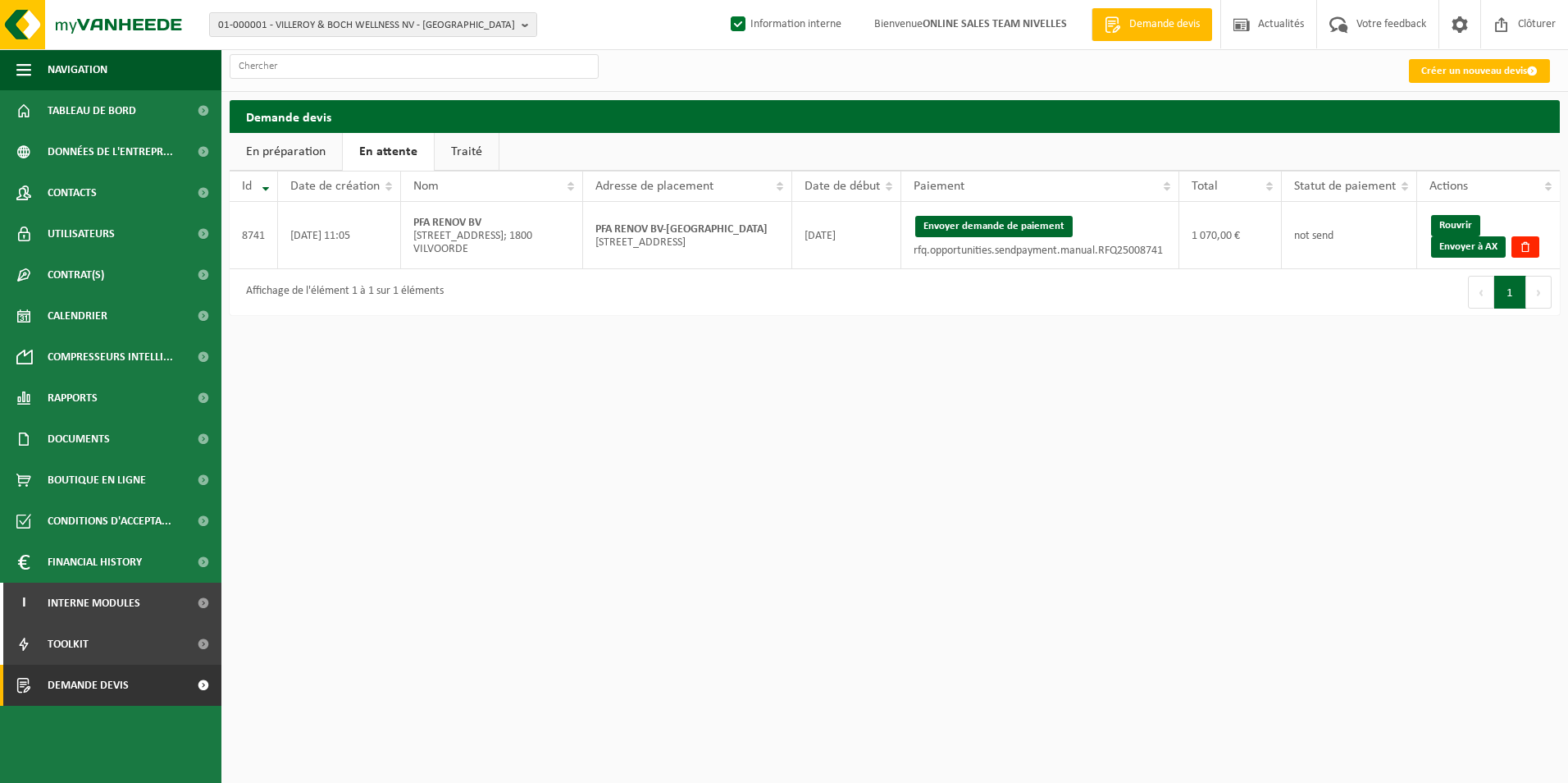
drag, startPoint x: 1468, startPoint y: 245, endPoint x: 859, endPoint y: 69, distance: 633.9
click at [1468, 245] on link "Envoyer à AX" at bounding box center [1468, 247] width 75 height 22
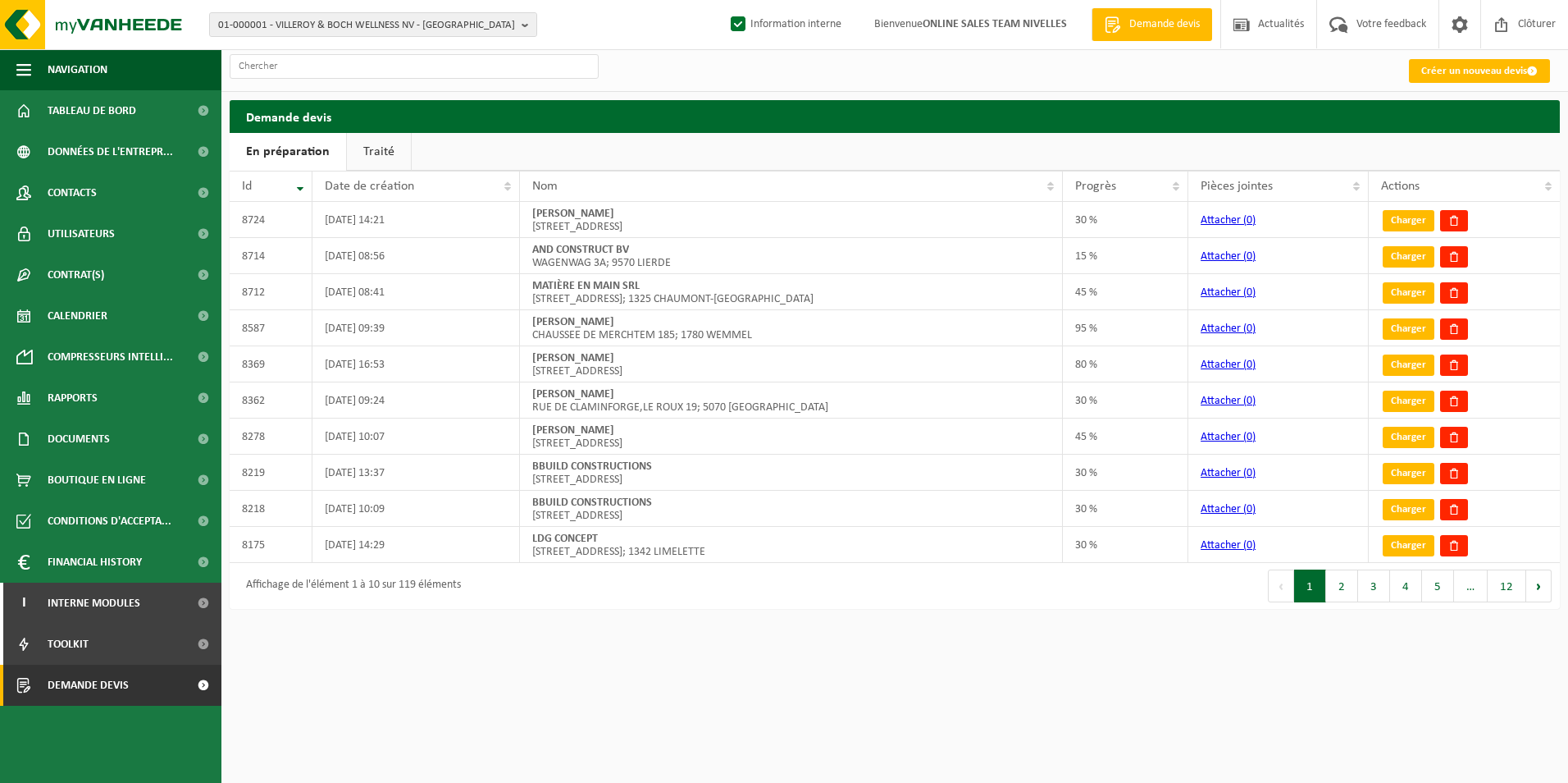
click at [371, 153] on link "Traité" at bounding box center [379, 152] width 64 height 38
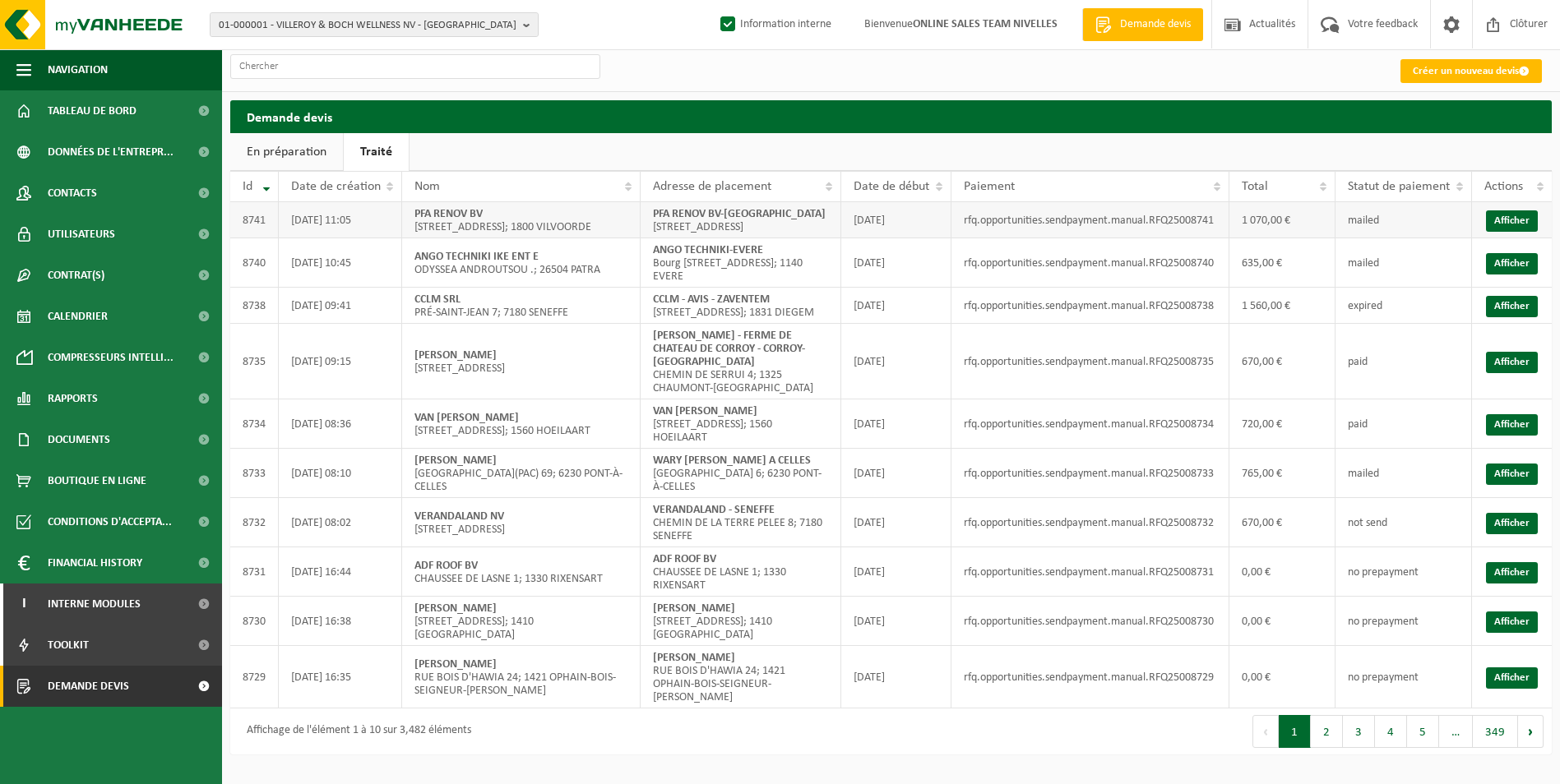
drag, startPoint x: 655, startPoint y: 217, endPoint x: 713, endPoint y: 227, distance: 58.9
click at [713, 227] on td "PFA RENOV BV-RHODE SAINT GENESE [STREET_ADDRESS]" at bounding box center [740, 219] width 201 height 37
copy strong "PFA RENOV BV-[GEOGRAPHIC_DATA]"
